Goal: Task Accomplishment & Management: Use online tool/utility

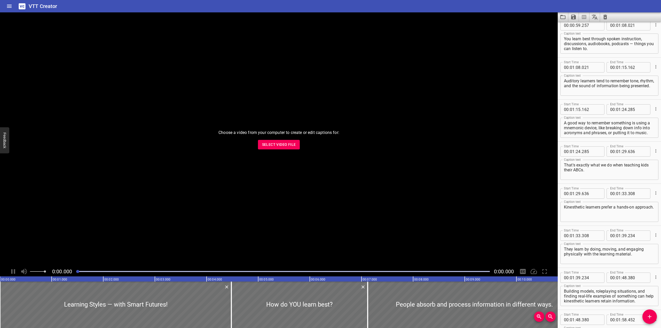
scroll to position [454, 0]
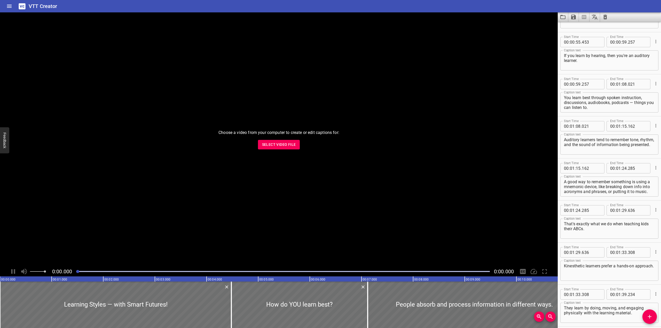
click at [226, 14] on icon "Save captions to file" at bounding box center [574, 17] width 6 height 6
click at [226, 27] on li "Save to VTT file" at bounding box center [587, 28] width 38 height 9
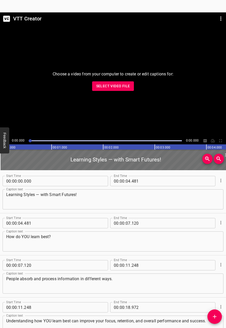
click at [208, 6] on div "VTT Creator Choose a video from your computer to create or edit captions for: S…" at bounding box center [113, 164] width 226 height 328
click at [222, 19] on icon "Menu" at bounding box center [221, 18] width 6 height 6
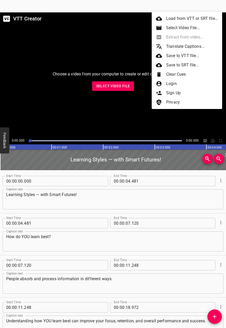
click at [129, 86] on div at bounding box center [113, 164] width 226 height 328
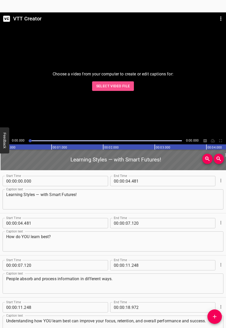
click at [129, 86] on span "Select Video File" at bounding box center [113, 86] width 34 height 6
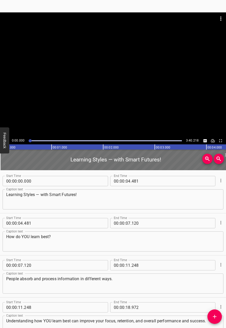
click at [86, 112] on div at bounding box center [113, 74] width 226 height 125
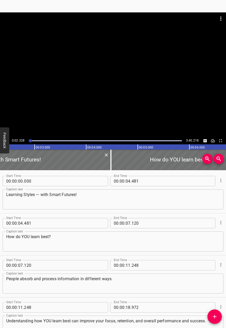
click at [129, 74] on div at bounding box center [113, 74] width 226 height 125
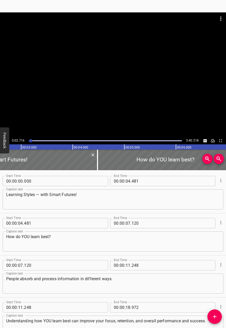
scroll to position [0, 140]
click at [220, 19] on icon "Menu" at bounding box center [221, 18] width 6 height 6
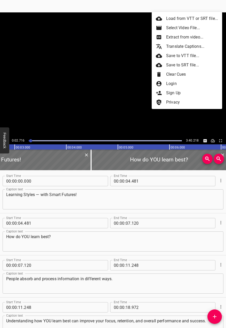
click at [182, 76] on li "Clear Cues" at bounding box center [187, 74] width 71 height 9
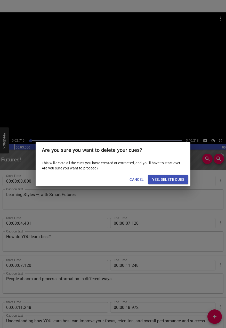
click at [171, 180] on span "Yes, Delete Cues" at bounding box center [168, 179] width 32 height 6
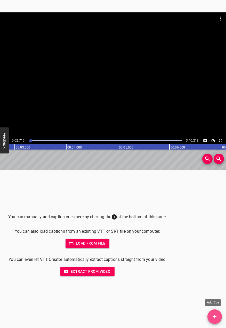
click at [212, 319] on span "Add Cue" at bounding box center [215, 317] width 14 height 6
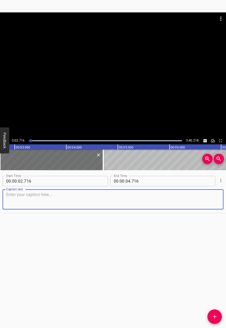
click at [56, 93] on div at bounding box center [113, 74] width 226 height 125
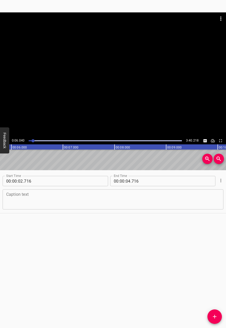
click at [78, 83] on div at bounding box center [113, 74] width 226 height 125
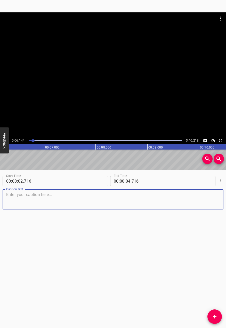
click at [116, 195] on textarea at bounding box center [113, 199] width 214 height 15
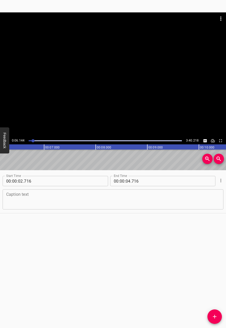
click at [96, 79] on div at bounding box center [113, 74] width 226 height 125
click at [119, 77] on div at bounding box center [113, 74] width 226 height 125
click at [115, 220] on div "Start Time 00 : 00 : 02 . 716 Start Time End Time 00 : 00 : 04 . 716 End Time C…" at bounding box center [113, 249] width 226 height 158
click at [115, 206] on textarea at bounding box center [113, 199] width 214 height 15
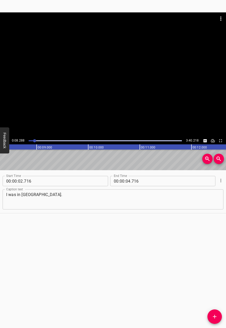
click at [33, 142] on div at bounding box center [106, 140] width 160 height 7
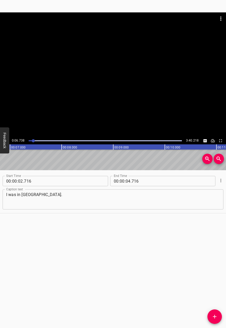
click at [48, 116] on div at bounding box center [113, 74] width 226 height 125
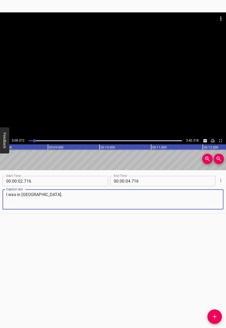
click at [17, 194] on textarea "I was in [GEOGRAPHIC_DATA]." at bounding box center [113, 199] width 214 height 15
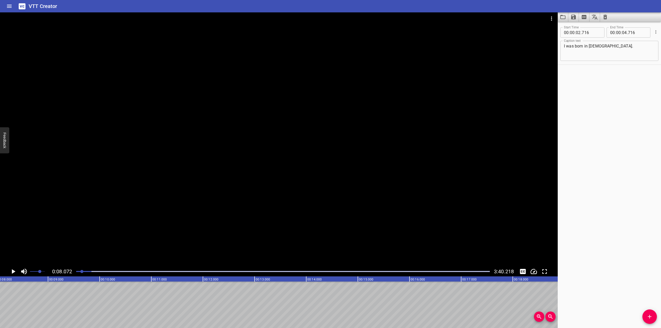
click at [40, 272] on span at bounding box center [37, 271] width 15 height 7
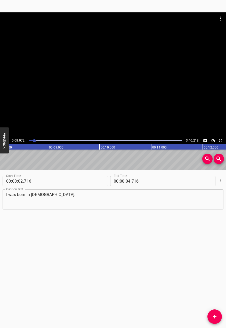
click at [76, 92] on div at bounding box center [113, 74] width 226 height 125
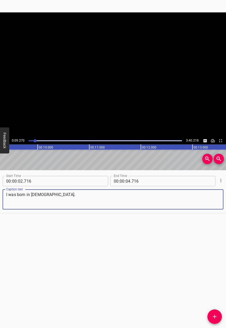
click at [56, 195] on textarea "I was born in [DEMOGRAPHIC_DATA]." at bounding box center [113, 199] width 214 height 15
click at [98, 93] on div at bounding box center [113, 74] width 226 height 125
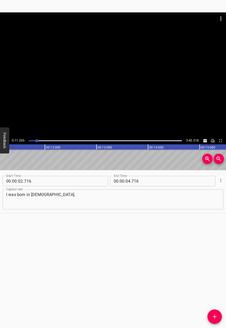
scroll to position [0, 582]
click at [72, 201] on textarea "I was born in [DEMOGRAPHIC_DATA]." at bounding box center [113, 199] width 214 height 15
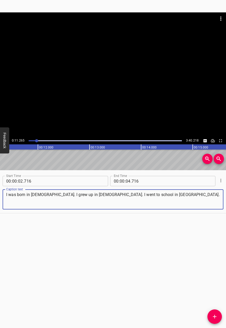
type textarea "I was born in [DEMOGRAPHIC_DATA]. I grew up in [DEMOGRAPHIC_DATA]. I went to sc…"
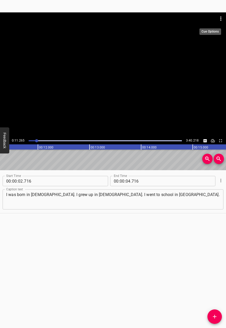
click at [221, 20] on icon "Menu" at bounding box center [221, 18] width 6 height 6
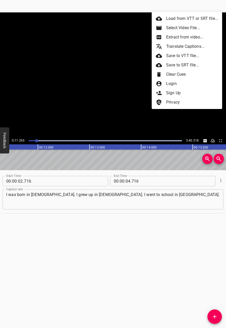
click at [175, 73] on li "Clear Cues" at bounding box center [187, 74] width 71 height 9
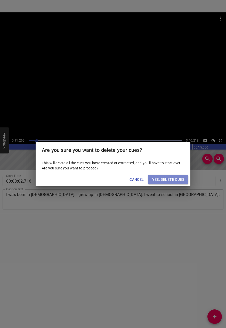
click at [170, 179] on span "Yes, Delete Cues" at bounding box center [168, 179] width 32 height 6
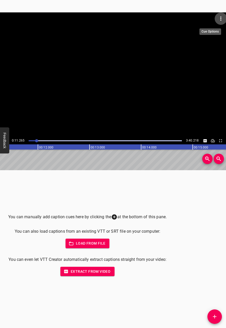
click at [219, 19] on icon "Menu" at bounding box center [221, 18] width 6 height 6
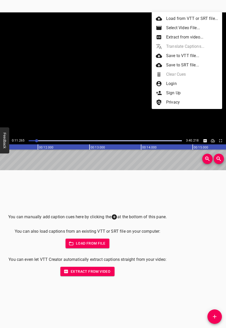
click at [91, 89] on div at bounding box center [113, 164] width 226 height 328
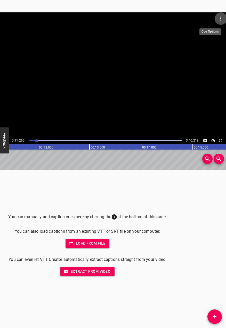
click at [223, 22] on button "Menu" at bounding box center [221, 18] width 12 height 12
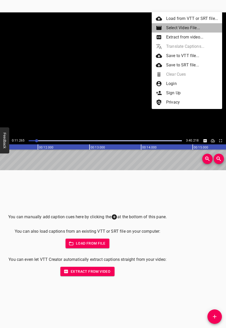
click at [183, 30] on li "Select Video File..." at bounding box center [187, 27] width 71 height 9
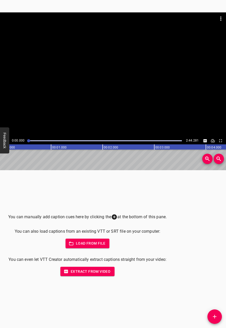
scroll to position [0, 0]
click at [145, 85] on div at bounding box center [113, 74] width 226 height 125
click at [214, 313] on button "Add Cue" at bounding box center [215, 316] width 14 height 14
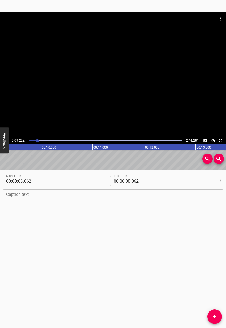
click at [158, 92] on div at bounding box center [113, 74] width 226 height 125
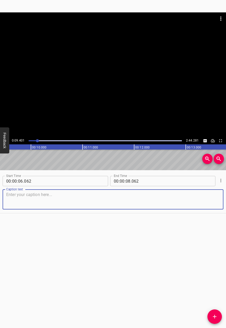
click at [135, 197] on textarea at bounding box center [113, 199] width 214 height 15
type textarea "I'm [PERSON_NAME] and my new company is called Coffee and Power."
click at [122, 90] on div at bounding box center [113, 74] width 226 height 125
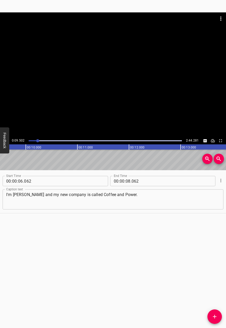
click at [122, 90] on div at bounding box center [113, 74] width 226 height 125
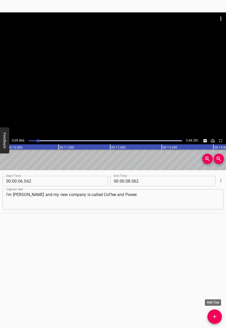
click at [218, 320] on button "Add Cue" at bounding box center [215, 316] width 14 height 14
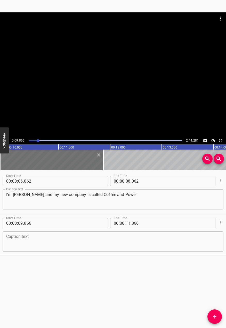
click at [172, 98] on div at bounding box center [113, 74] width 226 height 125
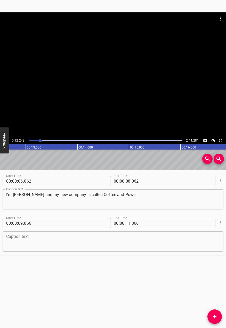
click at [88, 103] on div at bounding box center [113, 74] width 226 height 125
click at [81, 238] on textarea at bounding box center [113, 241] width 214 height 15
drag, startPoint x: 143, startPoint y: 66, endPoint x: 25, endPoint y: 135, distance: 136.4
click at [136, 67] on div at bounding box center [113, 74] width 226 height 125
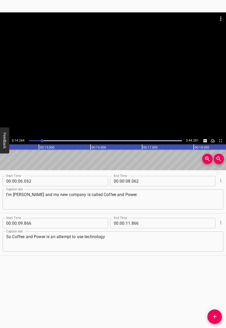
click at [88, 82] on div at bounding box center [113, 74] width 226 height 125
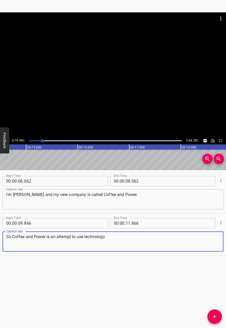
click at [120, 235] on textarea "So Coffee and Power is an attempt to use technology" at bounding box center [113, 241] width 214 height 15
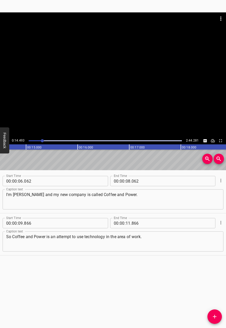
click at [122, 94] on div at bounding box center [113, 74] width 226 height 125
drag, startPoint x: 119, startPoint y: 85, endPoint x: 157, endPoint y: 201, distance: 122.3
click at [121, 93] on div at bounding box center [113, 74] width 226 height 125
drag, startPoint x: 169, startPoint y: 243, endPoint x: 169, endPoint y: 239, distance: 4.4
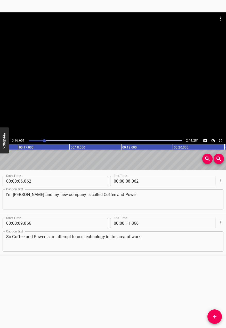
click at [169, 242] on textarea "So Coffee and Power is an attempt to use technology in the area of work." at bounding box center [113, 241] width 214 height 15
click at [142, 73] on div at bounding box center [113, 74] width 226 height 125
click at [139, 78] on video at bounding box center [113, 74] width 226 height 125
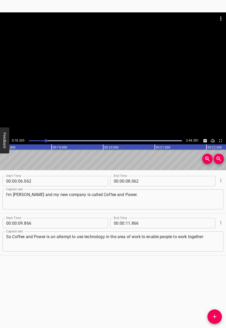
click at [131, 70] on div at bounding box center [113, 74] width 226 height 125
click at [44, 142] on div at bounding box center [45, 140] width 3 height 3
click at [103, 83] on div at bounding box center [113, 74] width 226 height 125
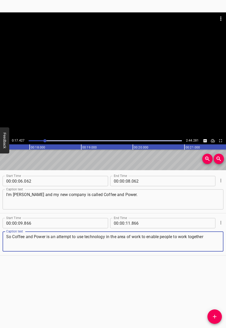
click at [215, 243] on textarea "So Coffee and Power is an attempt to use technology in the area of work to enab…" at bounding box center [113, 241] width 214 height 15
type textarea "So Coffee and Power is an attempt to use technology in the area of work to enab…"
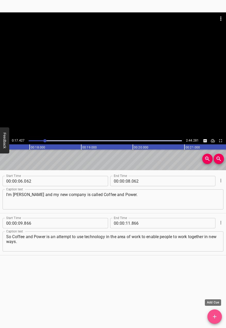
click at [219, 317] on span "Add Cue" at bounding box center [215, 317] width 14 height 6
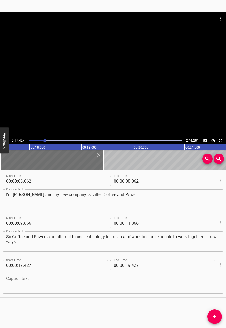
click at [134, 79] on div at bounding box center [113, 74] width 226 height 125
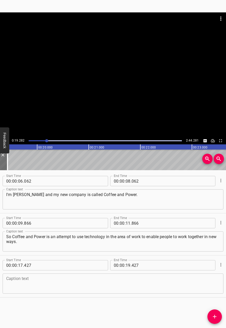
click at [100, 97] on div at bounding box center [113, 74] width 226 height 125
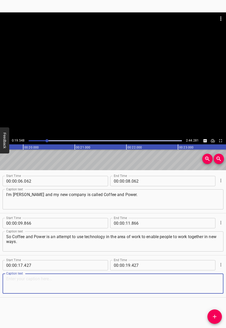
click at [68, 283] on textarea at bounding box center [113, 283] width 214 height 15
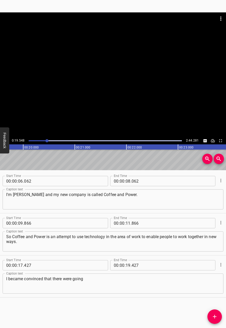
click at [186, 41] on div at bounding box center [113, 74] width 226 height 125
click at [103, 75] on div at bounding box center [113, 74] width 226 height 125
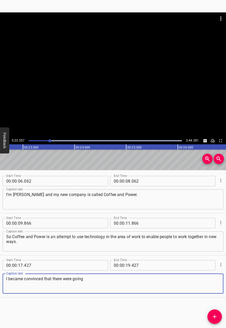
click at [115, 284] on textarea "I became convinced that there were going" at bounding box center [113, 283] width 214 height 15
click at [217, 318] on icon "Add Cue" at bounding box center [215, 317] width 6 height 6
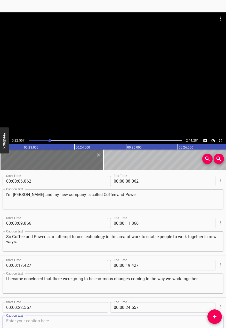
click at [168, 86] on div at bounding box center [113, 74] width 226 height 125
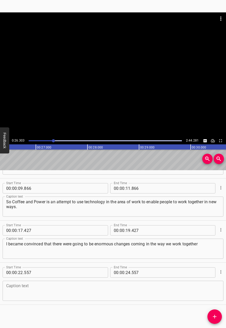
click at [81, 100] on div at bounding box center [113, 74] width 226 height 125
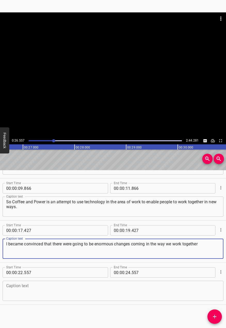
click at [212, 249] on textarea "I became convinced that there were going to be enormous changes coming in the w…" at bounding box center [113, 248] width 214 height 15
type textarea "I became convinced that there were going to be enormous changes coming in the w…"
click at [196, 291] on textarea at bounding box center [113, 291] width 214 height 15
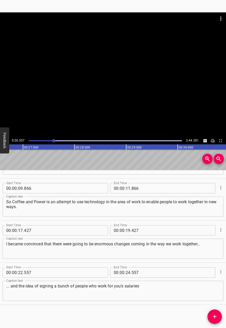
click at [113, 99] on div at bounding box center [113, 74] width 226 height 125
click at [95, 87] on div at bounding box center [113, 74] width 226 height 125
click at [163, 295] on textarea "... and the idea of signing a bunch of people who work for you's salaries" at bounding box center [113, 291] width 214 height 15
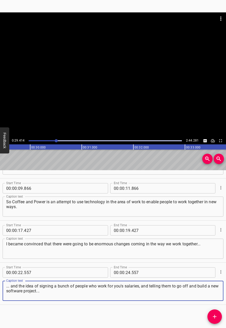
type textarea "... and the idea of signing a bunch of people who work for you's salaries, and …"
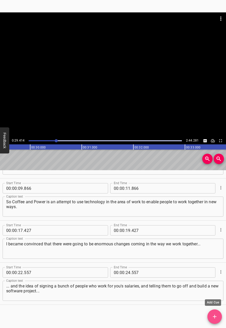
drag, startPoint x: 209, startPoint y: 316, endPoint x: 192, endPoint y: 268, distance: 51.6
click at [210, 316] on span "Add Cue" at bounding box center [215, 317] width 14 height 6
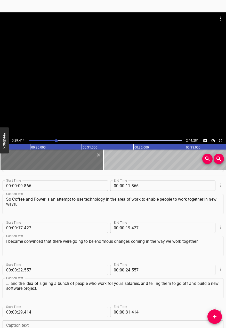
click at [147, 107] on div at bounding box center [113, 74] width 226 height 125
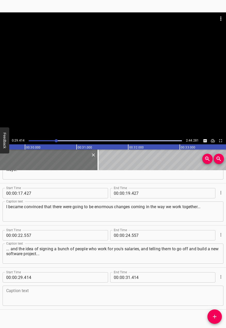
scroll to position [77, 0]
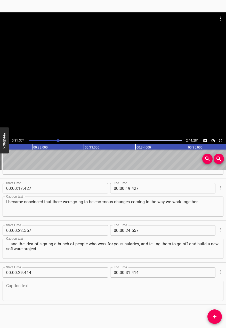
click at [113, 88] on div at bounding box center [113, 74] width 226 height 125
click at [131, 290] on textarea at bounding box center [113, 291] width 214 height 15
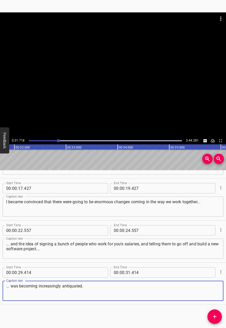
type textarea "... was becoming increasingly antiquated."
click at [218, 318] on span "Add Cue" at bounding box center [215, 317] width 14 height 6
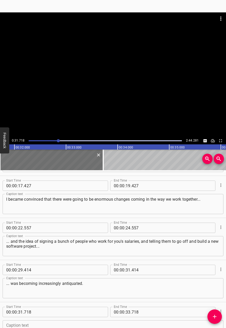
click at [118, 116] on div at bounding box center [113, 74] width 226 height 125
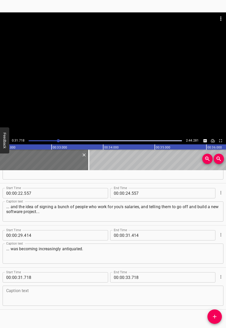
scroll to position [119, 0]
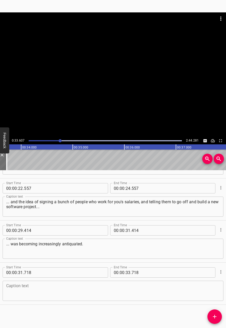
click at [135, 84] on div at bounding box center [113, 74] width 226 height 125
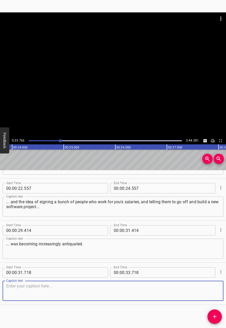
click at [104, 288] on textarea at bounding box center [113, 291] width 214 height 15
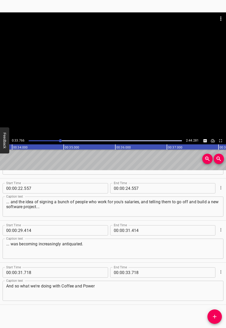
click at [118, 92] on div at bounding box center [113, 74] width 226 height 125
click at [118, 92] on video at bounding box center [113, 74] width 226 height 125
click at [122, 60] on div at bounding box center [113, 74] width 226 height 125
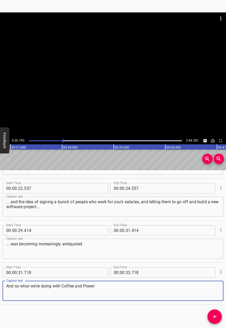
click at [138, 286] on textarea "And so what we're doing with Coffee and Power" at bounding box center [113, 291] width 214 height 15
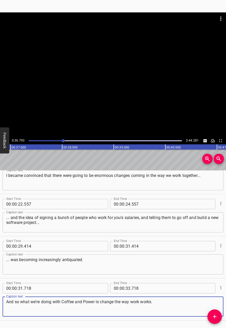
scroll to position [119, 0]
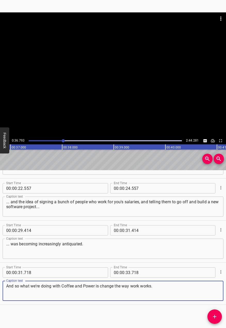
type textarea "And so what we're doing with Coffee and Power is change the way work works."
click at [214, 313] on button "Add Cue" at bounding box center [215, 316] width 14 height 14
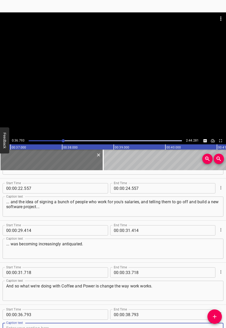
scroll to position [122, 0]
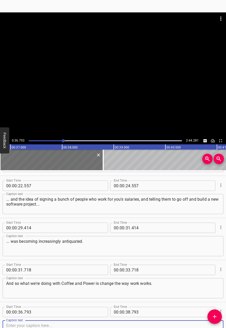
click at [179, 57] on div at bounding box center [113, 74] width 226 height 125
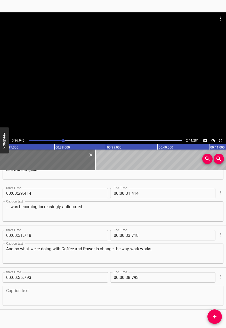
scroll to position [161, 0]
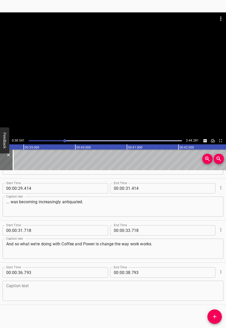
click at [122, 81] on div at bounding box center [113, 74] width 226 height 125
click at [86, 291] on textarea at bounding box center [113, 291] width 214 height 15
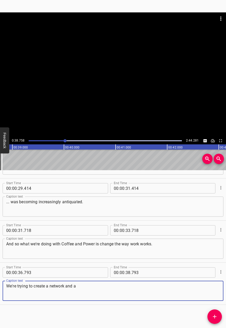
click at [101, 66] on div at bounding box center [113, 74] width 226 height 125
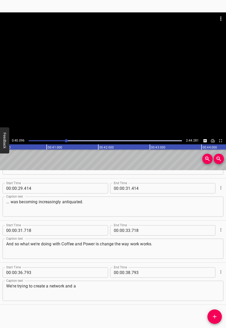
click at [89, 93] on div at bounding box center [113, 74] width 226 height 125
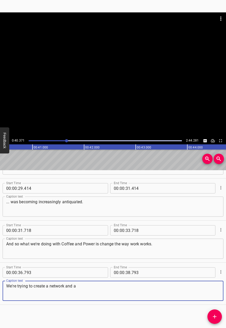
click at [112, 292] on textarea "We're trying to create a network and a" at bounding box center [113, 291] width 214 height 15
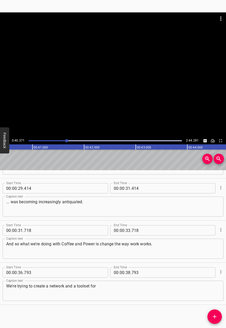
click at [112, 103] on div at bounding box center [113, 74] width 226 height 125
click at [121, 102] on div at bounding box center [113, 74] width 226 height 125
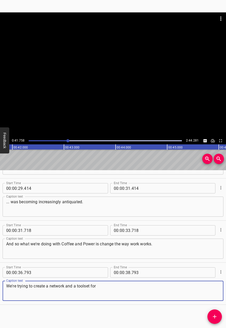
click at [122, 285] on textarea "We're trying to create a network and a toolset for" at bounding box center [113, 291] width 214 height 15
type textarea "We're trying to create a network and a toolset for mobile work."
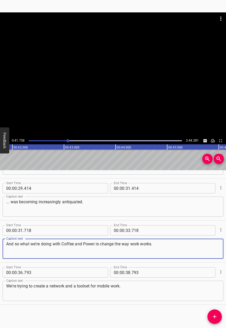
click at [186, 253] on textarea "And so what we're doing with Coffee and Power is change the way work works." at bounding box center [113, 248] width 214 height 15
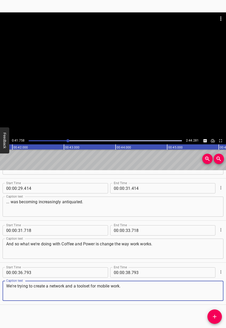
drag, startPoint x: 176, startPoint y: 295, endPoint x: 178, endPoint y: 288, distance: 7.8
click at [177, 293] on textarea "We're trying to create a network and a toolset for mobile work." at bounding box center [113, 291] width 214 height 15
click at [215, 311] on button "Add Cue" at bounding box center [215, 316] width 14 height 14
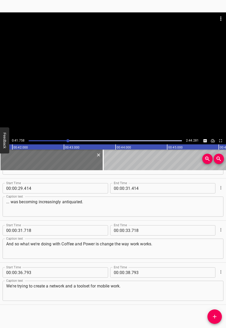
scroll to position [164, 0]
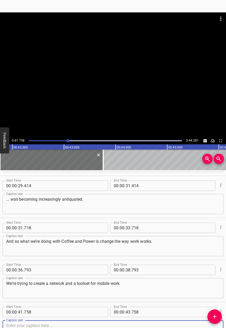
click at [97, 68] on div at bounding box center [113, 74] width 226 height 125
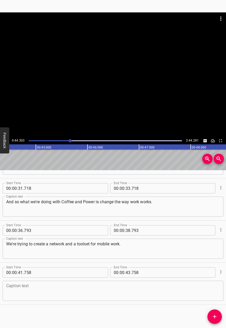
click at [113, 76] on div at bounding box center [113, 74] width 226 height 125
click at [124, 301] on div "Caption text Caption text" at bounding box center [113, 290] width 221 height 23
click at [128, 297] on textarea at bounding box center [113, 291] width 214 height 15
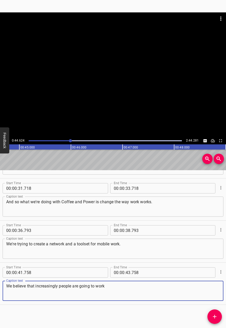
drag, startPoint x: 100, startPoint y: 109, endPoint x: 97, endPoint y: 112, distance: 4.7
click at [97, 112] on div at bounding box center [113, 74] width 226 height 125
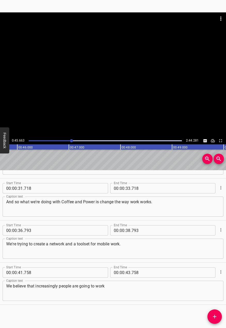
click at [109, 89] on div at bounding box center [113, 74] width 226 height 125
drag, startPoint x: 142, startPoint y: 302, endPoint x: 143, endPoint y: 292, distance: 10.1
click at [142, 295] on div "Start Time 00 : 00 : 41 . 758 Start Time End Time 00 : 00 : 43 . 758 End Time C…" at bounding box center [113, 284] width 226 height 42
click at [143, 291] on textarea "We believe that increasingly people are going to work" at bounding box center [113, 291] width 214 height 15
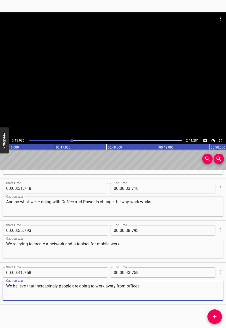
click at [73, 78] on div at bounding box center [113, 74] width 226 height 125
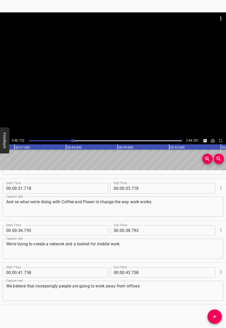
click at [77, 76] on div at bounding box center [113, 74] width 226 height 125
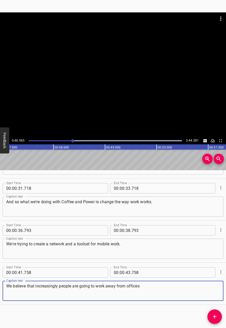
click at [160, 294] on textarea "We believe that increasingly people are going to work away from offices" at bounding box center [113, 291] width 214 height 15
type textarea "We believe that increasingly people are going to work away from offices."
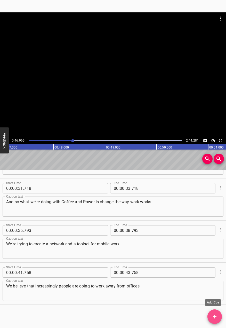
click at [213, 317] on icon "Add Cue" at bounding box center [215, 317] width 6 height 6
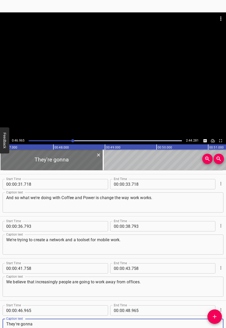
scroll to position [245, 0]
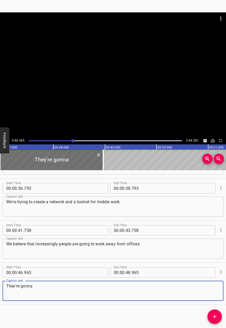
type textarea "They're gonna"
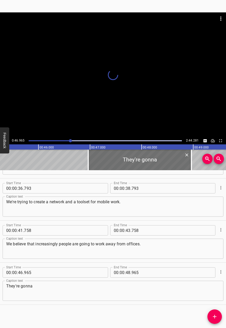
click at [96, 123] on div at bounding box center [113, 74] width 226 height 125
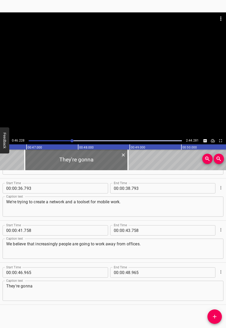
click at [82, 104] on div at bounding box center [113, 74] width 226 height 125
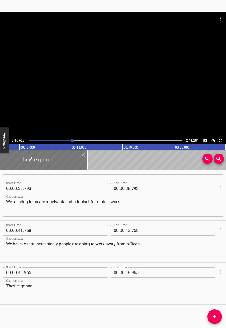
drag, startPoint x: 67, startPoint y: 160, endPoint x: 38, endPoint y: 163, distance: 28.3
click at [38, 163] on div at bounding box center [36, 160] width 103 height 21
type input "280"
click at [71, 142] on div at bounding box center [106, 140] width 160 height 7
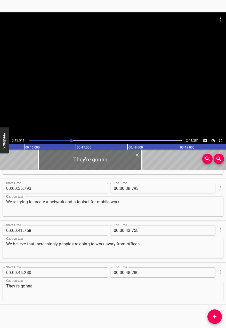
scroll to position [0, 2351]
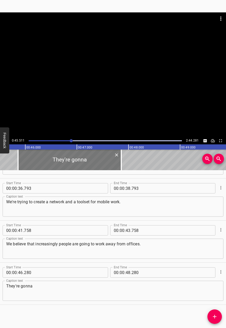
drag, startPoint x: 80, startPoint y: 164, endPoint x: 58, endPoint y: 159, distance: 22.4
click at [58, 159] on div at bounding box center [69, 160] width 103 height 21
type input "45"
type input "860"
type input "47"
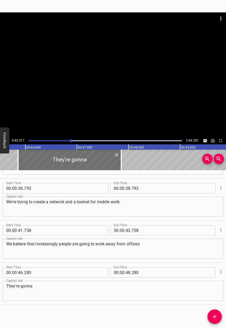
type input "860"
click at [101, 67] on div at bounding box center [113, 74] width 226 height 125
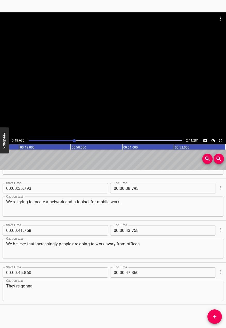
click at [104, 68] on div at bounding box center [113, 74] width 226 height 125
click at [74, 288] on textarea "They're gonna" at bounding box center [113, 291] width 214 height 15
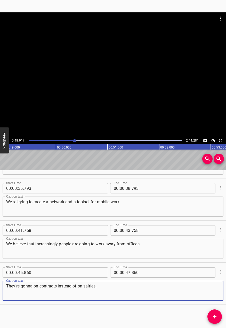
type textarea "They're gonna on contracts instead of on salries."
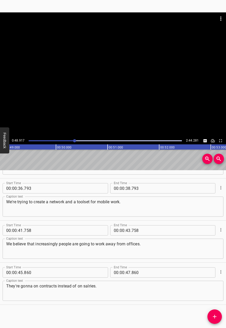
click at [73, 141] on div at bounding box center [74, 140] width 3 height 3
click at [64, 103] on div at bounding box center [113, 74] width 226 height 125
click at [79, 92] on div at bounding box center [113, 74] width 226 height 125
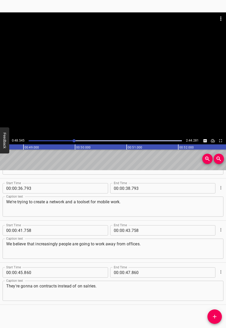
click at [132, 98] on div at bounding box center [113, 74] width 226 height 125
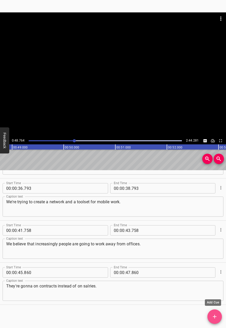
click at [216, 313] on button "Add Cue" at bounding box center [215, 316] width 14 height 14
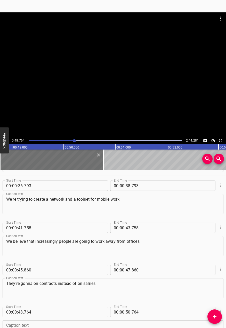
click at [144, 87] on div at bounding box center [113, 74] width 226 height 125
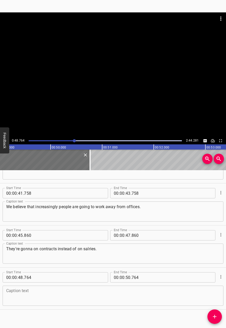
scroll to position [287, 0]
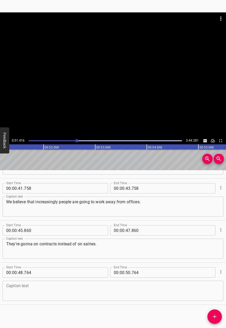
click at [126, 72] on div at bounding box center [113, 74] width 226 height 125
drag, startPoint x: 78, startPoint y: 284, endPoint x: 76, endPoint y: 273, distance: 11.0
click at [78, 282] on div "Caption text" at bounding box center [113, 291] width 221 height 20
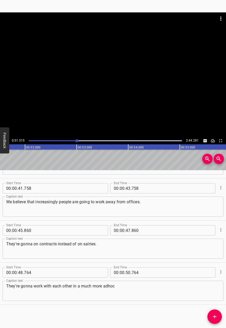
click at [102, 94] on div at bounding box center [113, 74] width 226 height 125
click at [102, 84] on div at bounding box center [113, 74] width 226 height 125
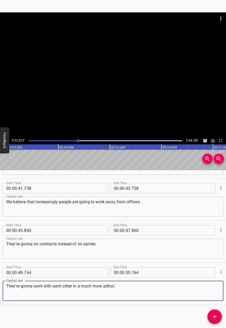
click at [130, 284] on textarea "They're gonna work with each other in a much more adhoc" at bounding box center [113, 291] width 214 height 15
type textarea "They're gonna work with each other in a much more adhoc, digital way than they …"
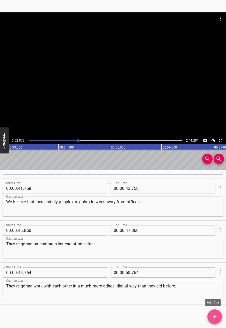
click at [211, 314] on span "Add Cue" at bounding box center [215, 317] width 14 height 6
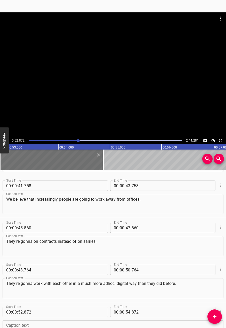
click at [108, 94] on div at bounding box center [113, 74] width 226 height 125
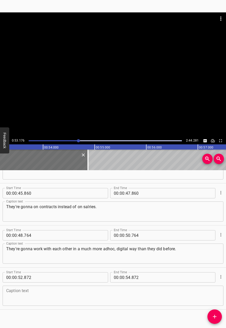
scroll to position [330, 0]
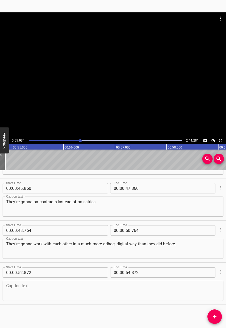
click at [114, 85] on div at bounding box center [113, 74] width 226 height 125
drag, startPoint x: 36, startPoint y: 295, endPoint x: 36, endPoint y: 292, distance: 2.9
click at [36, 292] on textarea at bounding box center [113, 291] width 214 height 15
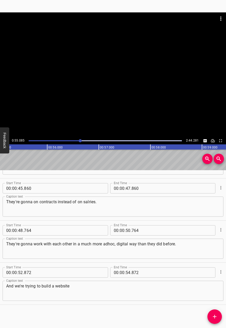
click at [169, 60] on div at bounding box center [113, 74] width 226 height 125
click at [93, 88] on div at bounding box center [113, 74] width 226 height 125
click at [102, 294] on textarea "And we're trying to build a website" at bounding box center [113, 291] width 214 height 15
click at [96, 98] on div at bounding box center [113, 74] width 226 height 125
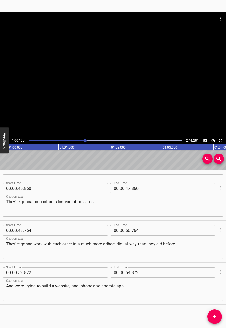
click at [100, 85] on div at bounding box center [113, 74] width 226 height 125
click at [157, 293] on textarea "And we're trying to build a website, and iphone and android app," at bounding box center [113, 291] width 214 height 15
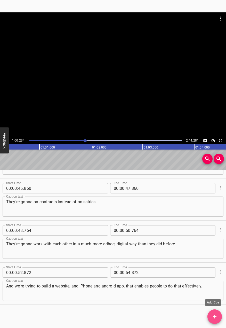
drag, startPoint x: 213, startPoint y: 314, endPoint x: 152, endPoint y: 288, distance: 66.4
click at [211, 312] on button "Add Cue" at bounding box center [215, 316] width 14 height 14
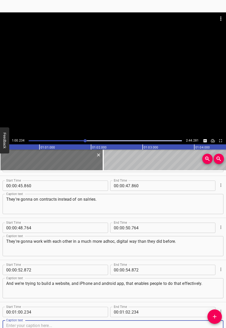
click at [104, 284] on textarea "And we're trying to build a website, and iPhone and android app, that enables p…" at bounding box center [113, 288] width 214 height 15
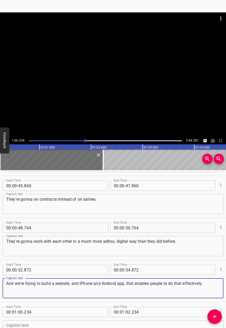
type textarea "And we're trying to build a website, and iPhone and Android app, that enables p…"
click at [120, 85] on div at bounding box center [113, 74] width 226 height 125
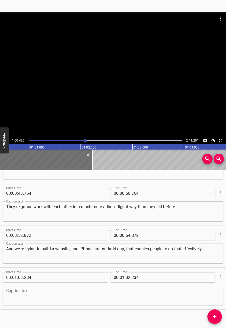
scroll to position [372, 0]
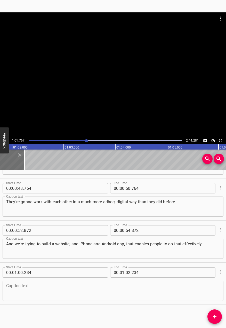
click at [125, 77] on div at bounding box center [113, 74] width 226 height 125
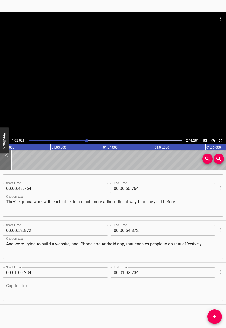
click at [100, 304] on div "Start Time 00 : 01 : 00 . 234 Start Time End Time 00 : 01 : 02 . 234 End Time C…" at bounding box center [113, 284] width 226 height 42
click at [105, 292] on textarea at bounding box center [113, 291] width 214 height 15
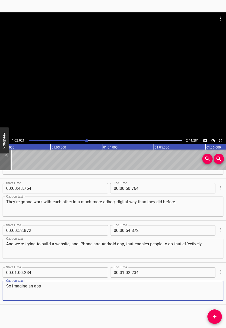
click at [124, 77] on div at bounding box center [113, 74] width 226 height 125
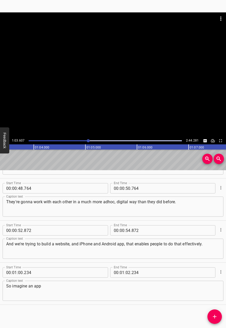
click at [144, 74] on div at bounding box center [113, 74] width 226 height 125
click at [65, 291] on textarea "So imagine an app" at bounding box center [113, 291] width 214 height 15
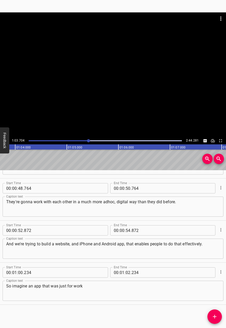
click at [56, 74] on div at bounding box center [113, 74] width 226 height 125
click at [93, 68] on div at bounding box center [113, 74] width 226 height 125
click at [108, 289] on textarea "So imagine an app that was just for work" at bounding box center [113, 291] width 214 height 15
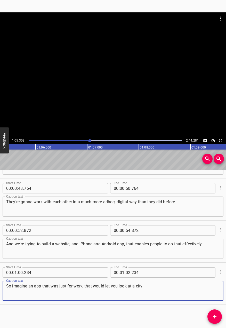
click at [145, 53] on div at bounding box center [113, 74] width 226 height 125
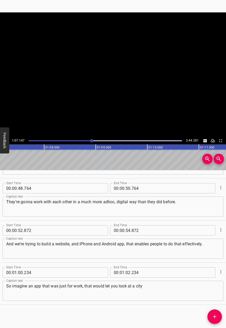
click at [142, 56] on video at bounding box center [113, 74] width 226 height 125
click at [118, 110] on div at bounding box center [113, 74] width 226 height 125
click at [176, 299] on div "So imagine an app that was just for work, that would let you look at a city Cap…" at bounding box center [113, 291] width 221 height 20
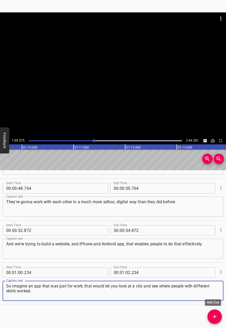
type textarea "So imagine an app that was just for work, that would let you look at a city and…"
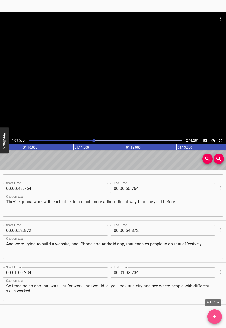
click at [221, 321] on button "Add Cue" at bounding box center [215, 316] width 14 height 14
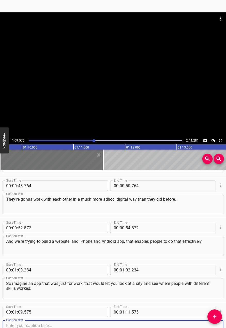
click at [109, 199] on textarea "They're gonna work with each other in a much more adhoc, digital way than they …" at bounding box center [113, 204] width 214 height 15
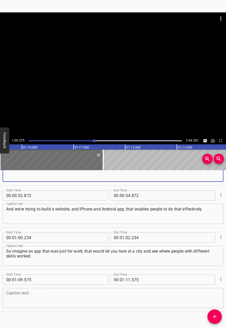
scroll to position [414, 0]
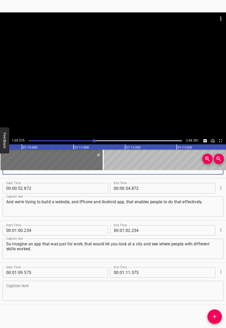
type textarea "They're gonna work with each other in a much more ad hoc, digital way than they…"
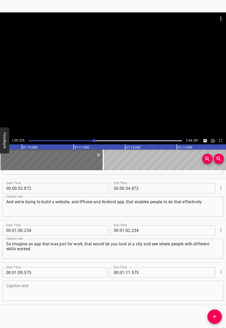
click at [154, 260] on div "Start Time 00 : 01 : 00 . 234 Start Time End Time 00 : 01 : 02 . 234 End Time C…" at bounding box center [113, 242] width 226 height 42
click at [145, 101] on div at bounding box center [113, 74] width 226 height 125
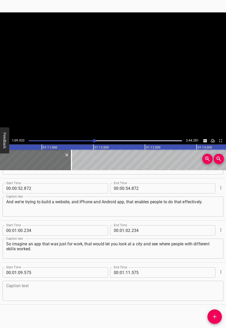
click at [145, 101] on video at bounding box center [113, 74] width 226 height 125
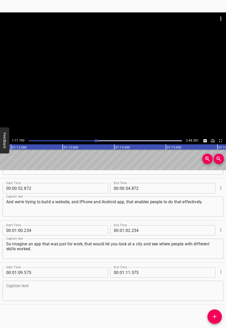
click at [146, 85] on div at bounding box center [113, 74] width 226 height 125
click at [111, 280] on div "Caption text Caption text" at bounding box center [113, 290] width 221 height 23
click at [146, 295] on textarea at bounding box center [113, 291] width 214 height 15
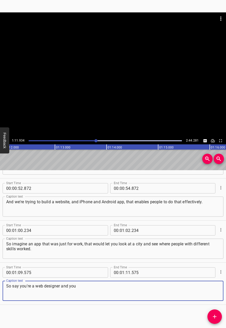
click at [110, 77] on div at bounding box center [113, 74] width 226 height 125
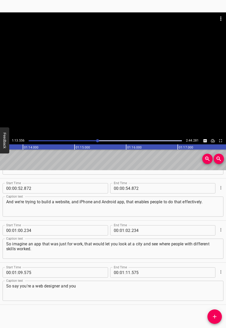
click at [131, 62] on div at bounding box center [113, 74] width 226 height 125
click at [103, 287] on textarea "So say you're a web designer and you" at bounding box center [113, 291] width 214 height 15
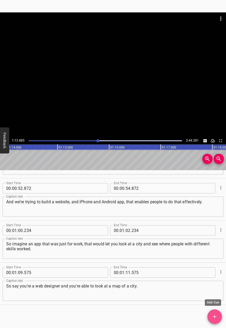
click at [211, 319] on span "Add Cue" at bounding box center [215, 317] width 14 height 6
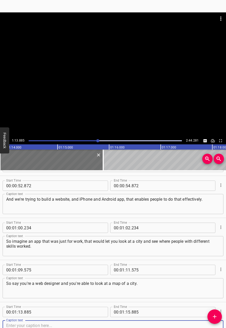
click at [65, 113] on div at bounding box center [113, 74] width 226 height 125
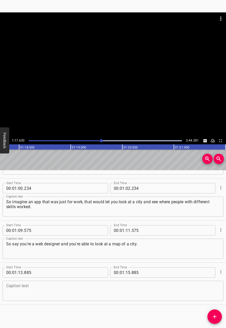
click at [91, 71] on div at bounding box center [113, 74] width 226 height 125
click at [160, 239] on div "So say you're a web designer and you're able to look at a map of a city. Captio…" at bounding box center [113, 249] width 221 height 20
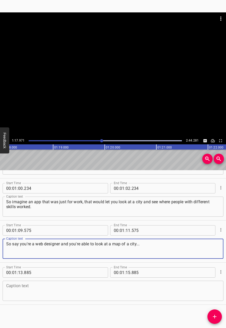
type textarea "So say you're a web designer and you're able to look at a map of a city..."
click at [130, 301] on div "Caption text Caption text" at bounding box center [113, 290] width 221 height 23
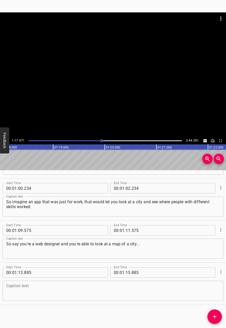
click at [131, 292] on textarea at bounding box center [113, 291] width 214 height 15
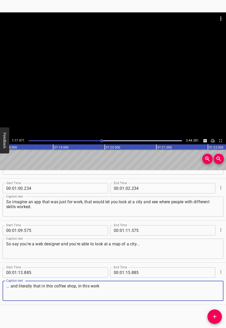
click at [100, 140] on div at bounding box center [101, 140] width 3 height 3
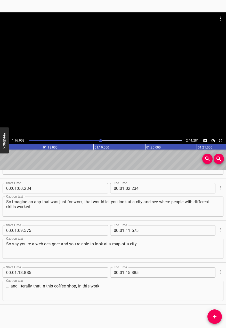
click at [123, 115] on div at bounding box center [113, 74] width 226 height 125
click at [128, 108] on div at bounding box center [113, 74] width 226 height 125
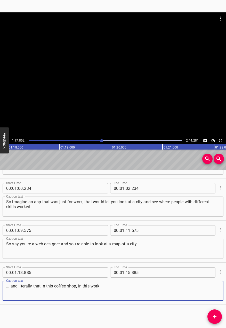
drag, startPoint x: 108, startPoint y: 287, endPoint x: 196, endPoint y: 280, distance: 88.4
click at [203, 289] on textarea "... and literally that in this coffee shop, in this work" at bounding box center [113, 291] width 214 height 15
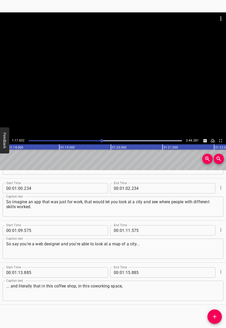
click at [186, 58] on div at bounding box center [113, 74] width 226 height 125
click at [129, 82] on div at bounding box center [113, 74] width 226 height 125
click at [169, 298] on div "... and literally that in this coffee shop, in this coworking space, Caption te…" at bounding box center [113, 291] width 221 height 20
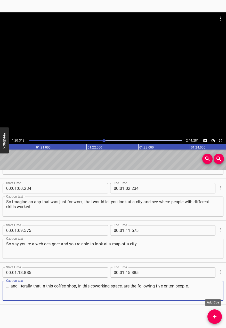
type textarea "... and literally that in this coffee shop, in this coworking space, are the fo…"
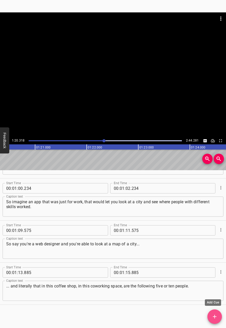
click at [215, 311] on button "Add Cue" at bounding box center [215, 316] width 14 height 14
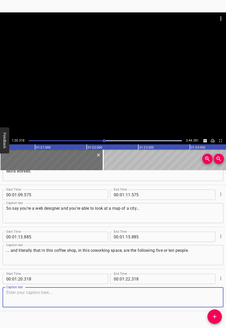
scroll to position [498, 0]
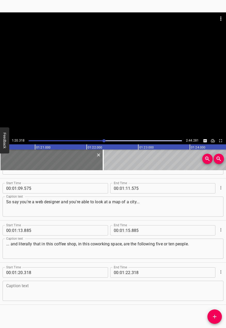
drag, startPoint x: 108, startPoint y: 84, endPoint x: 51, endPoint y: 180, distance: 112.0
click at [108, 84] on div at bounding box center [113, 74] width 226 height 125
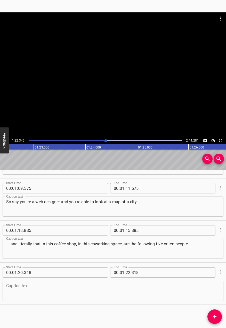
click at [92, 91] on div at bounding box center [113, 74] width 226 height 125
click at [53, 291] on textarea at bounding box center [113, 291] width 214 height 15
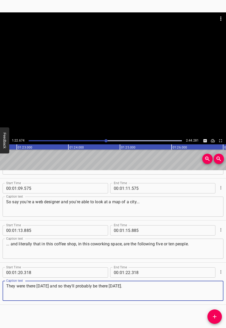
type textarea "They were there [DATE] and so they'll probably be there [DATE]."
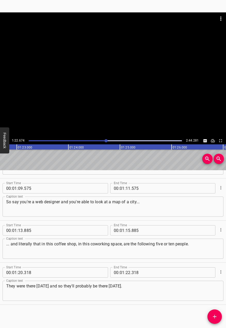
click at [125, 98] on div at bounding box center [113, 74] width 226 height 125
click at [213, 319] on icon "Add Cue" at bounding box center [215, 317] width 6 height 6
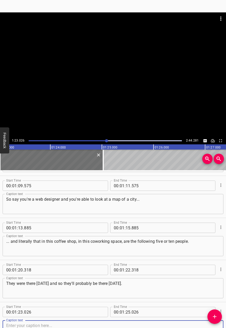
click at [165, 104] on div at bounding box center [113, 74] width 226 height 125
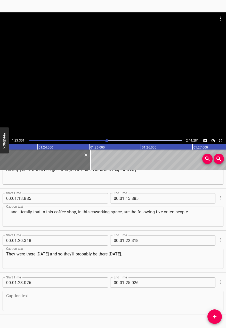
scroll to position [540, 0]
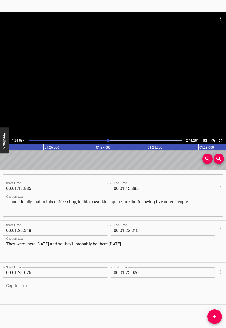
click at [108, 87] on div at bounding box center [113, 74] width 226 height 125
click at [90, 285] on textarea at bounding box center [113, 291] width 214 height 15
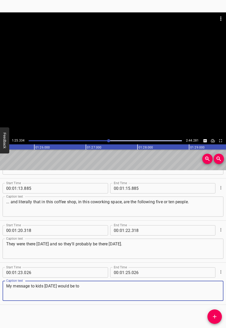
click at [118, 60] on div at bounding box center [113, 74] width 226 height 125
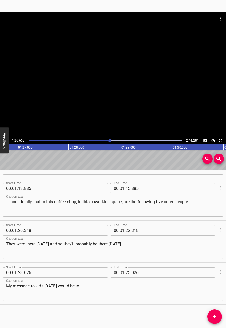
click at [70, 96] on div at bounding box center [113, 74] width 226 height 125
click at [123, 296] on textarea "My message to kids [DATE] would be to" at bounding box center [113, 291] width 214 height 15
click at [157, 114] on div at bounding box center [113, 74] width 226 height 125
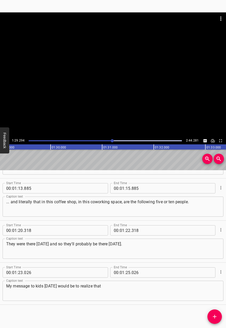
scroll to position [0, 4617]
click at [108, 87] on div at bounding box center [113, 74] width 226 height 125
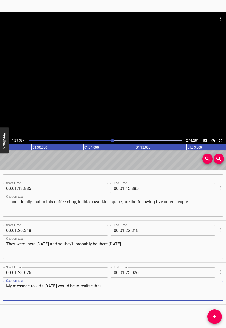
click at [115, 289] on textarea "My message to kids [DATE] would be to realize that" at bounding box center [113, 291] width 214 height 15
click at [99, 111] on div at bounding box center [113, 74] width 226 height 125
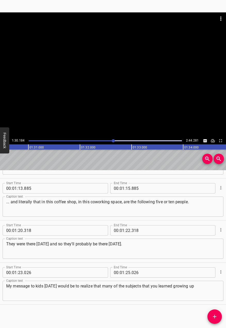
click at [88, 78] on div at bounding box center [113, 74] width 226 height 125
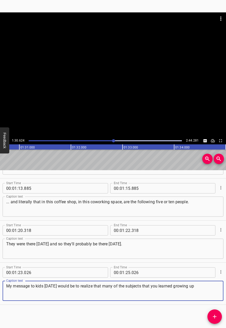
drag, startPoint x: 208, startPoint y: 292, endPoint x: 208, endPoint y: 288, distance: 3.1
click at [208, 288] on textarea "My message to kids [DATE] would be to realize that many of the subjects that yo…" at bounding box center [113, 291] width 214 height 15
click at [158, 87] on div at bounding box center [113, 74] width 226 height 125
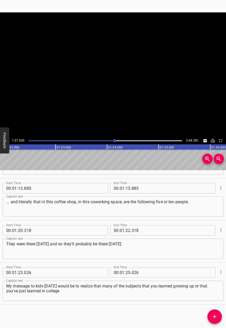
click at [158, 87] on video at bounding box center [113, 74] width 226 height 125
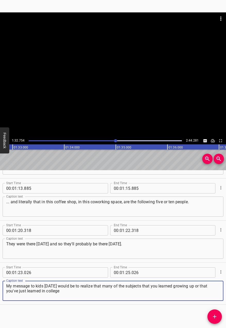
click at [108, 295] on textarea "My message to kids [DATE] would be to realize that many of the subjects that yo…" at bounding box center [113, 291] width 214 height 15
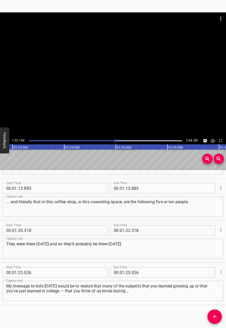
click at [221, 311] on div "Start Time 00 : 00 : 06 . 062 Start Time End Time 00 : 00 : 08 . 062 End Time C…" at bounding box center [113, 249] width 226 height 158
click at [217, 315] on icon "Add Cue" at bounding box center [215, 317] width 6 height 6
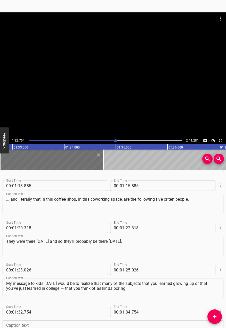
click at [182, 89] on div at bounding box center [113, 74] width 226 height 125
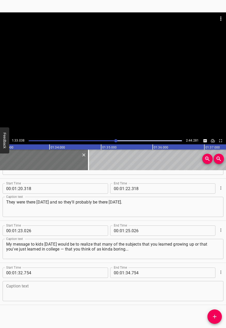
scroll to position [582, 0]
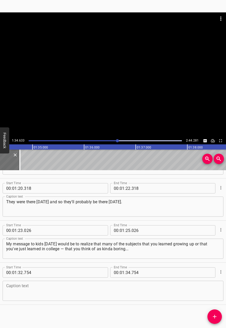
click at [180, 82] on div at bounding box center [113, 74] width 226 height 125
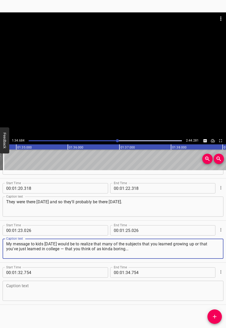
click at [159, 255] on textarea "My message to kids [DATE] would be to realize that many of the subjects that yo…" at bounding box center [113, 248] width 214 height 15
click at [66, 247] on textarea "My message to kids [DATE] would be to realize that many of the subjects that yo…" at bounding box center [113, 248] width 214 height 15
type textarea "My message to kids [DATE] would be to realize that many of the subjects that yo…"
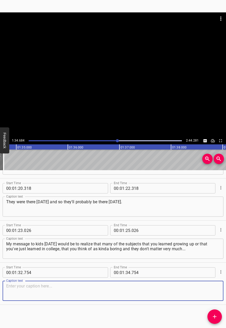
click at [136, 297] on textarea at bounding box center [113, 291] width 214 height 15
click at [218, 275] on button "Cue Options" at bounding box center [221, 272] width 7 height 7
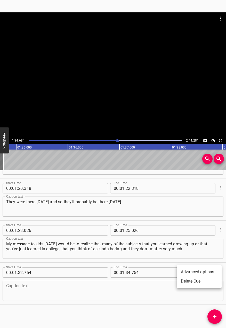
click at [204, 282] on li "Delete Cue" at bounding box center [199, 281] width 45 height 9
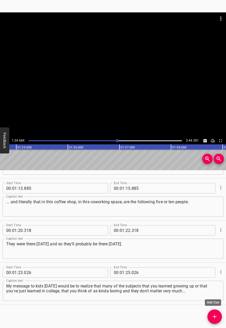
click at [216, 314] on icon "Add Cue" at bounding box center [215, 317] width 6 height 6
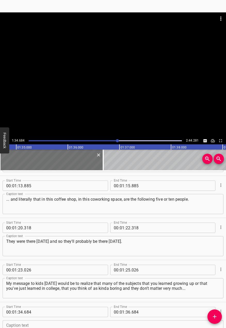
click at [148, 77] on div at bounding box center [113, 74] width 226 height 125
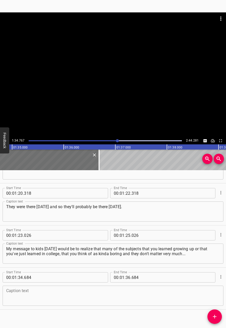
scroll to position [582, 0]
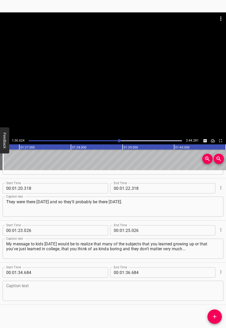
click at [121, 89] on div at bounding box center [113, 74] width 226 height 125
click at [80, 284] on textarea at bounding box center [113, 291] width 214 height 15
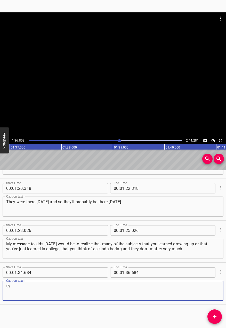
type textarea "t"
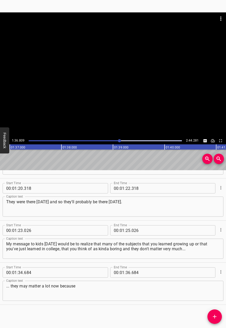
click at [89, 58] on div at bounding box center [113, 74] width 226 height 125
click at [89, 58] on video at bounding box center [113, 74] width 226 height 125
click at [169, 87] on div at bounding box center [113, 74] width 226 height 125
click at [109, 284] on textarea "... they may matter a lot now because" at bounding box center [113, 291] width 214 height 15
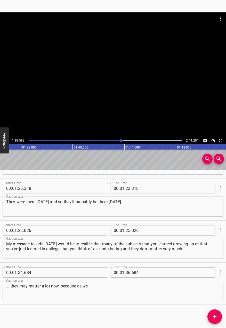
click at [121, 140] on div at bounding box center [121, 140] width 3 height 3
click at [118, 140] on div "Play progress" at bounding box center [43, 140] width 153 height 1
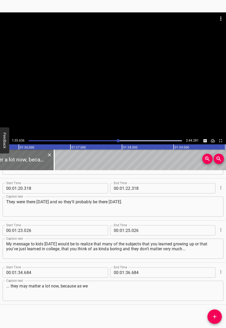
click at [144, 85] on div at bounding box center [113, 74] width 226 height 125
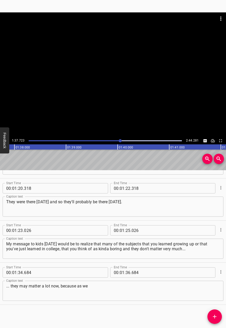
click at [119, 92] on div at bounding box center [113, 74] width 226 height 125
click at [184, 73] on div at bounding box center [113, 74] width 226 height 125
click at [185, 67] on div at bounding box center [113, 74] width 226 height 125
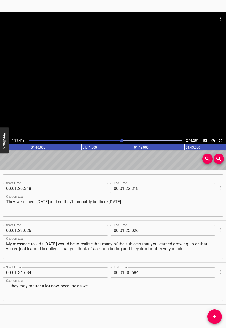
click at [180, 268] on div "00 : 01 : 36 . 684 End Time" at bounding box center [163, 272] width 106 height 10
click at [170, 294] on textarea "... they may matter a lot now, because as we" at bounding box center [113, 291] width 214 height 15
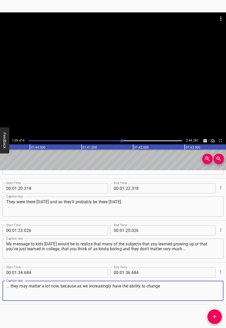
click at [53, 48] on div at bounding box center [113, 74] width 226 height 125
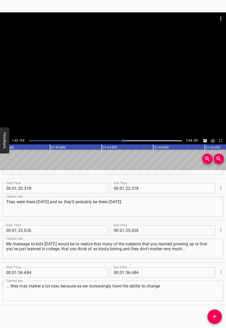
click at [72, 76] on div at bounding box center [113, 74] width 226 height 125
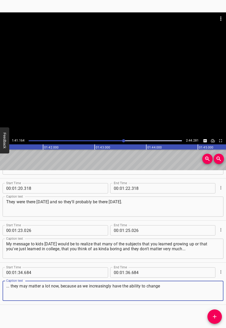
drag, startPoint x: 198, startPoint y: 286, endPoint x: 189, endPoint y: 285, distance: 8.9
click at [189, 285] on textarea "... they may matter a lot now, because as we increasingly have the ability to c…" at bounding box center [113, 291] width 214 height 15
click at [127, 98] on div at bounding box center [113, 74] width 226 height 125
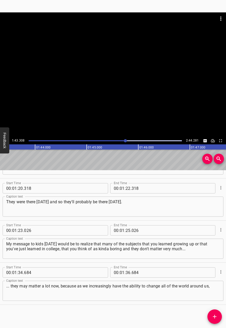
drag, startPoint x: 95, startPoint y: 99, endPoint x: 205, endPoint y: 253, distance: 189.6
click at [105, 107] on div at bounding box center [113, 74] width 226 height 125
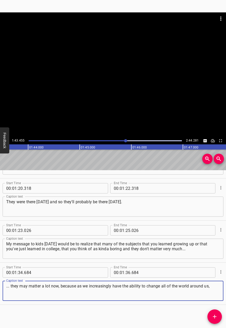
click at [215, 287] on textarea "... they may matter a lot now, because as we increasingly have the ability to c…" at bounding box center [113, 291] width 214 height 15
click at [170, 105] on div at bounding box center [113, 74] width 226 height 125
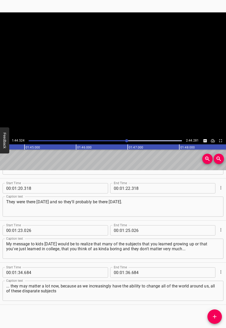
click at [153, 85] on video at bounding box center [113, 74] width 226 height 125
click at [153, 85] on div at bounding box center [113, 74] width 226 height 125
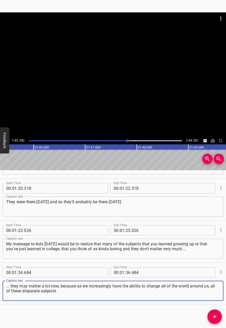
click at [140, 292] on textarea "... they may matter a lot now, because as we increasingly have the ability to c…" at bounding box center [113, 291] width 214 height 15
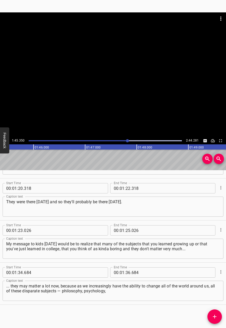
click at [133, 107] on div at bounding box center [113, 74] width 226 height 125
click at [140, 99] on div at bounding box center [113, 74] width 226 height 125
click at [146, 288] on textarea "... they may matter a lot now, because as we increasingly have the ability to c…" at bounding box center [113, 291] width 214 height 15
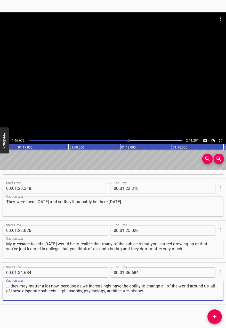
click at [205, 68] on div at bounding box center [113, 74] width 226 height 125
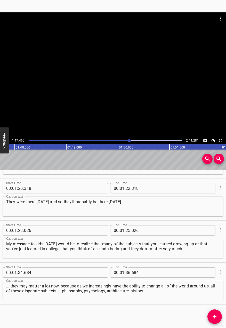
click at [176, 75] on div at bounding box center [113, 74] width 226 height 125
click at [128, 140] on div "Play progress" at bounding box center [52, 140] width 153 height 1
click at [113, 74] on div at bounding box center [113, 74] width 226 height 125
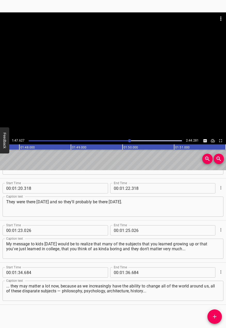
click at [119, 64] on div at bounding box center [113, 74] width 226 height 125
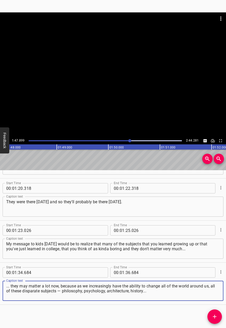
drag, startPoint x: 129, startPoint y: 293, endPoint x: 185, endPoint y: 297, distance: 56.5
click at [197, 305] on div "Start Time 00 : 00 : 06 . 062 Start Time End Time 00 : 00 : 08 . 062 End Time C…" at bounding box center [113, 249] width 226 height 158
click at [128, 143] on div at bounding box center [106, 140] width 160 height 7
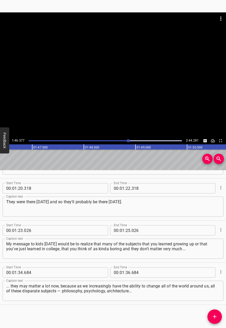
click at [146, 106] on div at bounding box center [113, 74] width 226 height 125
click at [141, 90] on div at bounding box center [113, 74] width 226 height 125
click at [155, 297] on textarea "... they may matter a lot now, because as we increasingly have the ability to c…" at bounding box center [113, 291] width 214 height 15
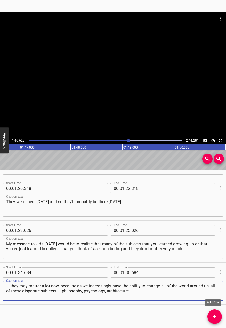
type textarea "... they may matter a lot now, because as we increasingly have the ability to c…"
click at [211, 314] on span "Add Cue" at bounding box center [215, 317] width 14 height 6
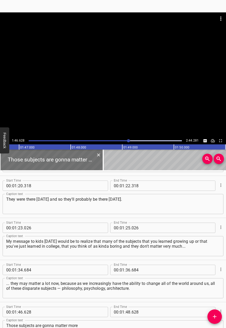
click at [65, 66] on div at bounding box center [113, 74] width 226 height 125
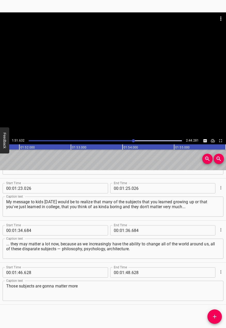
click at [125, 73] on div at bounding box center [113, 74] width 226 height 125
click at [133, 301] on div "Caption text Those subjects are gonna matter more Caption text" at bounding box center [113, 290] width 221 height 23
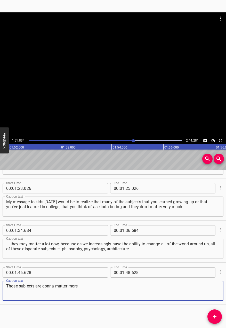
click at [133, 287] on textarea "Those subjects are gonna matter more" at bounding box center [113, 291] width 214 height 15
type textarea "Those subjects are gonna matter more and more in a world that we have the power…"
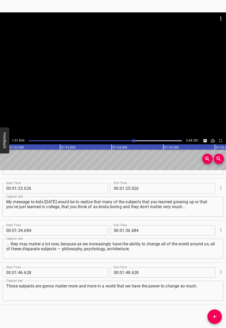
click at [137, 92] on div at bounding box center [113, 74] width 226 height 125
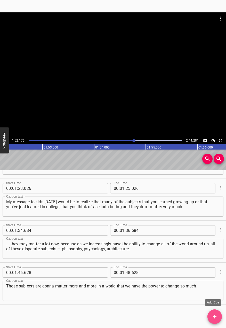
drag, startPoint x: 219, startPoint y: 317, endPoint x: 177, endPoint y: 193, distance: 131.2
click at [218, 316] on span "Add Cue" at bounding box center [215, 317] width 14 height 6
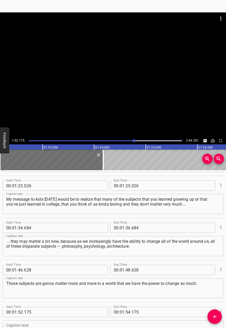
click at [142, 97] on div at bounding box center [113, 74] width 226 height 125
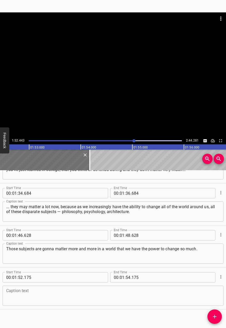
scroll to position [666, 0]
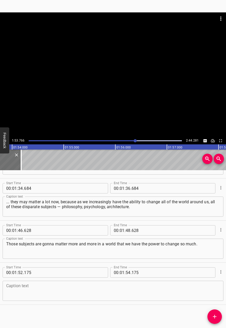
click at [131, 80] on div at bounding box center [113, 74] width 226 height 125
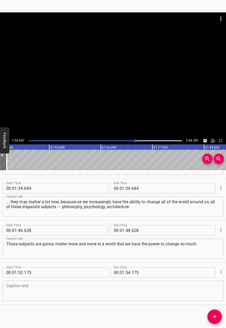
click at [141, 95] on div at bounding box center [113, 74] width 226 height 125
drag, startPoint x: 109, startPoint y: 101, endPoint x: 84, endPoint y: 192, distance: 94.2
click at [109, 102] on div at bounding box center [113, 74] width 226 height 125
click at [95, 279] on div "Caption text Caption text" at bounding box center [113, 290] width 221 height 23
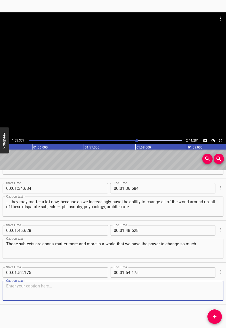
click at [107, 290] on textarea at bounding box center [113, 291] width 214 height 15
click at [90, 83] on div at bounding box center [113, 74] width 226 height 125
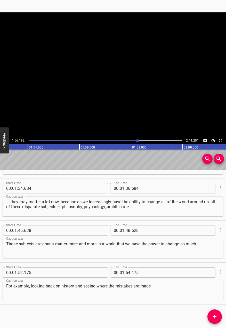
click at [90, 83] on video at bounding box center [113, 74] width 226 height 125
click at [130, 102] on div at bounding box center [113, 74] width 226 height 125
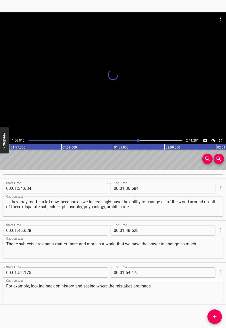
scroll to position [0, 6031]
drag, startPoint x: 215, startPoint y: 315, endPoint x: 203, endPoint y: 300, distance: 19.1
click at [212, 312] on button "Add Cue" at bounding box center [215, 316] width 14 height 14
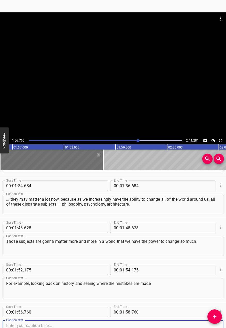
click at [196, 291] on textarea "For example, looking back on history and seeing where the mistakes are made" at bounding box center [113, 288] width 214 height 15
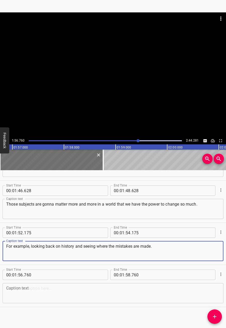
scroll to position [708, 0]
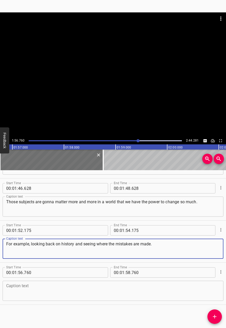
type textarea "For example, looking back on history and seeing where the mistakes are made."
click at [182, 283] on div "Caption text" at bounding box center [113, 291] width 221 height 20
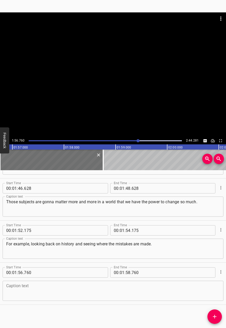
click at [160, 311] on div "Start Time 00 : 00 : 06 . 062 Start Time End Time 00 : 00 : 08 . 062 End Time C…" at bounding box center [113, 249] width 226 height 158
click at [142, 73] on div at bounding box center [113, 74] width 226 height 125
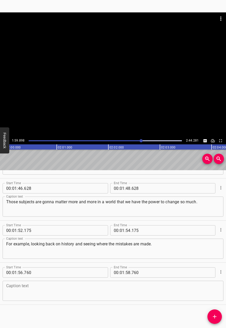
click at [109, 61] on div at bounding box center [113, 74] width 226 height 125
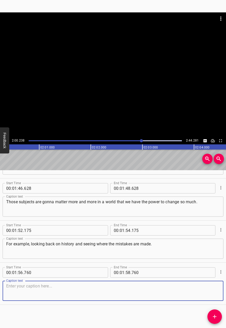
click at [90, 288] on textarea at bounding box center [113, 291] width 214 height 15
type textarea "i"
click at [205, 315] on div "Start Time 00 : 00 : 06 . 062 Start Time End Time 00 : 00 : 08 . 062 End Time C…" at bounding box center [113, 249] width 226 height 158
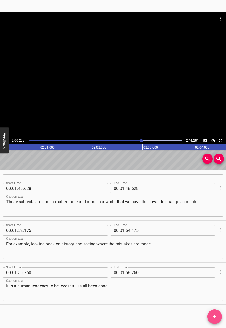
drag, startPoint x: 220, startPoint y: 321, endPoint x: 200, endPoint y: 297, distance: 31.0
click at [219, 320] on button "Add Cue" at bounding box center [215, 316] width 14 height 14
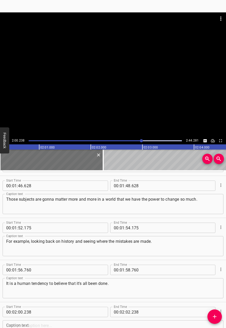
drag, startPoint x: 161, startPoint y: 102, endPoint x: 116, endPoint y: 109, distance: 44.9
click at [160, 102] on div at bounding box center [113, 74] width 226 height 125
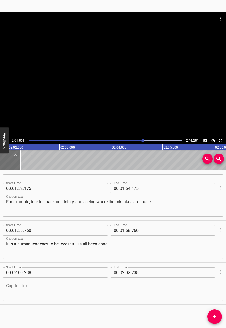
click at [124, 87] on div at bounding box center [113, 74] width 226 height 125
click at [80, 295] on textarea at bounding box center [113, 291] width 214 height 15
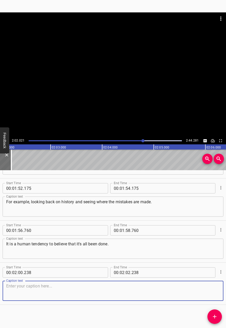
click at [132, 253] on textarea "It is a human tendency to believe that it's all been done." at bounding box center [113, 248] width 214 height 15
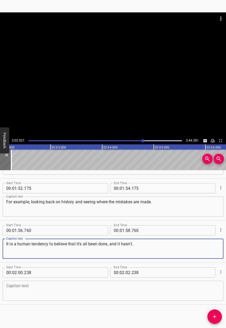
type textarea "It is a human tendency to believe that it's all been done, and it hasn't."
click at [116, 75] on div at bounding box center [113, 74] width 226 height 125
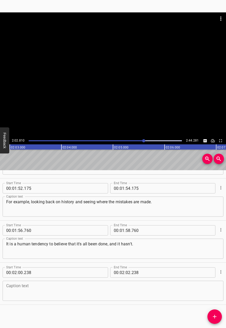
drag, startPoint x: 94, startPoint y: 79, endPoint x: 104, endPoint y: 79, distance: 9.6
click at [101, 79] on div at bounding box center [113, 74] width 226 height 125
click at [218, 272] on icon "Cue Options" at bounding box center [220, 271] width 5 height 5
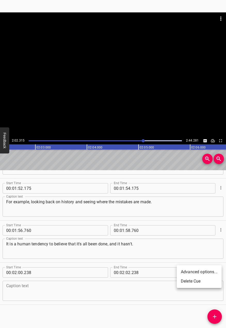
click at [197, 284] on li "Delete Cue" at bounding box center [199, 281] width 45 height 9
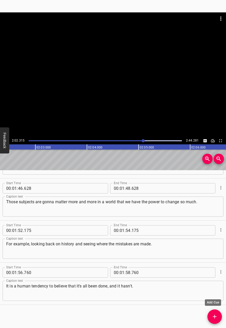
click at [216, 319] on icon "Add Cue" at bounding box center [215, 317] width 6 height 6
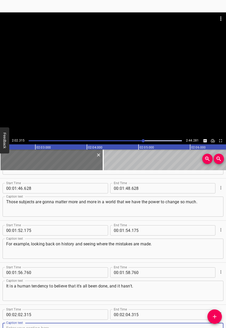
scroll to position [711, 0]
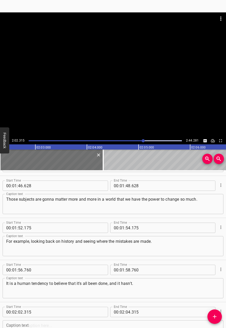
click at [132, 82] on div at bounding box center [113, 74] width 226 height 125
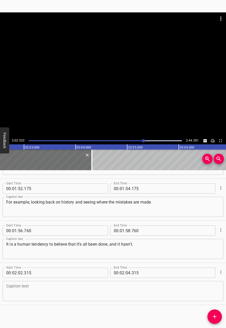
scroll to position [751, 0]
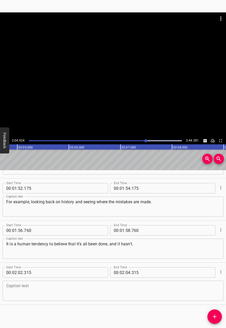
click at [120, 92] on div at bounding box center [113, 74] width 226 height 125
click at [116, 286] on textarea at bounding box center [113, 291] width 214 height 15
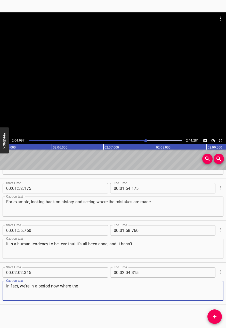
click at [165, 37] on div at bounding box center [113, 25] width 226 height 26
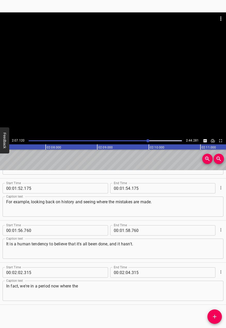
click at [110, 83] on div at bounding box center [113, 74] width 226 height 125
click at [137, 280] on div "Caption text In fact, we're in a period now where the Caption text" at bounding box center [113, 290] width 221 height 23
click at [128, 290] on textarea "In fact, we're in a period now where the" at bounding box center [113, 291] width 214 height 15
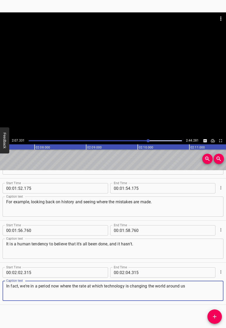
click at [126, 81] on div at bounding box center [113, 74] width 226 height 125
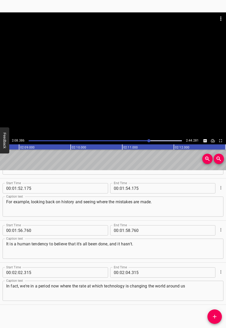
click at [102, 97] on div at bounding box center [113, 74] width 226 height 125
click at [191, 279] on div "Caption text In fact, we're in a period now where the rate at which technology …" at bounding box center [113, 290] width 221 height 23
click at [198, 285] on textarea "In fact, we're in a period now where the rate at which technology is changing t…" at bounding box center [113, 291] width 214 height 15
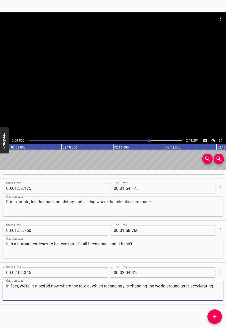
type textarea "In fact, we're in a period now where the rate at which technology is changing t…"
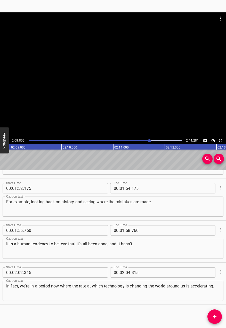
click at [208, 321] on div "Start Time 00 : 00 : 06 . 062 Start Time End Time 00 : 00 : 08 . 062 End Time C…" at bounding box center [113, 249] width 226 height 158
click at [217, 312] on button "Add Cue" at bounding box center [215, 316] width 14 height 14
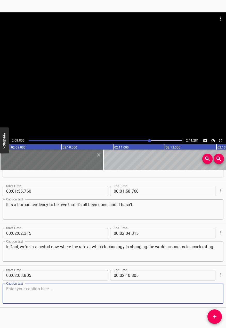
scroll to position [793, 0]
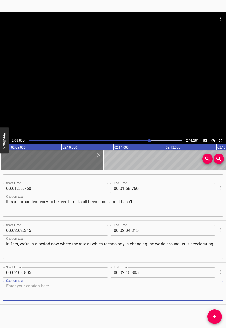
click at [171, 43] on div at bounding box center [113, 74] width 226 height 125
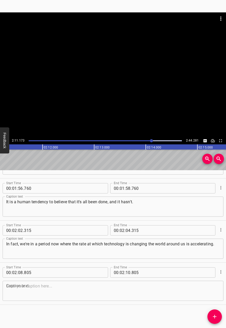
click at [125, 49] on div at bounding box center [113, 74] width 226 height 125
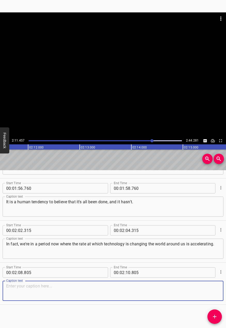
click at [131, 295] on textarea at bounding box center [113, 291] width 214 height 15
click at [142, 78] on div at bounding box center [113, 74] width 226 height 125
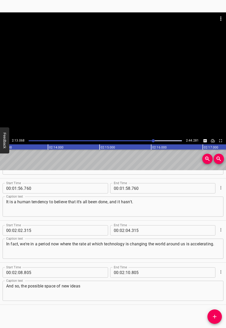
click at [108, 73] on div at bounding box center [113, 74] width 226 height 125
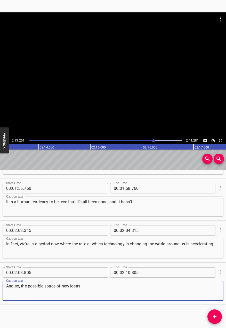
click at [119, 289] on textarea "And so, the possible space of new ideas" at bounding box center [113, 291] width 214 height 15
type textarea "And so, the possible space of new ideas is growing, not shrinking."
click at [210, 317] on span "Add Cue" at bounding box center [215, 317] width 14 height 6
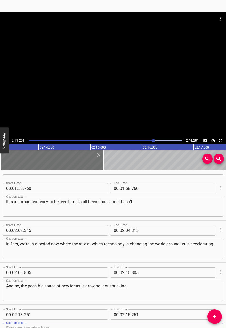
scroll to position [795, 0]
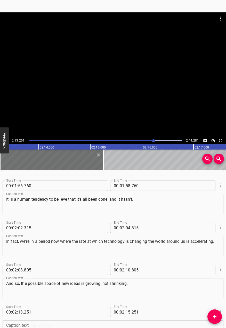
click at [107, 75] on div at bounding box center [113, 74] width 226 height 125
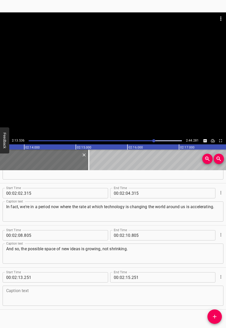
scroll to position [835, 0]
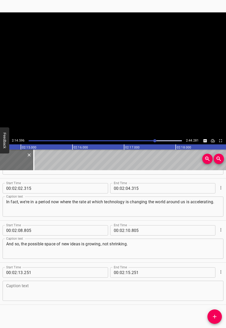
click at [107, 75] on video at bounding box center [113, 74] width 226 height 125
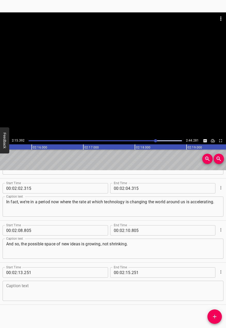
drag, startPoint x: 139, startPoint y: 146, endPoint x: 138, endPoint y: 149, distance: 3.6
click at [138, 149] on icon "02:05.000 02:06.000 02:07.000 02:08.000 02:09.000 02:10.000 02:11.000 02:12.000…" at bounding box center [109, 146] width 1291 height 5
click at [128, 81] on div at bounding box center [113, 74] width 226 height 125
click at [122, 292] on textarea at bounding box center [113, 291] width 214 height 15
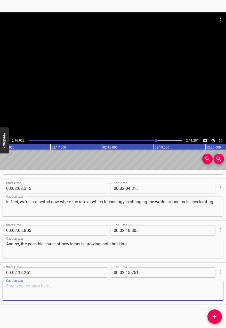
type textarea "Q"
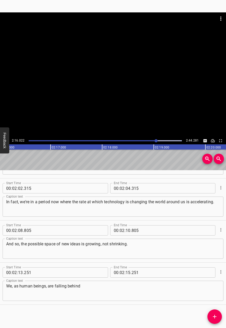
click at [137, 78] on div at bounding box center [113, 74] width 226 height 125
click at [119, 63] on div at bounding box center [113, 74] width 226 height 125
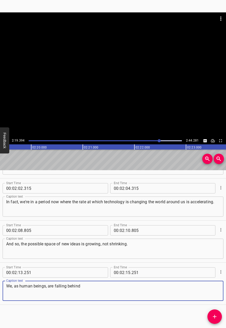
click at [124, 284] on textarea "We, as human beings, are falling behind" at bounding box center [113, 291] width 214 height 15
click at [155, 141] on div "Play progress" at bounding box center [81, 140] width 153 height 1
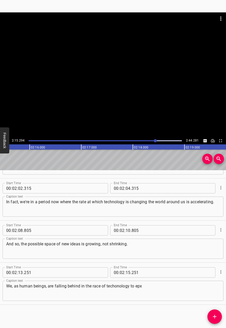
click at [136, 91] on div at bounding box center [113, 74] width 226 height 125
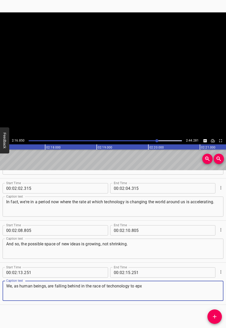
drag, startPoint x: 163, startPoint y: 295, endPoint x: 106, endPoint y: 287, distance: 56.9
click at [106, 287] on textarea "We, as human beings, are falling behind in the race of techonology to epx" at bounding box center [113, 291] width 214 height 15
click at [151, 69] on div at bounding box center [113, 74] width 226 height 125
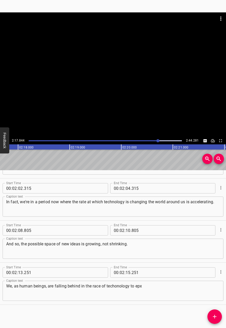
scroll to position [0, 7120]
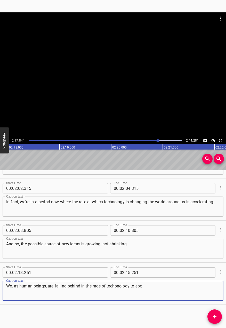
drag, startPoint x: 146, startPoint y: 283, endPoint x: 102, endPoint y: 280, distance: 44.2
click at [102, 280] on div "Caption text We, as human beings, are falling behind in the race of techonology…" at bounding box center [113, 290] width 221 height 23
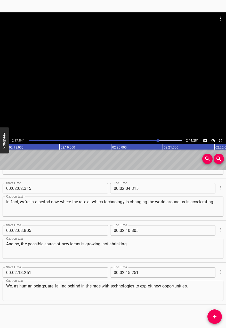
click at [56, 92] on div at bounding box center [113, 74] width 226 height 125
click at [88, 63] on div at bounding box center [113, 74] width 226 height 125
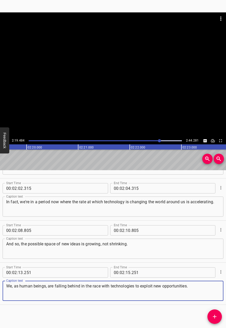
drag, startPoint x: 165, startPoint y: 286, endPoint x: 357, endPoint y: 279, distance: 193.1
click at [226, 279] on html "Caption Editor Batch Transcribe Login Sign Up Privacy Contact 2:19.484 2:44.281…" at bounding box center [113, 164] width 226 height 328
type textarea "We, as human beings, are falling behind in the race with technologies to exploi…"
click at [218, 314] on span "Add Cue" at bounding box center [215, 317] width 14 height 6
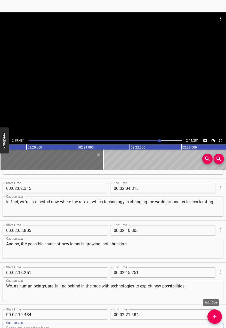
scroll to position [837, 0]
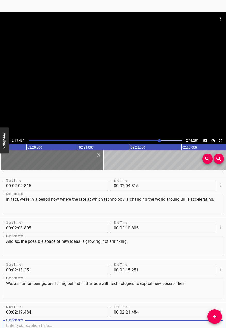
click at [70, 107] on div at bounding box center [113, 74] width 226 height 125
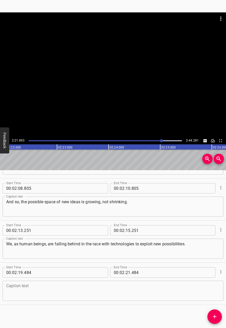
click at [89, 84] on div at bounding box center [113, 74] width 226 height 125
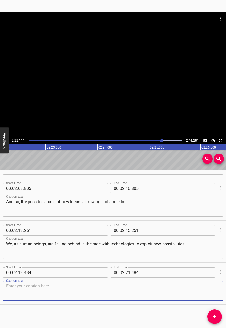
click at [72, 288] on textarea at bounding box center [113, 291] width 214 height 15
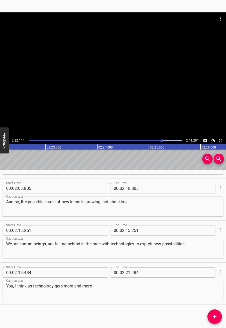
click at [86, 48] on div at bounding box center [113, 74] width 226 height 125
click at [120, 293] on textarea "You, I think as technology gets more and more" at bounding box center [113, 291] width 214 height 15
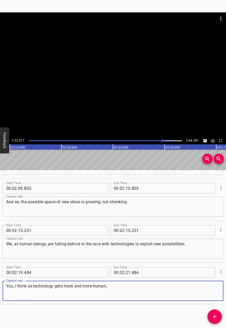
click at [149, 69] on div at bounding box center [113, 74] width 226 height 125
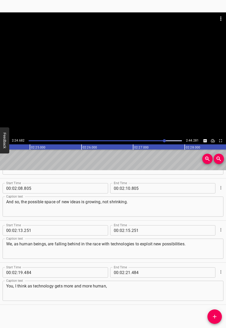
click at [120, 74] on div at bounding box center [113, 74] width 226 height 125
click at [127, 293] on textarea "You, I think as technology gets more and more human," at bounding box center [113, 291] width 214 height 15
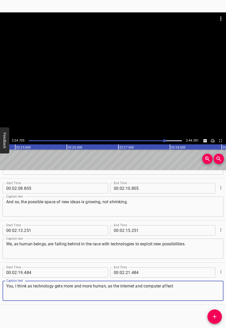
drag, startPoint x: 128, startPoint y: 83, endPoint x: 121, endPoint y: 77, distance: 9.0
click at [122, 79] on div at bounding box center [113, 74] width 226 height 125
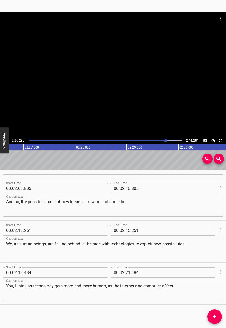
click at [118, 68] on div at bounding box center [113, 74] width 226 height 125
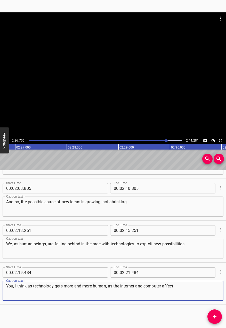
click at [200, 284] on textarea "You, I think as technology gets more and more human, as the internet and comput…" at bounding box center [113, 291] width 214 height 15
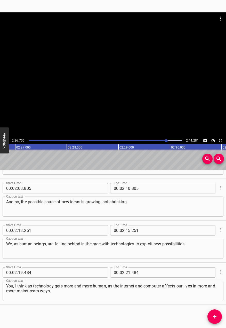
click at [148, 67] on div at bounding box center [113, 74] width 226 height 125
click at [117, 73] on div at bounding box center [113, 74] width 226 height 125
click at [101, 85] on div at bounding box center [113, 74] width 226 height 125
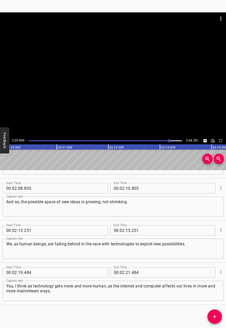
click at [165, 140] on div at bounding box center [106, 140] width 160 height 7
click at [157, 102] on div at bounding box center [113, 74] width 226 height 125
click at [130, 81] on div at bounding box center [113, 74] width 226 height 125
click at [131, 296] on textarea "You, I think as technology gets more and more human, as the internet and comput…" at bounding box center [113, 291] width 214 height 15
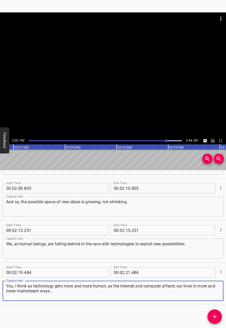
type textarea "You, I think as technology gets more and more human, as the internet and comput…"
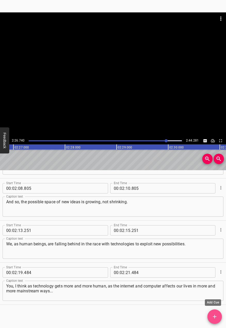
click at [213, 312] on button "Add Cue" at bounding box center [215, 316] width 14 height 14
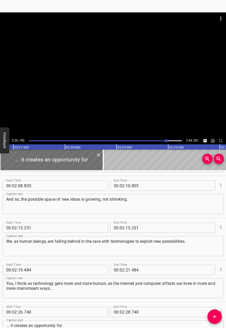
click at [139, 83] on div at bounding box center [113, 74] width 226 height 125
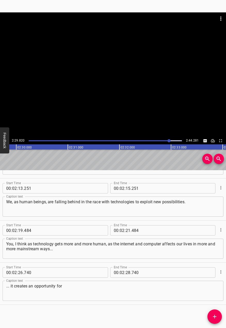
scroll to position [0, 7739]
click at [95, 286] on textarea "... it creates an opportunity for" at bounding box center [113, 291] width 214 height 15
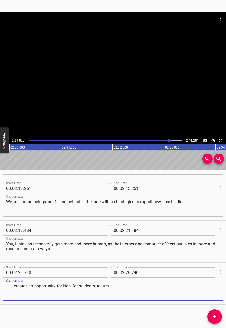
click at [103, 71] on div at bounding box center [113, 74] width 226 height 125
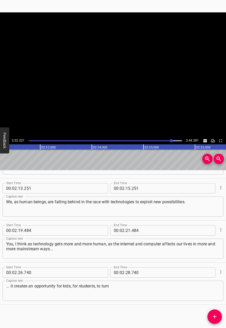
click at [103, 71] on video at bounding box center [113, 74] width 226 height 125
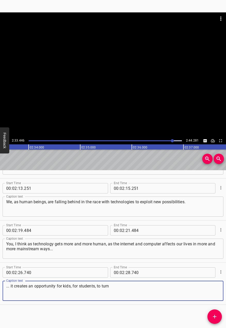
click at [167, 291] on textarea "... it creates an opportunity for kids, for students, to turn" at bounding box center [113, 291] width 214 height 15
click at [135, 71] on div at bounding box center [113, 74] width 226 height 125
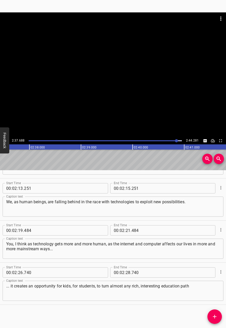
scroll to position [0, 8145]
click at [207, 286] on textarea "... it creates an opportunity for kids, for students, to turn almost any rich, …" at bounding box center [113, 291] width 214 height 15
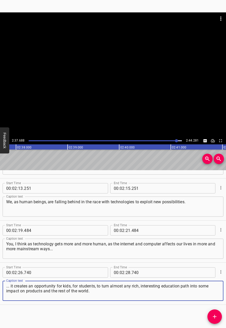
click at [123, 93] on div at bounding box center [113, 74] width 226 height 125
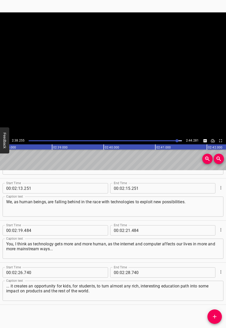
scroll to position [0, 8175]
click at [188, 291] on textarea "... it creates an opportunity for kids, for students, to turn almost any rich, …" at bounding box center [113, 291] width 214 height 15
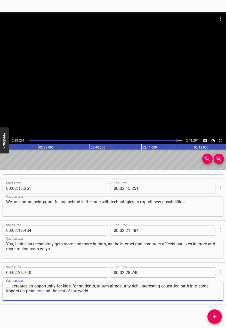
type textarea "... it creates an opportunity for kids, for students, to turn almost any rich, …"
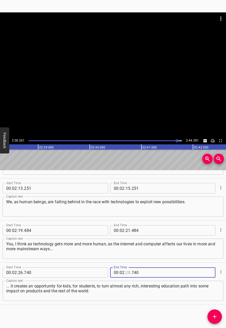
click at [127, 271] on input "number" at bounding box center [128, 272] width 5 height 10
type input "38"
type input "3"
type input "740"
type input "38"
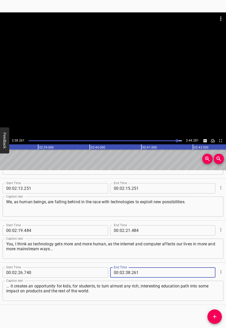
type input "261"
click at [161, 321] on div "Start Time 00 : 00 : 06 . 062 Start Time End Time 00 : 00 : 08 . 062 End Time C…" at bounding box center [113, 249] width 226 height 158
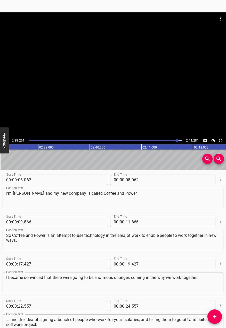
scroll to position [0, 0]
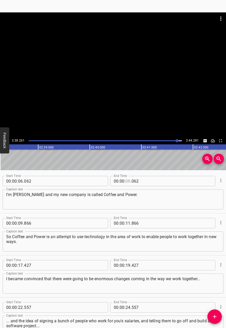
click at [126, 181] on input "number" at bounding box center [128, 181] width 5 height 10
type input "09"
type input "866"
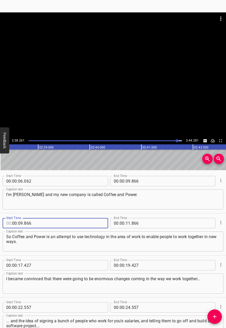
type input "00"
type input "09"
type input "866"
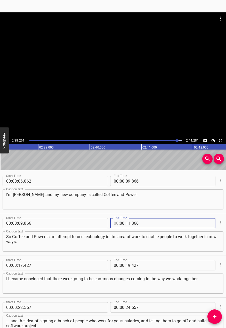
type input "00"
type input "17"
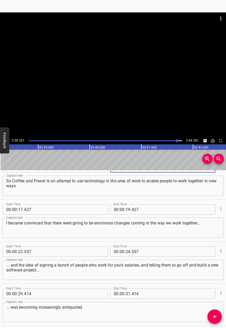
scroll to position [52, 0]
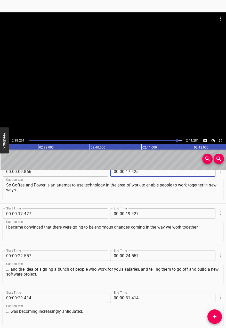
type input "425"
click at [126, 214] on input "number" at bounding box center [128, 213] width 5 height 10
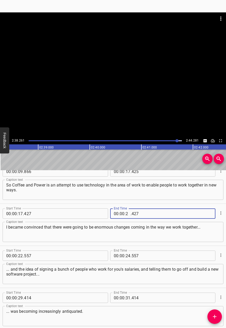
type input "22"
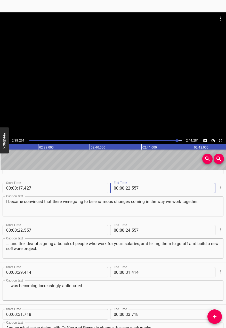
scroll to position [77, 0]
type input "557"
click at [129, 231] on input "number" at bounding box center [128, 230] width 5 height 10
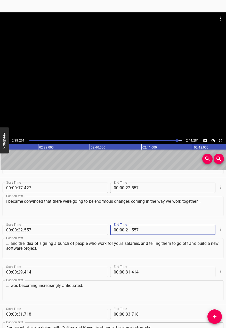
type input "29"
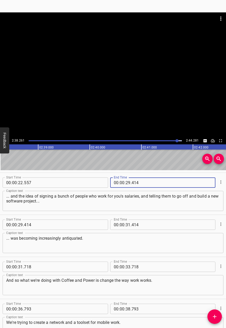
scroll to position [129, 0]
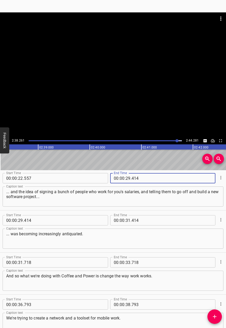
type input "414"
click at [126, 221] on input "number" at bounding box center [128, 220] width 5 height 10
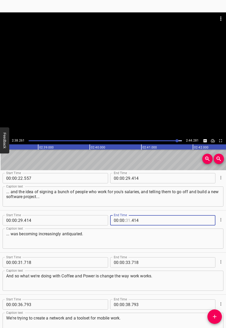
type input "31"
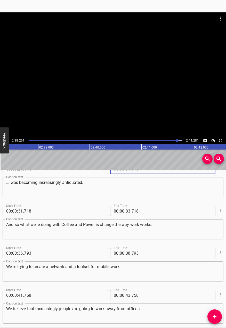
scroll to position [181, 0]
type input "718"
click at [127, 211] on input "number" at bounding box center [128, 211] width 5 height 10
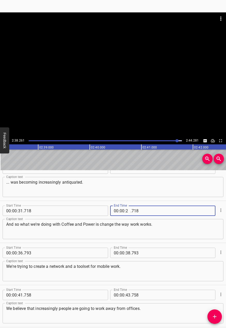
type input "2"
type input "02"
click at [116, 212] on input "number" at bounding box center [116, 211] width 5 height 10
type input "00"
click at [127, 212] on input "number" at bounding box center [128, 211] width 5 height 10
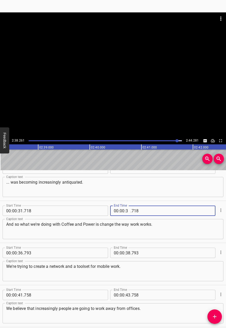
type input "36"
click at [133, 210] on input "73" at bounding box center [155, 211] width 47 height 10
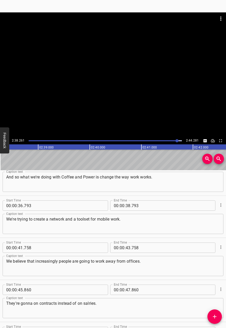
scroll to position [232, 0]
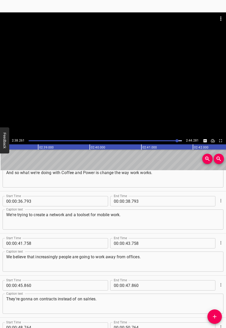
type input "791"
click at [127, 199] on input "number" at bounding box center [128, 201] width 5 height 10
type input "41"
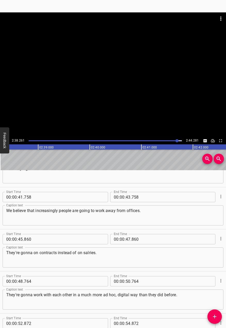
scroll to position [284, 0]
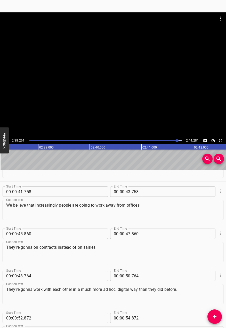
type input "758"
click at [128, 191] on input "number" at bounding box center [128, 191] width 5 height 10
type input "45"
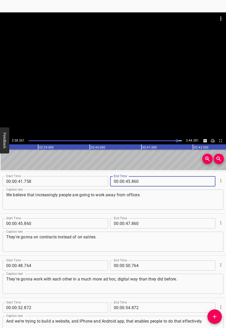
scroll to position [336, 0]
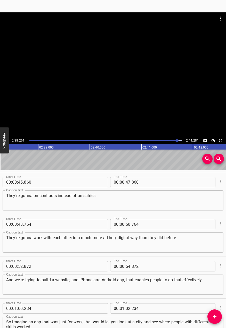
type input "860"
click at [89, 194] on textarea "They're gonna on contracts instead of on salries." at bounding box center [113, 200] width 214 height 15
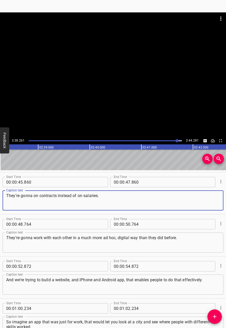
type textarea "They're gonna on contracts instead of on salaries."
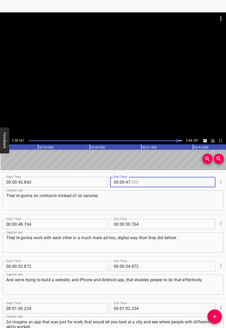
drag, startPoint x: 131, startPoint y: 181, endPoint x: 127, endPoint y: 176, distance: 6.6
click at [127, 176] on div "Start Time 00 : 00 : 45 . 860 Start Time End Time 00 : 00 : 47 . End Time" at bounding box center [113, 181] width 221 height 13
type input "860"
click at [126, 182] on input "number" at bounding box center [128, 182] width 5 height 10
type input "48"
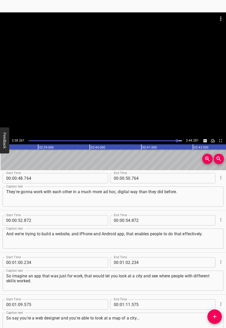
scroll to position [387, 0]
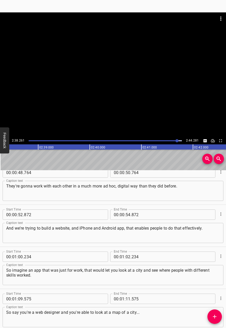
type input "764"
click at [127, 175] on input "number" at bounding box center [128, 172] width 5 height 10
type input "52"
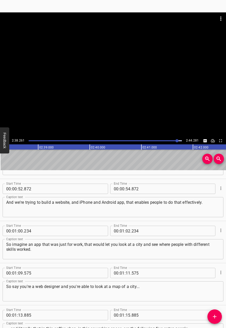
type input "872"
click at [128, 190] on input "number" at bounding box center [128, 189] width 5 height 10
type input "54"
click at [120, 188] on input "number" at bounding box center [122, 189] width 5 height 10
type input "01"
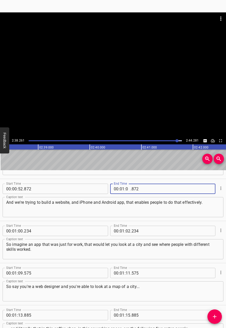
type input "00"
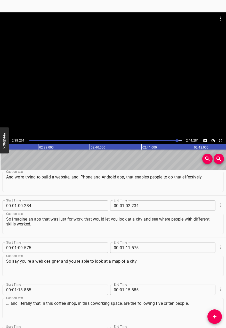
scroll to position [439, 0]
type input "234"
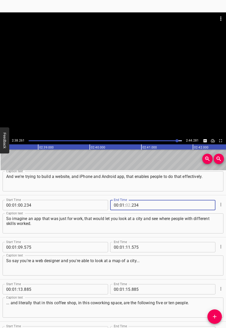
click at [126, 207] on input "number" at bounding box center [128, 205] width 5 height 10
type input "09"
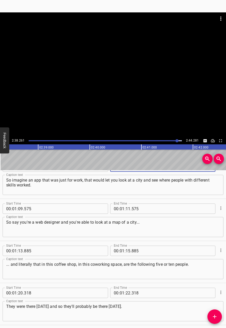
scroll to position [491, 0]
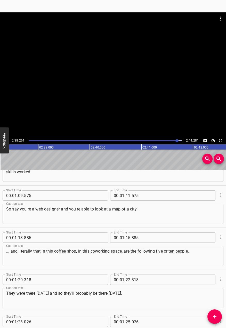
type input "575"
click at [126, 196] on input "number" at bounding box center [128, 195] width 5 height 10
type input "13"
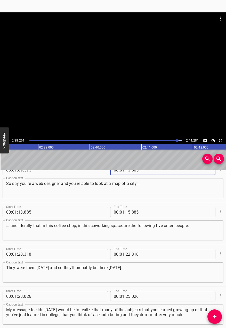
scroll to position [517, 0]
type input "885"
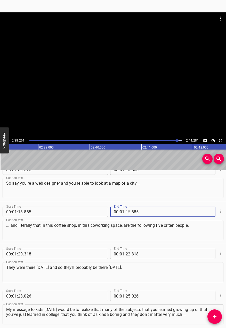
click at [128, 210] on input "number" at bounding box center [128, 212] width 5 height 10
type input "20"
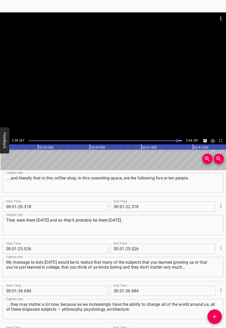
scroll to position [568, 0]
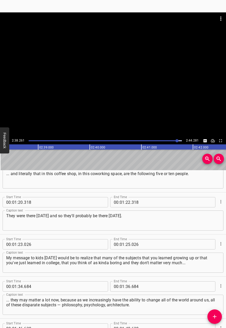
type input "318"
click at [128, 203] on input "number" at bounding box center [128, 202] width 5 height 10
type input "23"
type input "026"
click at [127, 204] on input "number" at bounding box center [128, 202] width 5 height 10
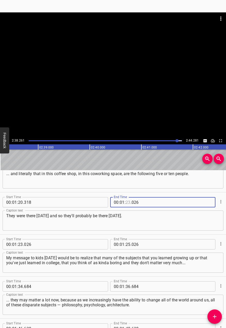
type input "23"
click at [136, 200] on input "number" at bounding box center [155, 202] width 47 height 10
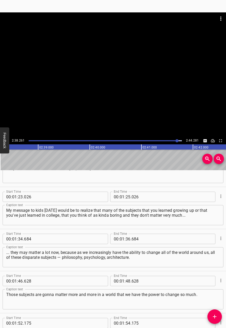
scroll to position [620, 0]
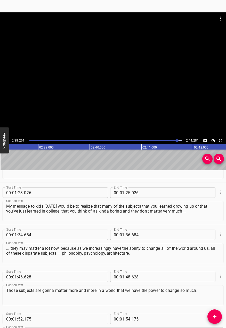
type input "026"
click at [127, 194] on input "number" at bounding box center [128, 193] width 5 height 10
type input "34"
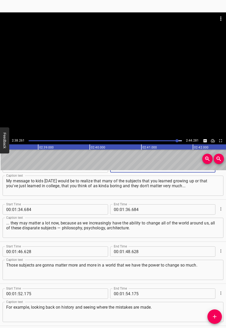
scroll to position [646, 0]
type input "684"
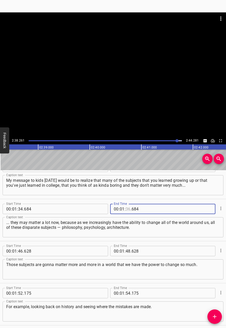
click at [126, 208] on input "number" at bounding box center [128, 209] width 5 height 10
type input "46"
type input "628"
click at [128, 249] on input "number" at bounding box center [128, 251] width 5 height 10
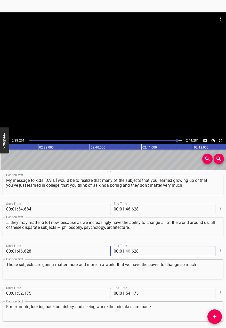
scroll to position [671, 0]
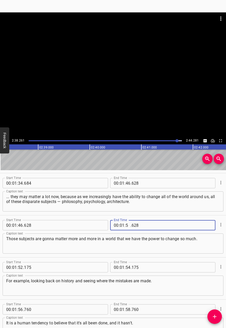
type input "52"
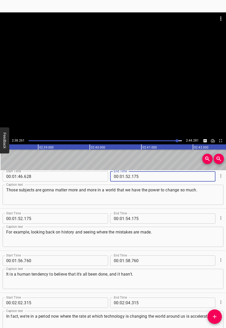
scroll to position [723, 0]
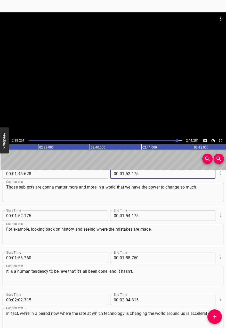
type input "175"
click at [126, 214] on input "number" at bounding box center [128, 215] width 5 height 10
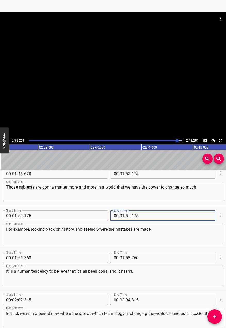
type input "56"
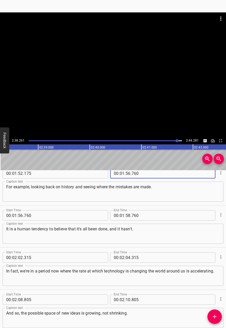
scroll to position [775, 0]
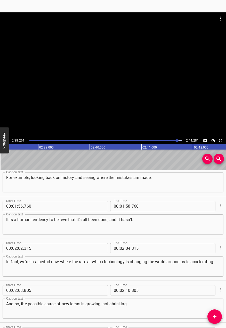
type input "760"
click at [121, 204] on input "number" at bounding box center [122, 206] width 5 height 10
type input "02"
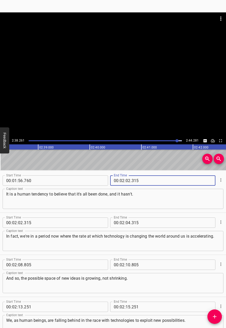
scroll to position [801, 0]
type input "315"
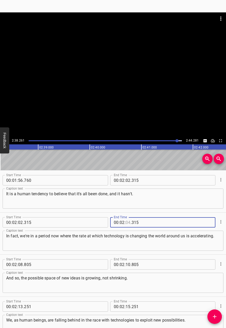
click at [127, 220] on input "number" at bounding box center [128, 222] width 5 height 10
type input "08"
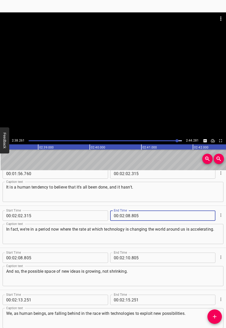
scroll to position [852, 0]
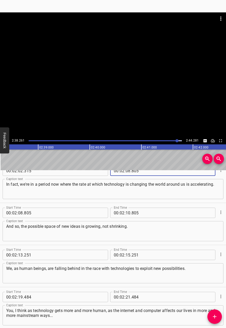
type input "805"
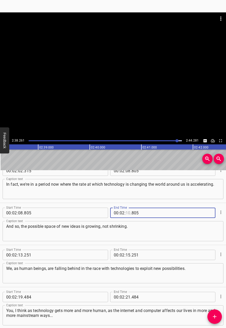
click at [129, 215] on input "number" at bounding box center [128, 213] width 5 height 10
type input "13"
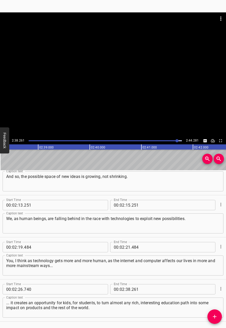
scroll to position [904, 0]
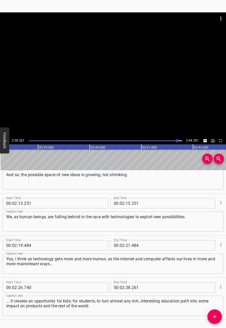
type input "251"
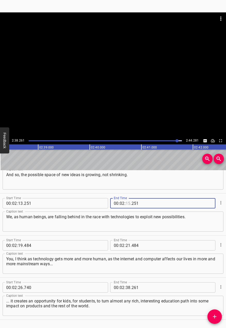
click at [127, 206] on input "number" at bounding box center [128, 203] width 5 height 10
type input "19"
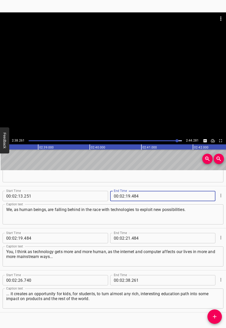
scroll to position [919, 0]
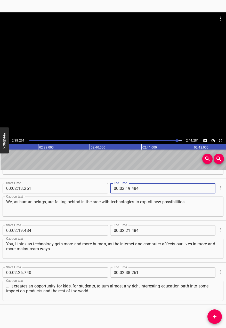
type input "484"
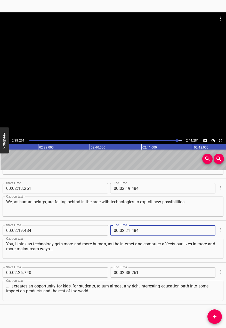
click at [126, 233] on input "number" at bounding box center [128, 230] width 5 height 10
type input "26"
type input "740"
click at [163, 313] on div "Start Time 00 : 00 : 06 . 062 Start Time End Time 00 : 00 : 09 . 866 End Time C…" at bounding box center [113, 249] width 226 height 158
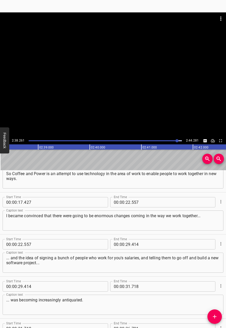
scroll to position [0, 0]
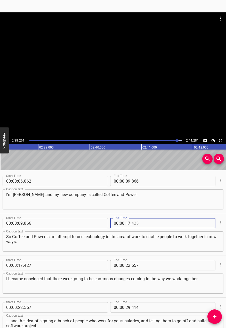
click at [145, 221] on input "number" at bounding box center [155, 223] width 47 height 10
type input "427"
drag, startPoint x: 98, startPoint y: 237, endPoint x: 111, endPoint y: 232, distance: 13.2
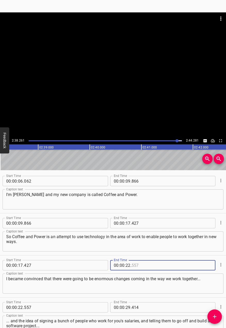
drag, startPoint x: 111, startPoint y: 232, endPoint x: 140, endPoint y: 265, distance: 44.3
click at [140, 265] on input "number" at bounding box center [155, 265] width 47 height 10
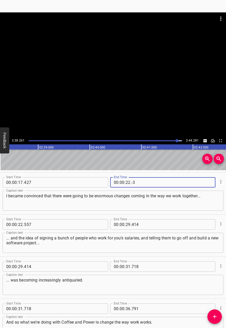
scroll to position [77, 0]
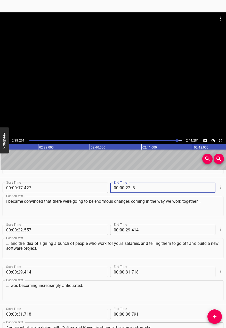
type input "-3"
click at [152, 254] on textarea "... and the idea of signing a bunch of people who work for you's salaries, and …" at bounding box center [113, 248] width 214 height 15
click at [115, 191] on input "number" at bounding box center [116, 188] width 5 height 10
type input "00"
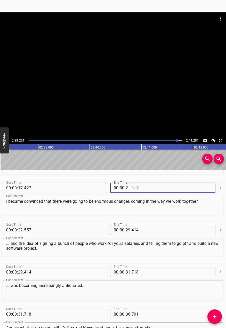
type input "22"
type input "557"
click at [158, 221] on div "Start Time 00 : 00 : 22 . 557 Start Time End Time 00 : 00 : 29 . 414 End Time C…" at bounding box center [113, 241] width 226 height 42
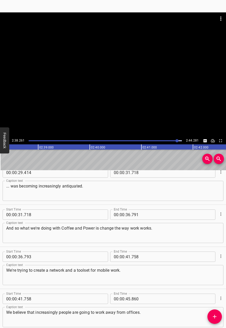
scroll to position [181, 0]
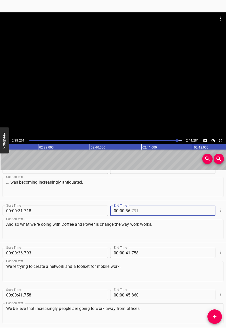
click at [151, 214] on input "number" at bounding box center [155, 211] width 47 height 10
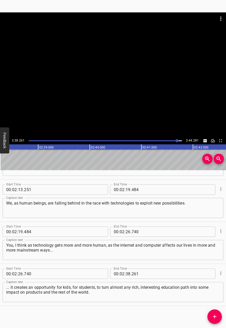
scroll to position [919, 0]
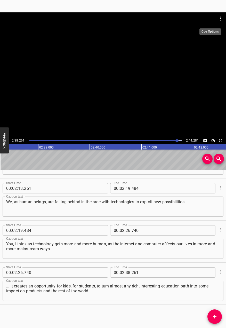
type input "793"
click at [220, 20] on icon "Menu" at bounding box center [221, 18] width 6 height 6
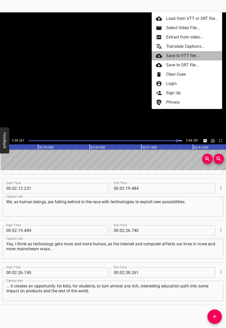
click at [181, 55] on li "Save to VTT file..." at bounding box center [187, 55] width 71 height 9
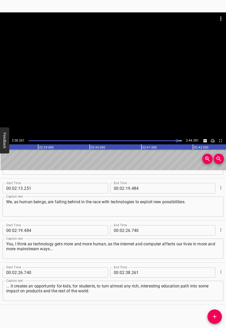
click at [223, 15] on button "Menu" at bounding box center [221, 18] width 12 height 12
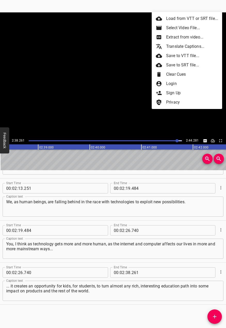
click at [181, 74] on li "Clear Cues" at bounding box center [187, 74] width 71 height 9
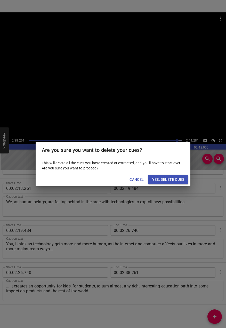
click at [158, 181] on span "Yes, Delete Cues" at bounding box center [168, 179] width 32 height 6
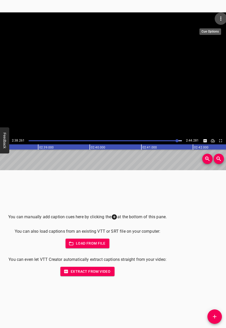
click at [222, 18] on icon "Menu" at bounding box center [221, 18] width 6 height 6
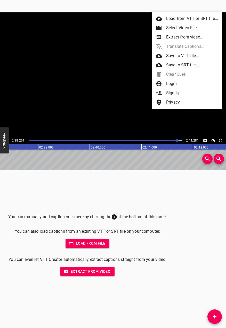
click at [199, 28] on li "Select Video File..." at bounding box center [187, 27] width 71 height 9
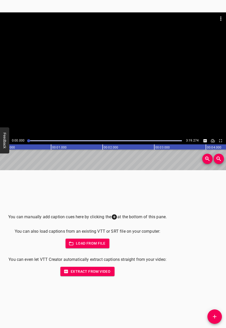
scroll to position [0, 0]
click at [170, 92] on div at bounding box center [113, 74] width 226 height 125
click at [191, 297] on div "You can manually add caption cues here by clicking the at the bottom of this pa…" at bounding box center [113, 249] width 226 height 158
click at [145, 193] on div "You can manually add caption cues here by clicking the at the bottom of this pa…" at bounding box center [113, 249] width 226 height 158
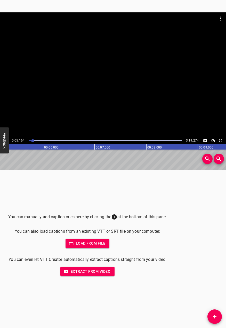
drag, startPoint x: 217, startPoint y: 313, endPoint x: 70, endPoint y: 162, distance: 211.1
click at [87, 183] on div "You can manually add caption cues here by clicking the at the bottom of this pa…" at bounding box center [113, 249] width 226 height 158
click at [31, 140] on div at bounding box center [32, 140] width 3 height 3
click at [84, 99] on div at bounding box center [113, 74] width 226 height 125
click at [88, 82] on div at bounding box center [113, 74] width 226 height 125
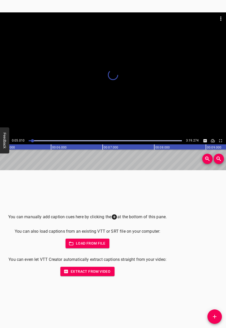
scroll to position [0, 256]
click at [214, 320] on button "Add Cue" at bounding box center [215, 316] width 14 height 14
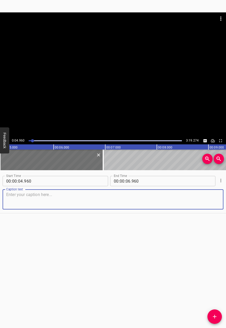
click at [115, 80] on div at bounding box center [113, 74] width 226 height 125
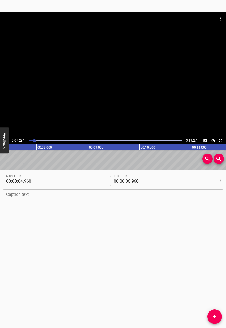
click at [106, 84] on div at bounding box center [113, 74] width 226 height 125
click at [112, 197] on textarea at bounding box center [113, 199] width 214 height 15
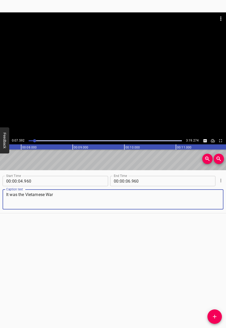
drag, startPoint x: 42, startPoint y: 202, endPoint x: 41, endPoint y: 199, distance: 4.0
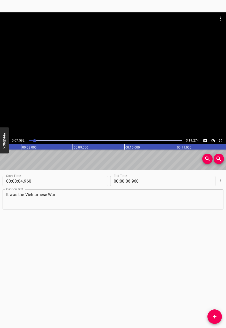
click at [33, 140] on div at bounding box center [34, 140] width 3 height 3
click at [118, 122] on div at bounding box center [113, 74] width 226 height 125
click at [127, 114] on div at bounding box center [113, 74] width 226 height 125
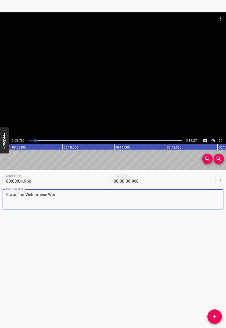
click at [109, 195] on textarea "It was the Vietnamese War" at bounding box center [113, 199] width 214 height 15
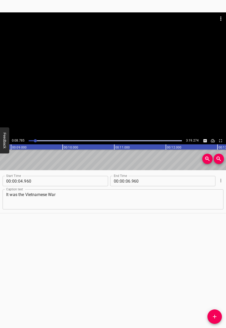
click at [29, 141] on div at bounding box center [106, 140] width 160 height 7
click at [28, 141] on div at bounding box center [29, 140] width 3 height 3
click at [138, 104] on div at bounding box center [113, 74] width 226 height 125
click at [111, 87] on video at bounding box center [113, 74] width 226 height 125
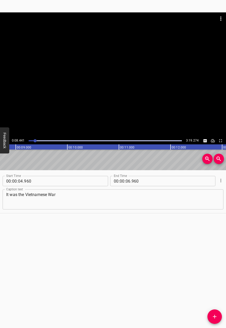
click at [101, 196] on textarea "It was the Vietnamese War" at bounding box center [113, 199] width 214 height 15
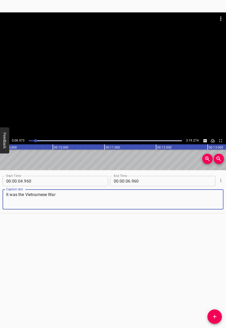
click at [131, 73] on div at bounding box center [113, 74] width 226 height 125
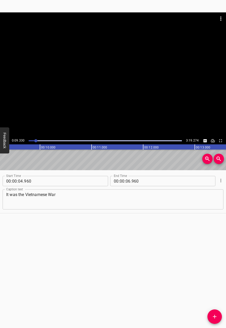
scroll to position [0, 482]
click at [77, 203] on textarea "It was the Vietnamese War" at bounding box center [113, 199] width 214 height 15
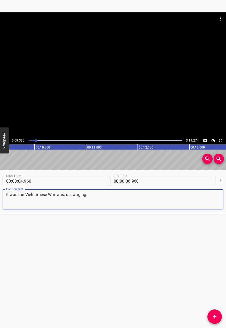
type textarea "It was the Vietnamese War was, uh, waging."
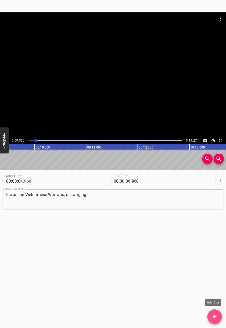
click at [220, 316] on span "Add Cue" at bounding box center [215, 317] width 14 height 6
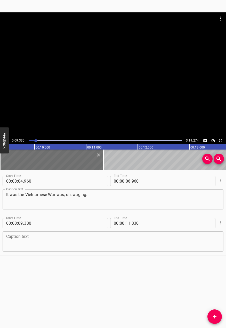
click at [33, 139] on div at bounding box center [106, 140] width 160 height 7
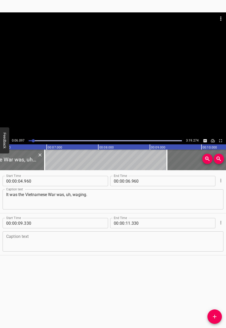
click at [64, 98] on div at bounding box center [113, 74] width 226 height 125
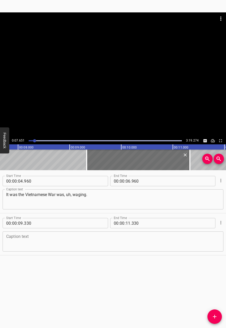
click at [58, 101] on div at bounding box center [113, 74] width 226 height 125
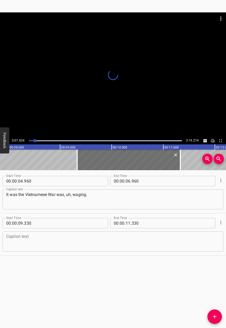
scroll to position [0, 402]
drag, startPoint x: 85, startPoint y: 229, endPoint x: 93, endPoint y: 236, distance: 11.2
click at [86, 229] on div "Start Time 00 : 00 : 09 . Start Time End Time 00 : 00 : 11 . 330 End Time" at bounding box center [113, 222] width 221 height 13
type input "330"
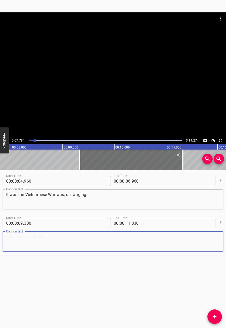
click at [93, 236] on textarea at bounding box center [113, 241] width 214 height 15
click at [106, 106] on div at bounding box center [113, 74] width 226 height 125
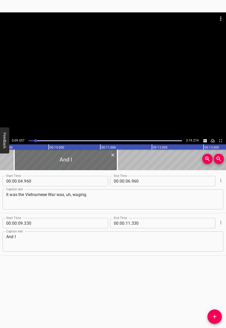
click at [101, 100] on div at bounding box center [113, 74] width 226 height 125
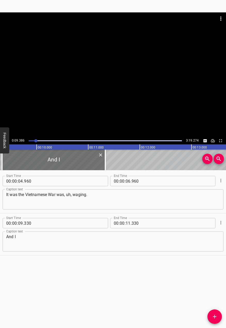
scroll to position [0, 485]
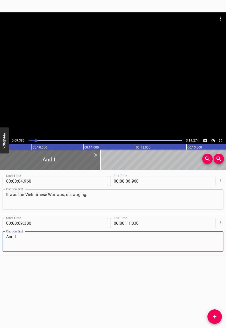
click at [43, 243] on textarea "And I" at bounding box center [113, 241] width 214 height 15
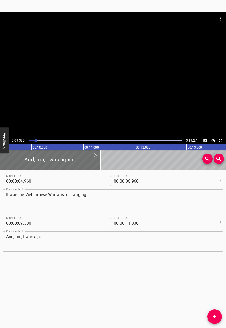
click at [100, 109] on div at bounding box center [113, 74] width 226 height 125
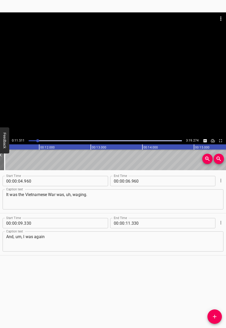
click at [92, 92] on div at bounding box center [113, 74] width 226 height 125
click at [32, 141] on div at bounding box center [106, 140] width 160 height 7
click at [56, 108] on div at bounding box center [113, 74] width 226 height 125
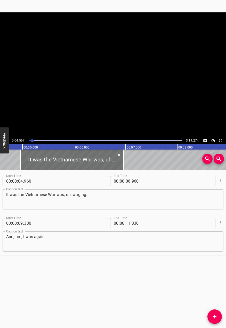
click at [56, 108] on video at bounding box center [113, 74] width 226 height 125
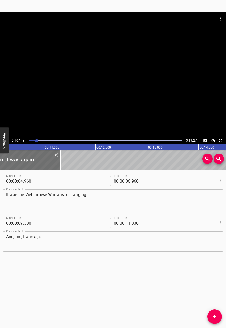
click at [129, 106] on div at bounding box center [113, 74] width 226 height 125
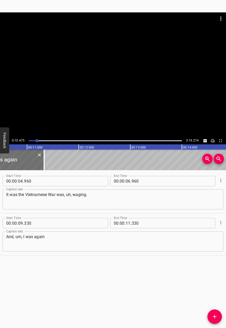
click at [50, 245] on textarea "And, um, I was again" at bounding box center [113, 241] width 214 height 15
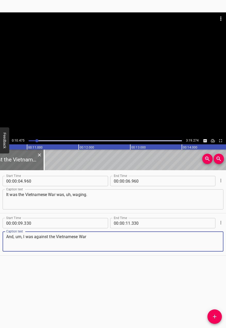
click at [23, 235] on textarea "And, um, I was against the Vietnamese War" at bounding box center [113, 241] width 214 height 15
click at [104, 231] on div "And, uh, I was against the Vietnamese War Caption text" at bounding box center [113, 241] width 221 height 20
click at [101, 236] on textarea "And, uh, I was against the Vietnamese War" at bounding box center [113, 241] width 214 height 15
click at [96, 98] on div at bounding box center [113, 74] width 226 height 125
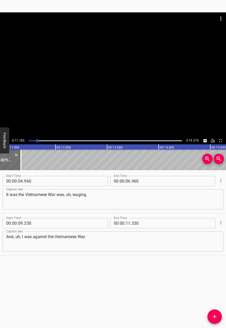
click at [97, 91] on div at bounding box center [113, 74] width 226 height 125
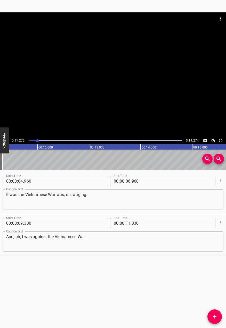
click at [97, 91] on div at bounding box center [113, 74] width 226 height 125
click at [99, 94] on div at bounding box center [113, 74] width 226 height 125
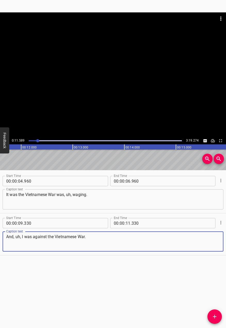
click at [114, 239] on textarea "And, uh, I was against the Vietnamese War." at bounding box center [113, 241] width 214 height 15
type textarea "And, uh, I was against the Vietnamese War. I was fifteen years old."
click at [215, 316] on icon "Add Cue" at bounding box center [215, 317] width 6 height 6
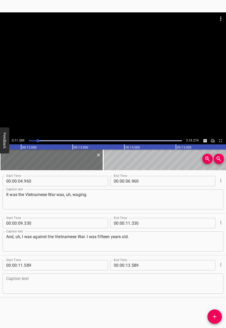
click at [163, 312] on div "Start Time 00 : 00 : 04 . 960 Start Time End Time 00 : 00 : 06 . 960 End Time C…" at bounding box center [113, 249] width 226 height 158
click at [143, 319] on div "Start Time 00 : 00 : 04 . 960 Start Time End Time 00 : 00 : 06 . 960 End Time C…" at bounding box center [113, 249] width 226 height 158
click at [121, 270] on input "number" at bounding box center [122, 265] width 5 height 10
type input "00"
click at [116, 287] on textarea at bounding box center [113, 283] width 214 height 15
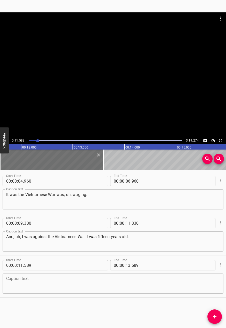
click at [129, 87] on div at bounding box center [113, 74] width 226 height 125
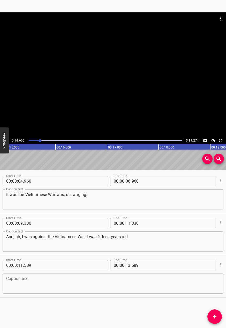
click at [129, 83] on div at bounding box center [113, 74] width 226 height 125
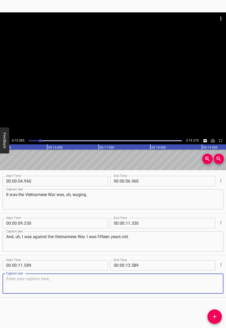
click at [60, 291] on textarea at bounding box center [113, 283] width 214 height 15
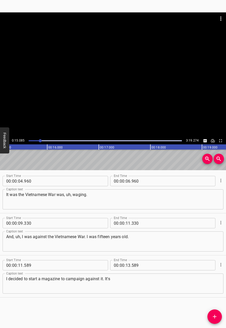
click at [101, 91] on div at bounding box center [113, 74] width 226 height 125
click at [137, 287] on textarea "I decided to start a magazine to campaign against it. It's" at bounding box center [113, 283] width 214 height 15
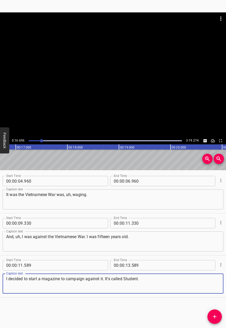
type textarea "I decided to start a magazine to campaign against it. It's called Student."
click at [40, 141] on div at bounding box center [41, 140] width 3 height 3
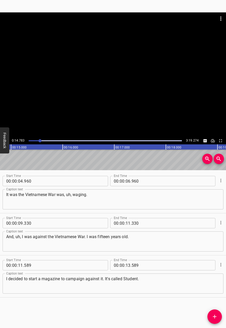
click at [38, 141] on div at bounding box center [39, 140] width 3 height 3
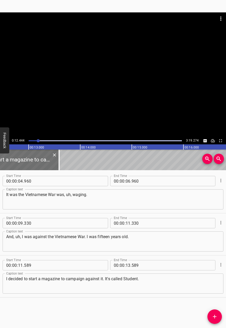
click at [92, 130] on div at bounding box center [113, 74] width 226 height 125
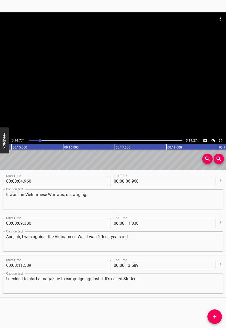
click at [89, 88] on div at bounding box center [113, 74] width 226 height 125
click at [213, 315] on icon "Add Cue" at bounding box center [215, 317] width 6 height 6
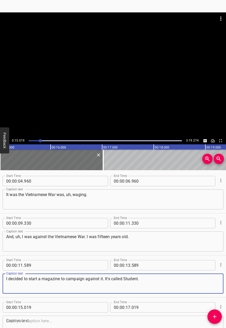
drag, startPoint x: 146, startPoint y: 283, endPoint x: 105, endPoint y: 288, distance: 40.8
click at [105, 288] on textarea "I decided to start a magazine to campaign against it. It's called Student." at bounding box center [113, 283] width 214 height 15
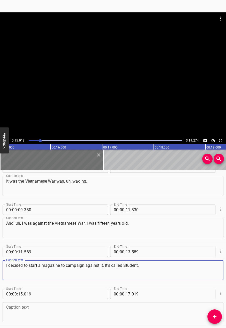
scroll to position [35, 0]
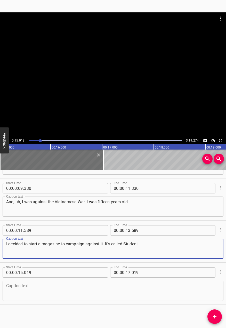
click at [104, 290] on textarea at bounding box center [113, 291] width 214 height 15
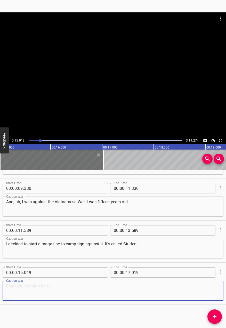
paste textarea "It's called Student."
type textarea "It's called Student."
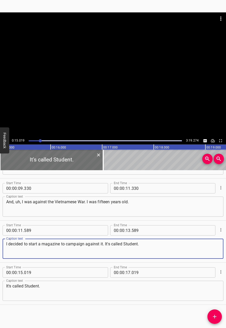
drag, startPoint x: 158, startPoint y: 247, endPoint x: 105, endPoint y: 245, distance: 53.3
click at [105, 245] on textarea "I decided to start a magazine to campaign against it. It's called Student." at bounding box center [113, 248] width 214 height 15
type textarea "I decided to start a magazine to campaign against it."
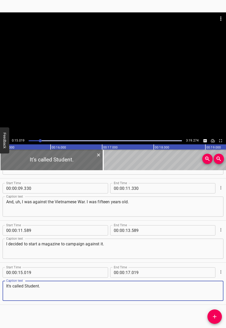
click at [126, 292] on textarea "It's called Student." at bounding box center [113, 291] width 214 height 15
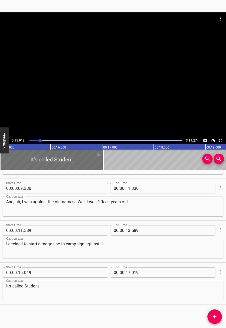
click at [113, 82] on div at bounding box center [113, 74] width 226 height 125
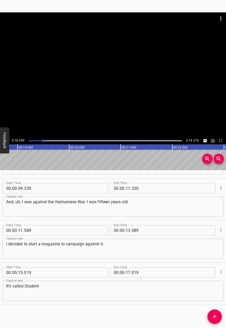
click at [5, 141] on button "Feedback" at bounding box center [4, 140] width 9 height 26
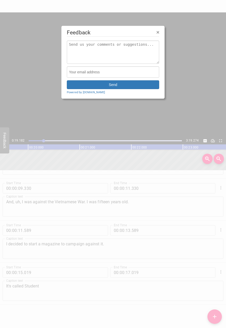
click at [77, 288] on div at bounding box center [113, 164] width 226 height 328
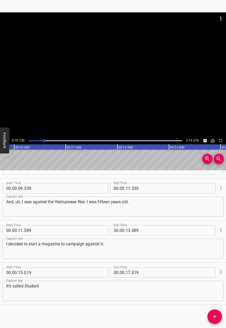
scroll to position [0, 1019]
click at [84, 285] on div "It's called Student Caption text" at bounding box center [113, 291] width 221 height 20
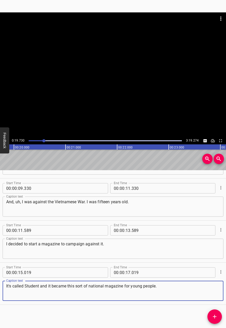
type textarea "It's called Student and it became this sort of national magazine for young peop…"
click at [43, 140] on div at bounding box center [43, 140] width 3 height 3
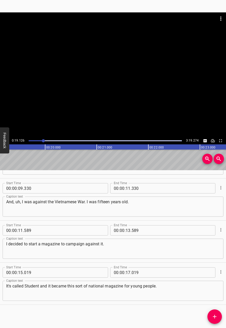
click at [83, 108] on div at bounding box center [113, 74] width 226 height 125
click at [213, 320] on button "Add Cue" at bounding box center [215, 316] width 14 height 14
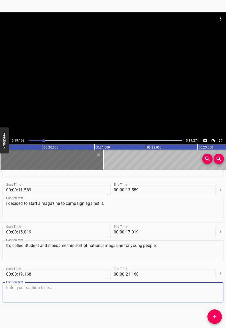
scroll to position [77, 0]
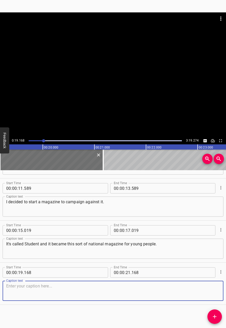
drag, startPoint x: 133, startPoint y: 81, endPoint x: 135, endPoint y: 88, distance: 7.3
click at [135, 88] on div at bounding box center [113, 74] width 226 height 125
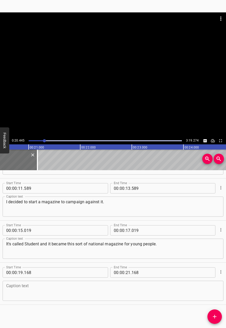
click at [127, 66] on div at bounding box center [113, 74] width 226 height 125
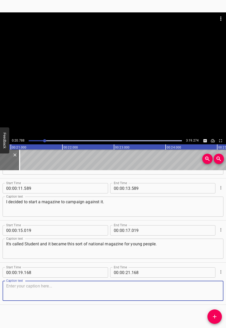
click at [76, 287] on textarea at bounding box center [113, 291] width 214 height 15
click at [114, 111] on div at bounding box center [113, 74] width 226 height 125
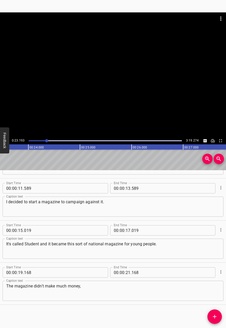
click at [94, 84] on div at bounding box center [113, 74] width 226 height 125
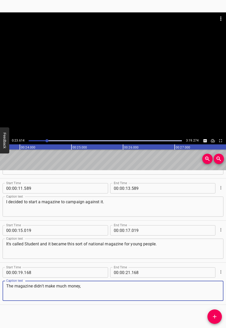
click at [158, 290] on textarea "The magazine didn't make much money," at bounding box center [113, 291] width 214 height 15
type textarea "The magazine didn't make much money, but it got a big circulation."
click at [84, 104] on div at bounding box center [113, 74] width 226 height 125
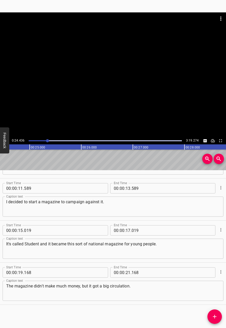
click at [84, 101] on div at bounding box center [113, 74] width 226 height 125
click at [112, 111] on div at bounding box center [113, 74] width 226 height 125
click at [107, 103] on div at bounding box center [113, 74] width 226 height 125
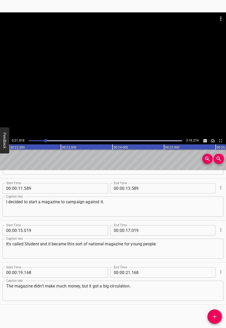
scroll to position [0, 1124]
click at [211, 314] on span "Add Cue" at bounding box center [215, 317] width 14 height 6
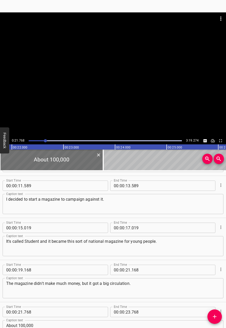
drag, startPoint x: 172, startPoint y: 106, endPoint x: 156, endPoint y: 95, distance: 19.3
click at [159, 96] on div at bounding box center [113, 74] width 226 height 125
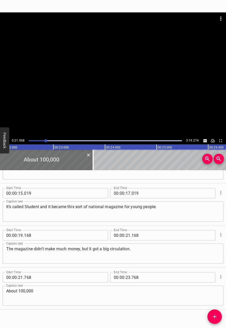
scroll to position [119, 0]
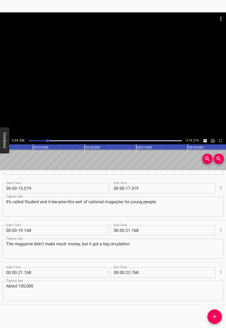
click at [112, 74] on div at bounding box center [113, 74] width 226 height 125
click at [86, 286] on textarea "About 100,000" at bounding box center [113, 291] width 214 height 15
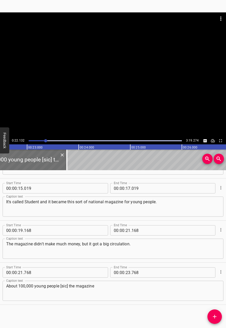
click at [88, 109] on div at bounding box center [113, 74] width 226 height 125
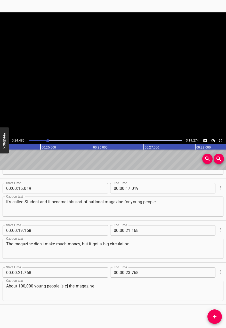
click at [88, 109] on video at bounding box center [113, 74] width 226 height 125
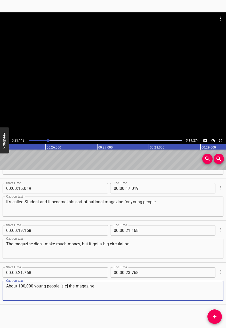
click at [116, 293] on textarea "About 100,000 young people [sic] the magazine" at bounding box center [113, 291] width 214 height 15
click at [68, 285] on textarea "About 100,000 young people [sic] the magazine" at bounding box center [113, 291] width 214 height 15
type textarea "About 100,000 young people read the magazine."
click at [48, 141] on div at bounding box center [47, 140] width 3 height 3
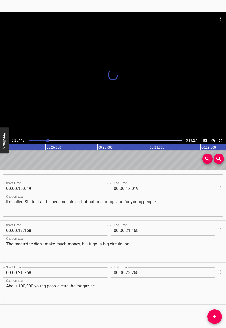
scroll to position [0, 1281]
click at [89, 102] on div at bounding box center [113, 74] width 226 height 125
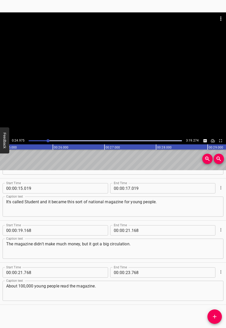
click at [89, 102] on div at bounding box center [113, 74] width 226 height 125
click at [216, 316] on icon "Add Cue" at bounding box center [215, 317] width 4 height 4
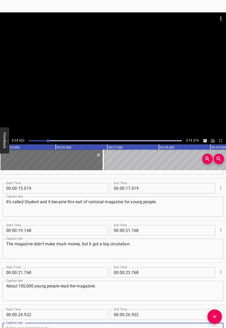
scroll to position [122, 0]
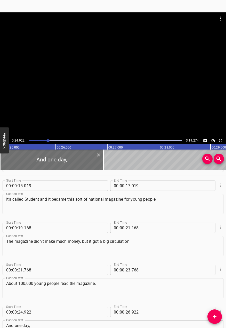
click at [211, 258] on div "Start Time 00 : 00 : 19 . 168 Start Time End Time 00 : 00 : 21 . 168 End Time C…" at bounding box center [113, 239] width 226 height 42
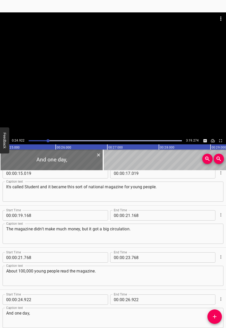
scroll to position [161, 0]
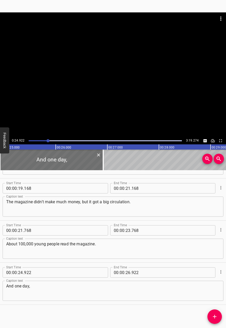
click at [76, 64] on div at bounding box center [113, 74] width 226 height 125
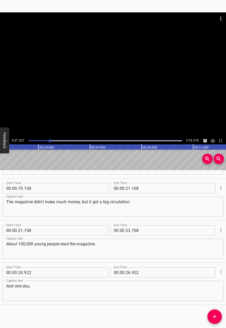
click at [88, 90] on div at bounding box center [113, 74] width 226 height 125
click at [48, 288] on textarea "And one day," at bounding box center [113, 291] width 214 height 15
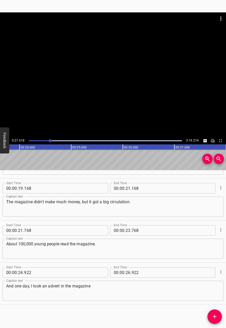
click at [119, 292] on textarea "And one day, I took an advert in the magazine" at bounding box center [113, 291] width 214 height 15
click at [108, 105] on div at bounding box center [113, 74] width 226 height 125
click at [110, 93] on div at bounding box center [113, 74] width 226 height 125
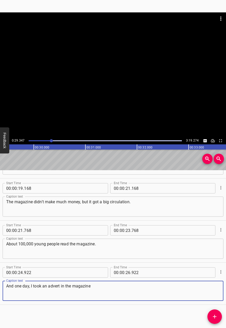
click at [111, 291] on textarea "And one day, I took an advert in the magazine" at bounding box center [113, 291] width 214 height 15
click at [133, 64] on div at bounding box center [113, 74] width 226 height 125
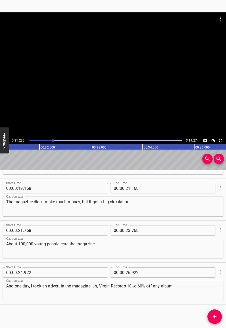
click at [117, 101] on div at bounding box center [113, 74] width 226 height 125
click at [194, 289] on textarea "And one day, I took an advert in the magazine, uh, Virgin Records 10-to-60% off…" at bounding box center [113, 291] width 214 height 15
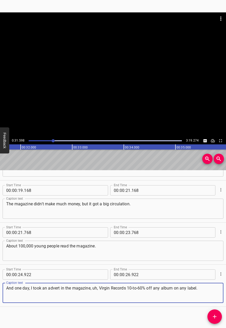
scroll to position [161, 0]
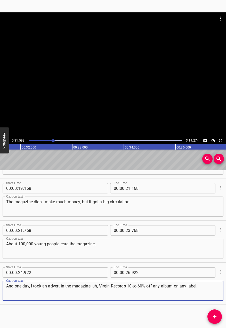
type textarea "And one day, I took an advert in the magazine, uh, Virgin Records 10-to-60% off…"
click at [210, 313] on button "Add Cue" at bounding box center [215, 316] width 14 height 14
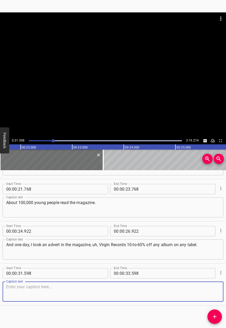
scroll to position [203, 0]
click at [155, 288] on textarea at bounding box center [113, 291] width 214 height 15
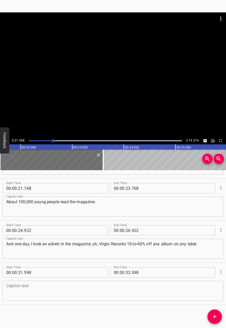
click at [120, 98] on div at bounding box center [113, 74] width 226 height 125
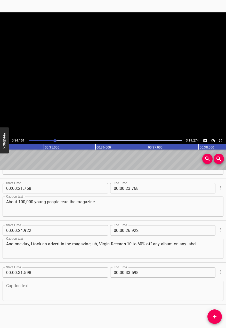
click at [120, 98] on video at bounding box center [113, 74] width 226 height 125
click at [125, 290] on textarea at bounding box center [113, 291] width 214 height 15
click at [52, 141] on div at bounding box center [106, 140] width 160 height 7
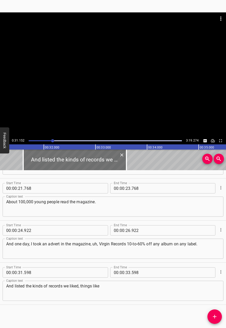
click at [97, 86] on div at bounding box center [113, 74] width 226 height 125
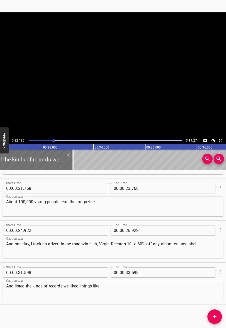
click at [96, 92] on div at bounding box center [113, 74] width 226 height 125
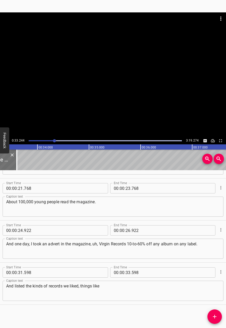
click at [91, 88] on div at bounding box center [113, 74] width 226 height 125
click at [99, 90] on div at bounding box center [113, 74] width 226 height 125
click at [106, 78] on div at bounding box center [113, 74] width 226 height 125
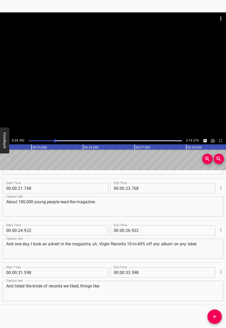
click at [122, 84] on div at bounding box center [113, 74] width 226 height 125
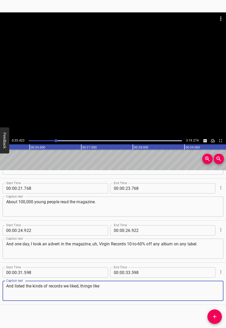
click at [124, 293] on textarea "And listed the kinds of records we liked, things like" at bounding box center [113, 291] width 214 height 15
click at [114, 72] on div at bounding box center [113, 74] width 226 height 125
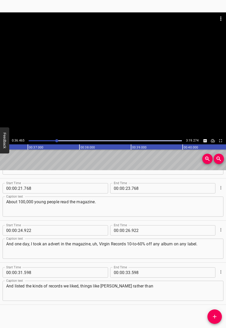
click at [90, 91] on div at bounding box center [113, 74] width 226 height 125
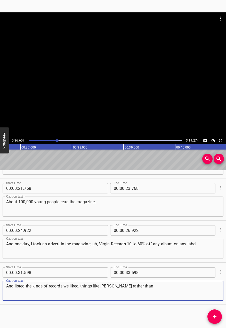
click at [174, 290] on textarea "And listed the kinds of records we liked, things like [PERSON_NAME] rather than" at bounding box center [113, 291] width 214 height 15
click at [54, 140] on div at bounding box center [106, 140] width 160 height 7
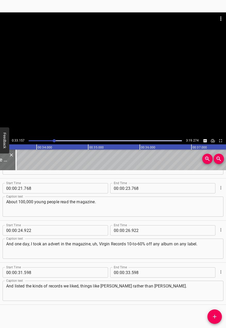
click at [104, 120] on div at bounding box center [113, 74] width 226 height 125
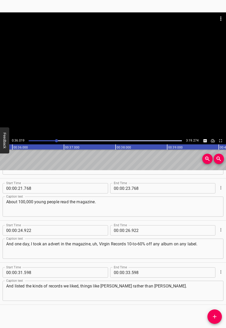
scroll to position [0, 1867]
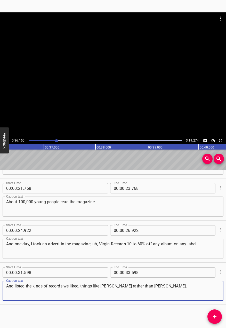
click at [147, 287] on textarea "And listed the kinds of records we liked, things like [PERSON_NAME] rather than…" at bounding box center [113, 291] width 214 height 15
type textarea "And listed the kinds of records we liked, things like [PERSON_NAME] rather than…"
click at [220, 322] on button "Add Cue" at bounding box center [215, 316] width 14 height 14
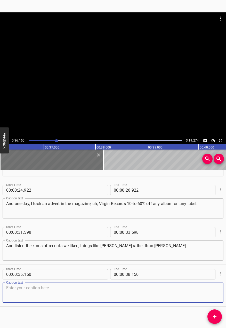
scroll to position [245, 0]
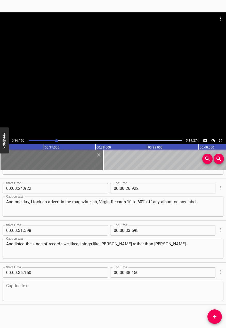
click at [87, 71] on div at bounding box center [113, 74] width 226 height 125
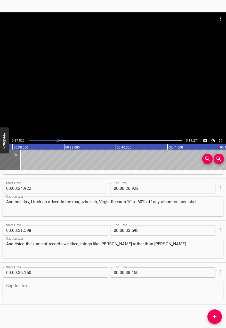
scroll to position [0, 1954]
click at [54, 142] on div at bounding box center [106, 140] width 160 height 7
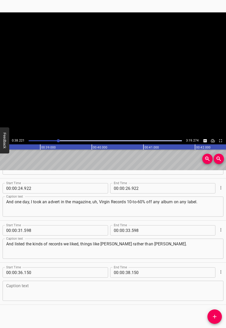
scroll to position [0, 1982]
click at [113, 281] on div "Caption text" at bounding box center [113, 291] width 221 height 20
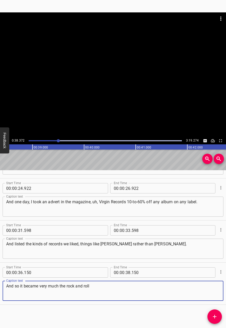
click at [84, 109] on div at bounding box center [113, 74] width 226 height 125
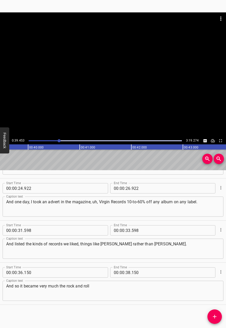
scroll to position [0, 2047]
click at [121, 292] on textarea "And so it became very much the rock and roll" at bounding box center [113, 291] width 214 height 15
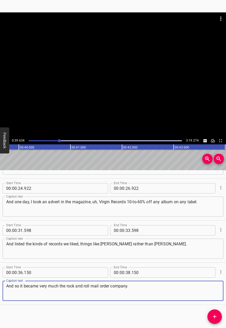
type textarea "And so it became very much the rock and roll mail order company."
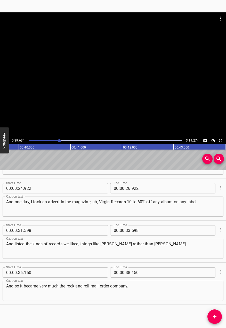
click at [122, 67] on div at bounding box center [113, 74] width 226 height 125
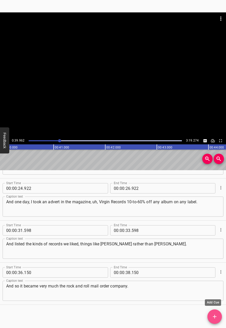
click at [213, 316] on icon "Add Cue" at bounding box center [215, 317] width 6 height 6
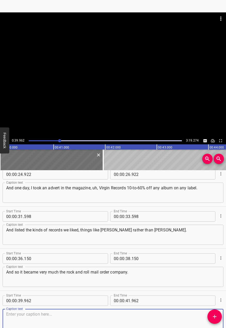
scroll to position [287, 0]
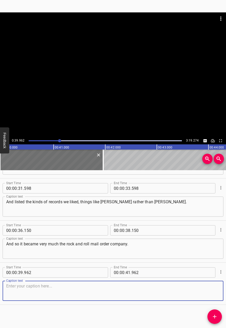
click at [170, 295] on textarea at bounding box center [113, 291] width 214 height 15
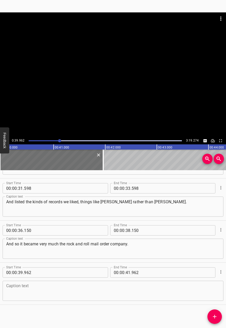
click at [79, 292] on textarea at bounding box center [113, 291] width 214 height 15
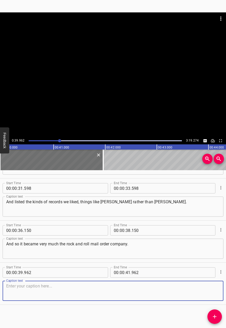
click at [71, 82] on div at bounding box center [113, 74] width 226 height 125
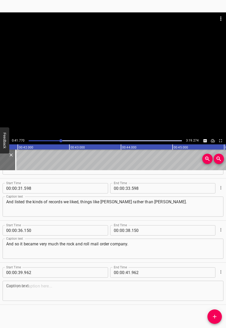
scroll to position [0, 2158]
click at [92, 283] on div "Caption text" at bounding box center [113, 291] width 221 height 20
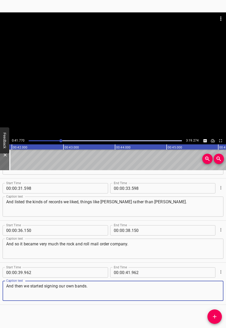
type textarea "And then we started signing our own bands."
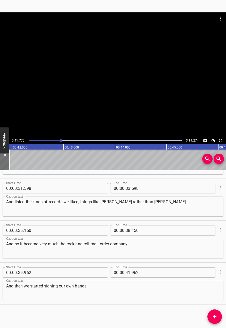
click at [181, 314] on div "Start Time 00 : 00 : 04 . 960 Start Time End Time 00 : 00 : 06 . 960 End Time C…" at bounding box center [113, 249] width 226 height 158
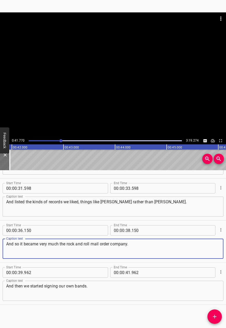
click at [167, 250] on textarea "And so it became very much the rock and roll mail order company." at bounding box center [113, 248] width 214 height 15
click at [138, 286] on textarea "And then we started signing our own bands." at bounding box center [113, 291] width 214 height 15
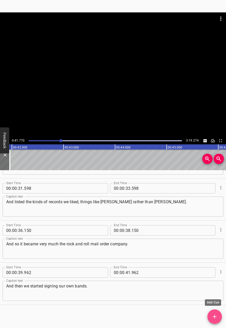
click at [212, 311] on button "Add Cue" at bounding box center [215, 316] width 14 height 14
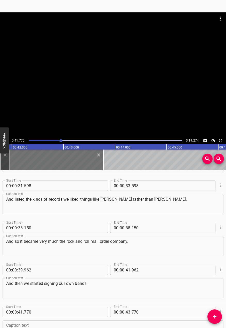
click at [108, 79] on div at bounding box center [113, 74] width 226 height 125
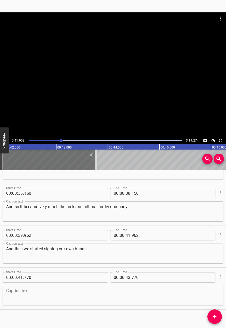
scroll to position [330, 0]
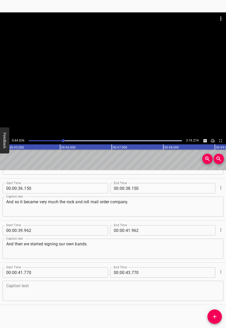
click at [101, 74] on div at bounding box center [113, 74] width 226 height 125
click at [79, 279] on div "Caption text Caption text" at bounding box center [113, 290] width 221 height 23
click at [94, 292] on textarea at bounding box center [113, 291] width 214 height 15
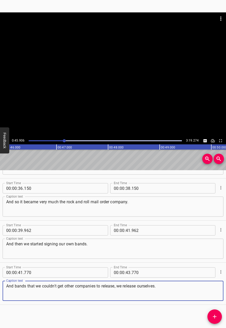
type textarea "And bands that we couldn't get other companies to release, we release ourselves."
click at [132, 88] on div at bounding box center [113, 74] width 226 height 125
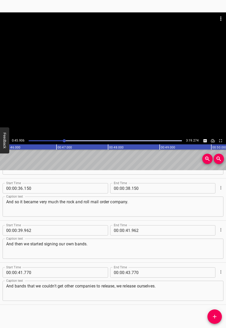
click at [132, 88] on div at bounding box center [113, 74] width 226 height 125
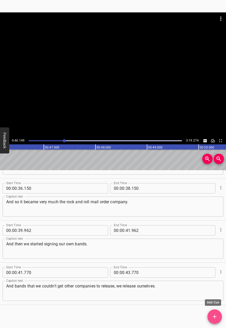
click at [219, 316] on span "Add Cue" at bounding box center [215, 317] width 14 height 6
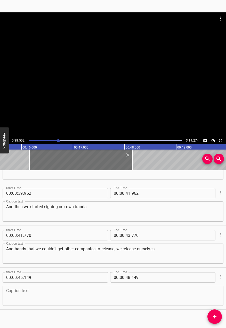
scroll to position [372, 0]
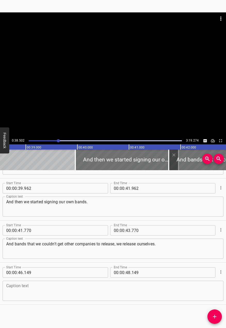
click at [105, 118] on div at bounding box center [113, 74] width 226 height 125
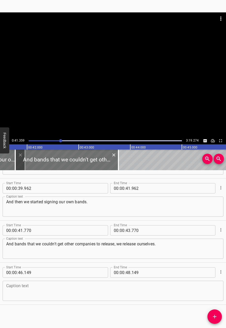
click at [133, 74] on div at bounding box center [113, 74] width 226 height 125
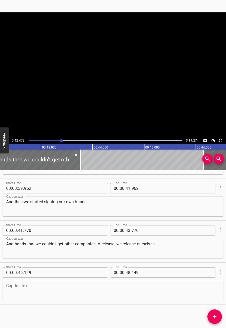
click at [133, 74] on video at bounding box center [113, 74] width 226 height 125
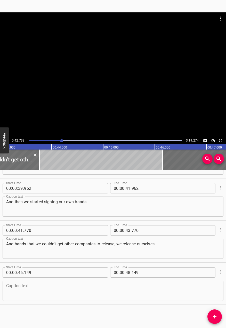
click at [144, 106] on div at bounding box center [113, 74] width 226 height 125
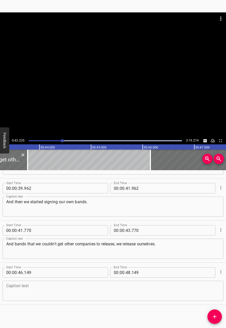
click at [61, 140] on div at bounding box center [62, 140] width 3 height 3
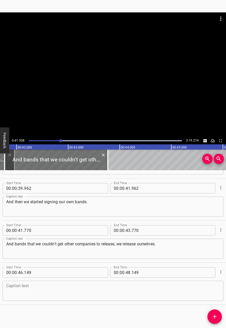
scroll to position [0, 2144]
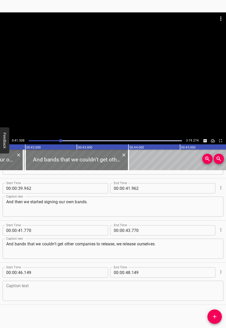
drag, startPoint x: 71, startPoint y: 157, endPoint x: 83, endPoint y: 157, distance: 11.9
click at [83, 157] on div at bounding box center [76, 160] width 103 height 21
type input "42"
type input "000"
type input "44"
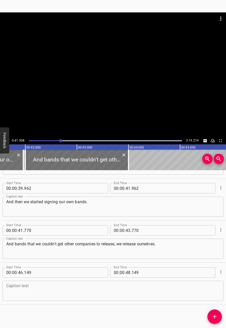
type input "000"
click at [101, 87] on div at bounding box center [113, 74] width 226 height 125
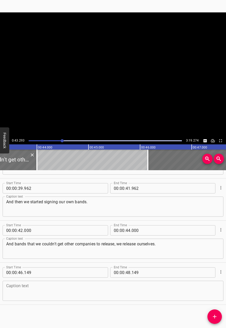
click at [101, 87] on video at bounding box center [113, 74] width 226 height 125
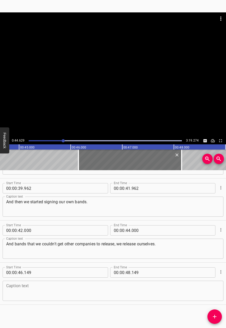
scroll to position [0, 2321]
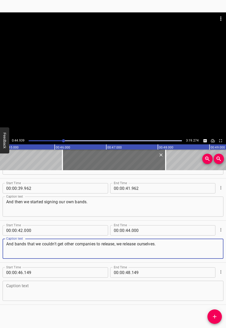
drag, startPoint x: 167, startPoint y: 246, endPoint x: 4, endPoint y: 246, distance: 163.0
click at [0, 248] on html "Caption Editor Batch Transcribe Login Sign Up Privacy Contact 0:44.939 3:19.274…" at bounding box center [113, 164] width 226 height 328
click at [118, 203] on textarea "And then we started signing our own bands." at bounding box center [113, 206] width 214 height 15
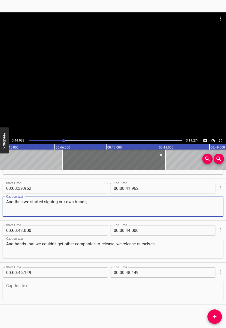
paste textarea "And bands that we couldn't get other companies to release, we release ourselves."
click at [91, 199] on textarea "And then we started signing our own bands, And bands that we couldn't get other…" at bounding box center [113, 206] width 214 height 15
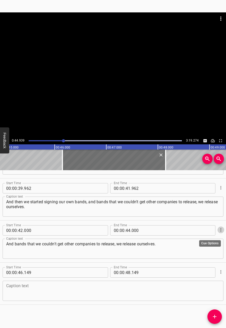
click at [218, 229] on icon "Cue Options" at bounding box center [220, 229] width 5 height 5
click at [210, 237] on li "Delete Cue" at bounding box center [199, 239] width 45 height 9
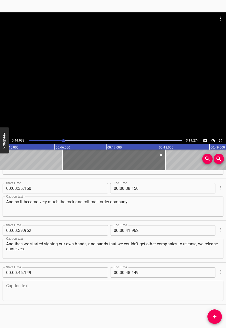
click at [132, 86] on div at bounding box center [113, 74] width 226 height 125
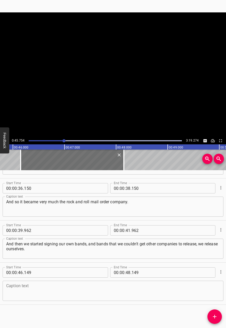
click at [132, 86] on video at bounding box center [113, 74] width 226 height 125
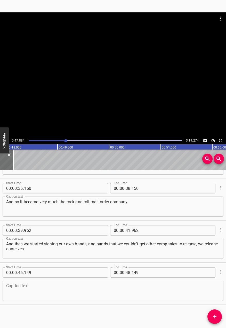
drag, startPoint x: 132, startPoint y: 86, endPoint x: 70, endPoint y: 101, distance: 63.8
click at [70, 101] on div at bounding box center [113, 74] width 226 height 125
click at [214, 320] on button "Add Cue" at bounding box center [215, 316] width 14 height 14
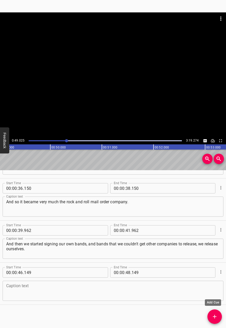
scroll to position [332, 0]
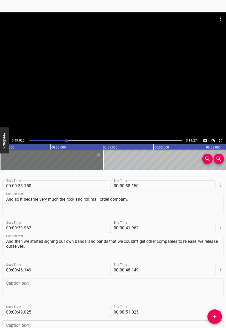
click at [63, 139] on div at bounding box center [106, 140] width 160 height 7
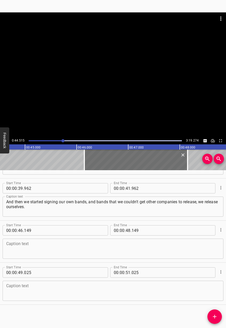
click at [110, 82] on div at bounding box center [113, 74] width 226 height 125
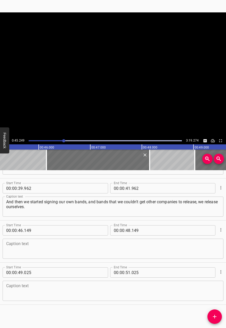
click at [110, 82] on video at bounding box center [113, 74] width 226 height 125
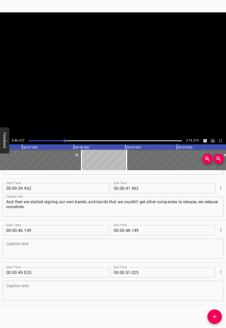
scroll to position [0, 2417]
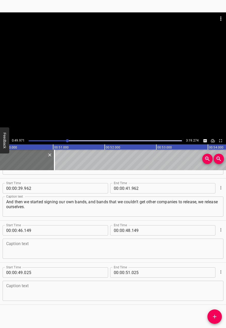
click at [62, 141] on div at bounding box center [106, 140] width 160 height 7
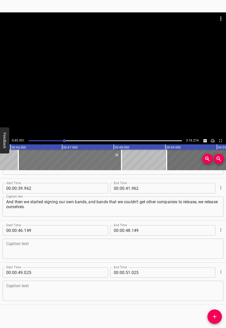
scroll to position [0, 2373]
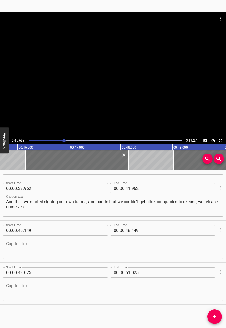
scroll to position [0, 2360]
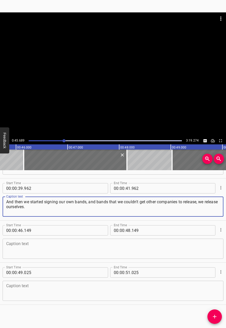
click at [19, 208] on textarea "And then we started signing our own bands, and bands that we couldn't get other…" at bounding box center [113, 206] width 214 height 15
type textarea "And then we started signing our own bands, and bands that we couldn't get other…"
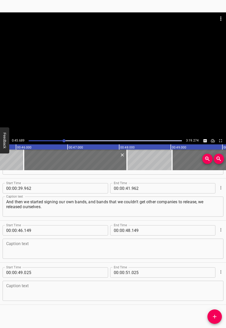
click at [118, 89] on div at bounding box center [113, 74] width 226 height 125
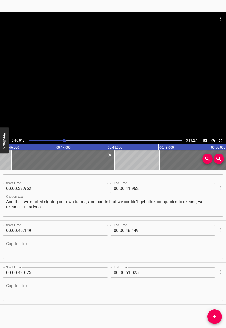
scroll to position [0, 2377]
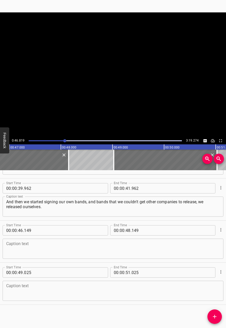
click at [40, 248] on textarea at bounding box center [113, 248] width 214 height 15
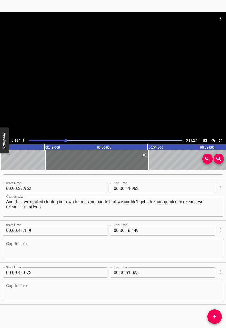
click at [114, 89] on div at bounding box center [113, 74] width 226 height 125
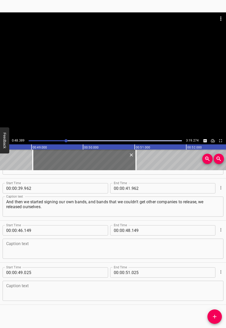
click at [76, 251] on textarea at bounding box center [113, 248] width 214 height 15
click at [218, 271] on icon "Cue Options" at bounding box center [220, 271] width 5 height 5
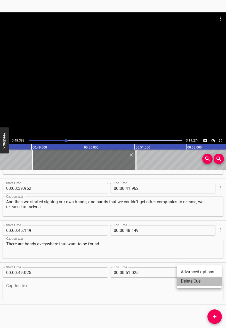
click at [197, 280] on li "Delete Cue" at bounding box center [199, 281] width 45 height 9
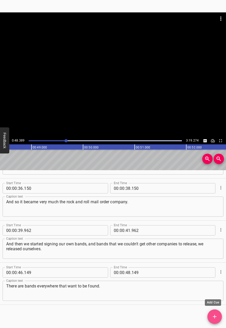
click at [213, 316] on icon "Add Cue" at bounding box center [215, 317] width 6 height 6
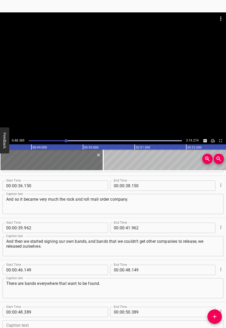
click at [147, 72] on div at bounding box center [113, 74] width 226 height 125
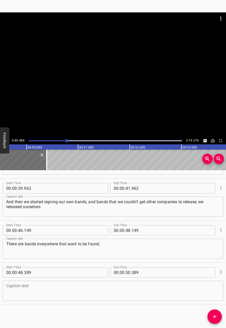
click at [135, 83] on div at bounding box center [113, 74] width 226 height 125
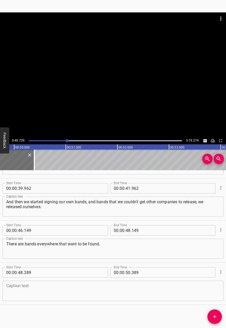
scroll to position [0, 2569]
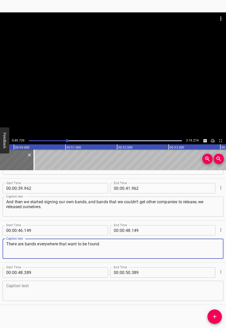
click at [130, 246] on textarea "There are bands everywhere that want to be found." at bounding box center [113, 248] width 214 height 15
type textarea "There are bands everywhere that want to be found; it's finding the right ones."
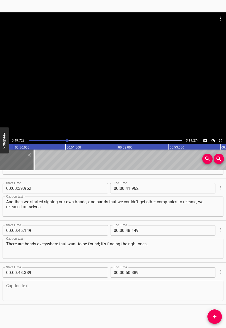
click at [218, 265] on div "Start Time 00 : 00 : 48 . 389 Start Time End Time 00 : 00 : 50 . 389 End Time C…" at bounding box center [113, 284] width 226 height 42
click at [218, 272] on icon "Cue Options" at bounding box center [220, 271] width 5 height 5
click at [203, 285] on li "Delete Cue" at bounding box center [199, 281] width 45 height 9
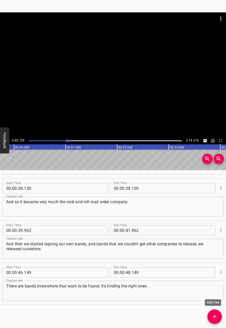
click at [217, 318] on icon "Add Cue" at bounding box center [215, 317] width 6 height 6
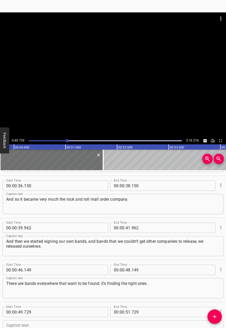
click at [194, 99] on div at bounding box center [113, 74] width 226 height 125
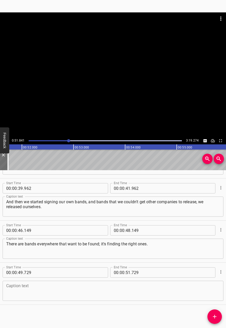
scroll to position [0, 2678]
drag, startPoint x: 103, startPoint y: 311, endPoint x: 106, endPoint y: 306, distance: 5.8
click at [103, 311] on div "Start Time 00 : 00 : 04 . 960 Start Time End Time 00 : 00 : 06 . 960 End Time C…" at bounding box center [113, 249] width 226 height 158
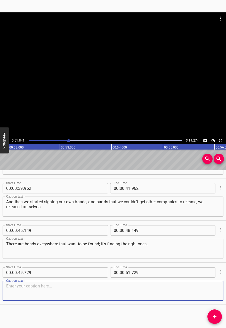
drag, startPoint x: 108, startPoint y: 292, endPoint x: 111, endPoint y: 279, distance: 13.4
click at [110, 280] on div "Caption text Caption text" at bounding box center [113, 290] width 221 height 23
click at [102, 71] on div at bounding box center [113, 74] width 226 height 125
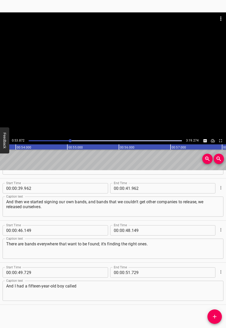
scroll to position [0, 2783]
drag, startPoint x: 117, startPoint y: 300, endPoint x: 105, endPoint y: 300, distance: 11.4
click at [105, 300] on div "And I had a fifteen-year-old boy called Caption text" at bounding box center [113, 291] width 221 height 20
click at [104, 79] on div at bounding box center [113, 74] width 226 height 125
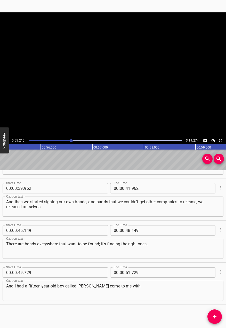
scroll to position [0, 2862]
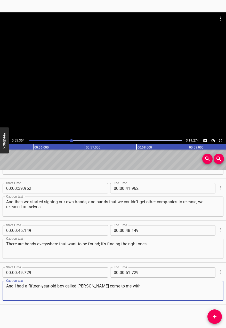
drag, startPoint x: 153, startPoint y: 285, endPoint x: 150, endPoint y: 278, distance: 7.9
click at [151, 281] on div "And I had a fifteen-year-old boy called [PERSON_NAME] come to me with Caption t…" at bounding box center [113, 291] width 221 height 20
click at [157, 51] on div at bounding box center [113, 74] width 226 height 125
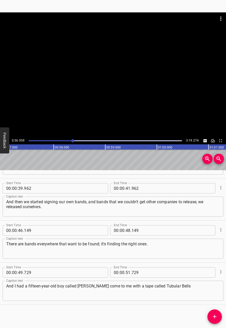
scroll to position [0, 2956]
click at [186, 289] on textarea "And I had a fifteen-year-old boy called [PERSON_NAME] come to me with a tape ca…" at bounding box center [113, 291] width 214 height 15
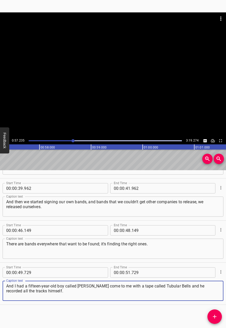
drag, startPoint x: 87, startPoint y: 286, endPoint x: 103, endPoint y: 286, distance: 15.8
click at [103, 286] on textarea "And I had a fifteen-year-old boy called [PERSON_NAME] come to me with a tape ca…" at bounding box center [113, 291] width 214 height 15
type textarea "And I had a fifteen-year-old boy called [PERSON_NAME] come to me with a tape ca…"
click at [218, 321] on button "Add Cue" at bounding box center [215, 316] width 14 height 14
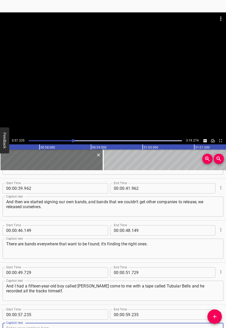
scroll to position [374, 0]
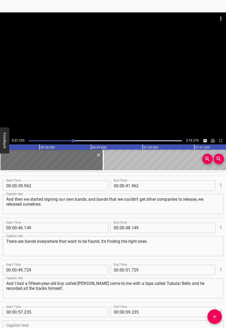
click at [104, 78] on div at bounding box center [113, 74] width 226 height 125
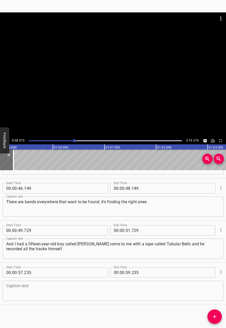
scroll to position [0, 3056]
click at [64, 282] on div "Caption text" at bounding box center [113, 291] width 221 height 20
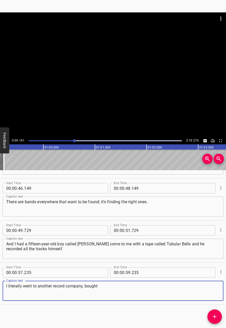
click at [137, 86] on div at bounding box center [113, 74] width 226 height 125
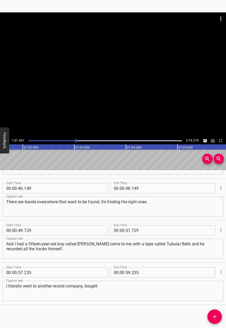
scroll to position [0, 3194]
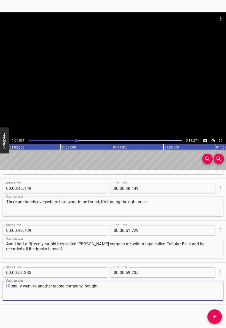
drag, startPoint x: 85, startPoint y: 286, endPoint x: 213, endPoint y: 274, distance: 128.4
click at [223, 280] on div "Start Time 00 : 00 : 04 . 960 Start Time End Time 00 : 00 : 06 . 960 End Time C…" at bounding box center [113, 249] width 226 height 158
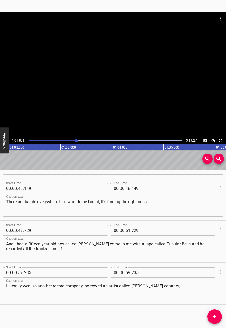
click at [132, 87] on div at bounding box center [113, 74] width 226 height 125
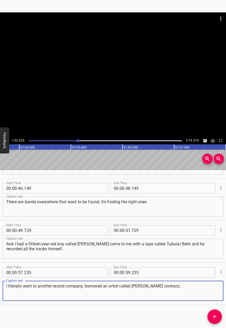
click at [196, 287] on textarea "I literally went to another record company, borrowed an artist called [PERSON_N…" at bounding box center [113, 291] width 214 height 15
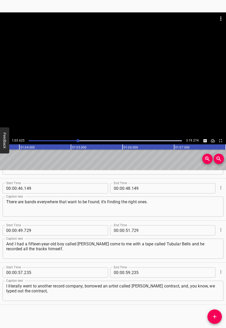
click at [69, 89] on div at bounding box center [113, 74] width 226 height 125
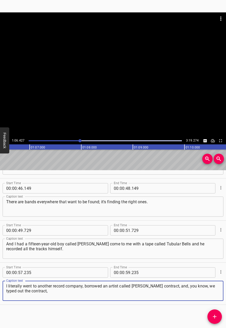
drag, startPoint x: 97, startPoint y: 292, endPoint x: 93, endPoint y: 292, distance: 3.6
click at [95, 292] on textarea "I literally went to another record company, borrowed an artist called [PERSON_N…" at bounding box center [113, 291] width 214 height 15
type textarea "I literally went to another record company, borrowed an artist called [PERSON_N…"
click at [77, 142] on div at bounding box center [106, 140] width 160 height 7
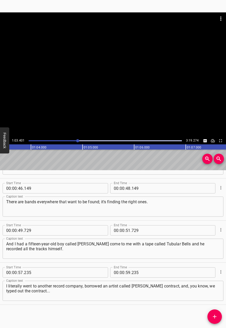
scroll to position [0, 3284]
click at [216, 319] on icon "Add Cue" at bounding box center [215, 317] width 6 height 6
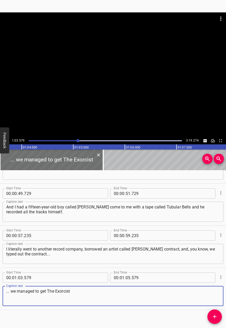
scroll to position [456, 0]
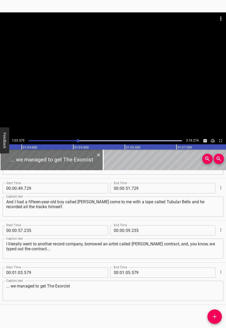
click at [75, 140] on div "Play progress" at bounding box center [0, 140] width 153 height 1
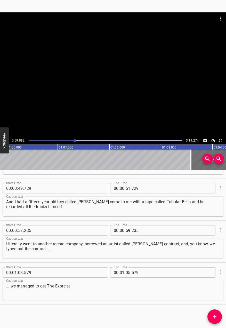
click at [101, 90] on div at bounding box center [113, 74] width 226 height 125
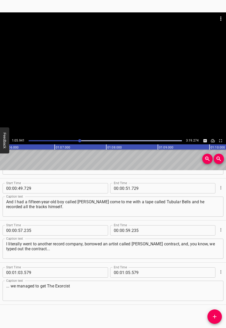
scroll to position [0, 3425]
click at [89, 280] on div "Caption text ... we managed to get The Exorcist Caption text" at bounding box center [113, 290] width 221 height 23
drag, startPoint x: 96, startPoint y: 279, endPoint x: 101, endPoint y: 274, distance: 7.5
click at [101, 274] on div "Start Time 00 : 01 : 03 . 579 Start Time End Time 00 : 01 : 05 . 579 End Time C…" at bounding box center [113, 283] width 221 height 37
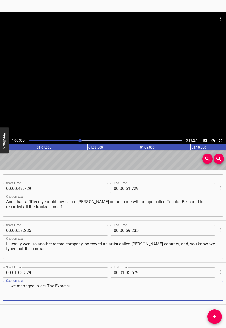
drag, startPoint x: 99, startPoint y: 298, endPoint x: 90, endPoint y: 262, distance: 36.6
click at [96, 275] on div "Start Time 00 : 01 : 03 . 579 Start Time End Time 00 : 01 : 05 . 579 End Time C…" at bounding box center [113, 283] width 221 height 37
click at [88, 84] on div at bounding box center [113, 74] width 226 height 125
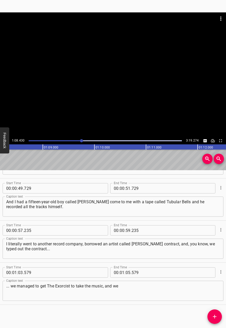
scroll to position [0, 3535]
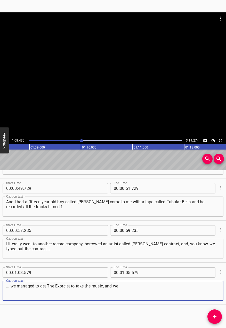
click at [118, 288] on textarea "... we managed to get The Exorcist to take the music, and we" at bounding box center [113, 291] width 214 height 15
drag, startPoint x: 114, startPoint y: 286, endPoint x: 165, endPoint y: 261, distance: 56.5
click at [179, 270] on div "Start Time 00 : 01 : 03 . 579 Start Time End Time 00 : 01 : 05 . 579 End Time C…" at bounding box center [113, 283] width 221 height 37
type textarea "... we managed to get The Exorcist to take the music, and that took it to numbe…"
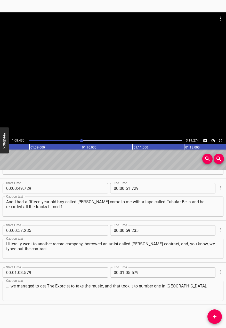
click at [82, 142] on div at bounding box center [81, 140] width 3 height 3
click at [81, 140] on div at bounding box center [81, 140] width 3 height 3
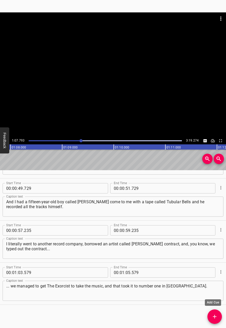
scroll to position [0, 3499]
click at [216, 313] on button "Add Cue" at bounding box center [215, 316] width 14 height 14
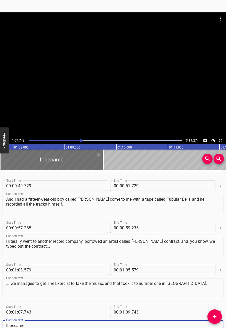
type textarea "It became"
drag, startPoint x: 132, startPoint y: 56, endPoint x: 132, endPoint y: 58, distance: 2.6
click at [132, 58] on div at bounding box center [113, 74] width 226 height 125
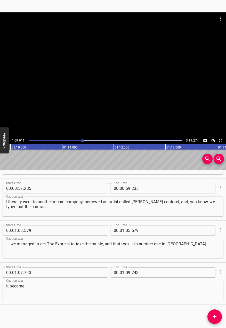
scroll to position [0, 3611]
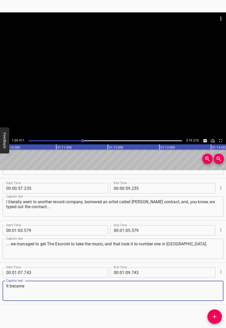
click at [53, 290] on textarea "It became" at bounding box center [113, 291] width 214 height 15
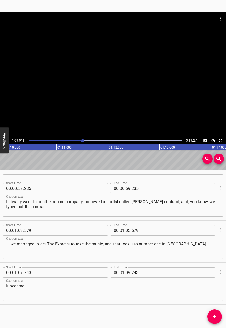
click at [77, 100] on div at bounding box center [113, 74] width 226 height 125
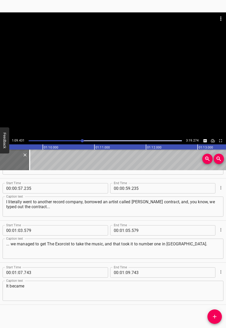
scroll to position [0, 3588]
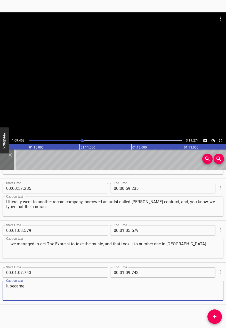
drag, startPoint x: 40, startPoint y: 286, endPoint x: -1, endPoint y: 282, distance: 40.3
click at [0, 282] on html "Caption Editor Batch Transcribe Login Sign Up Privacy Contact 1:09.453 3:19.274…" at bounding box center [113, 164] width 226 height 328
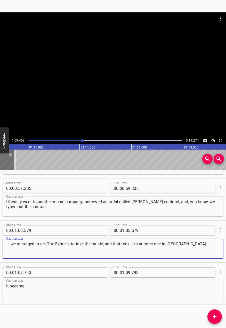
drag, startPoint x: 196, startPoint y: 246, endPoint x: 189, endPoint y: 251, distance: 9.2
click at [189, 251] on textarea "... we managed to get The Exorcist to take the music, and that took it to numbe…" at bounding box center [113, 248] width 214 height 15
paste textarea "It became"
type textarea "... we managed to get The Exorcist to take the music, and that took it to numbe…"
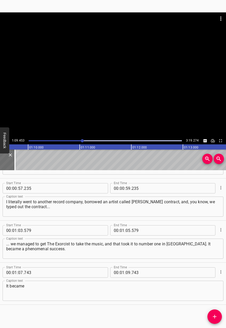
click at [221, 272] on div "Start Time 00 : 01 : 07 . 743 Start Time End Time 00 : 01 : 09 . 743 End Time C…" at bounding box center [113, 284] width 226 height 42
click at [218, 274] on icon "Cue Options" at bounding box center [220, 271] width 5 height 5
click at [213, 283] on li "Delete Cue" at bounding box center [199, 281] width 45 height 9
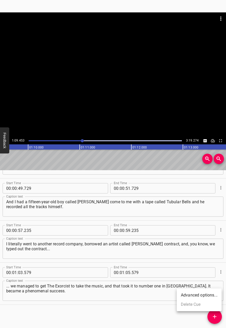
scroll to position [456, 0]
click at [212, 316] on icon "Add Cue" at bounding box center [215, 317] width 6 height 6
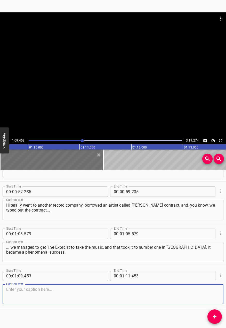
scroll to position [498, 0]
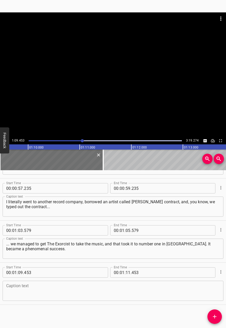
click at [117, 300] on div "Caption text" at bounding box center [113, 291] width 221 height 20
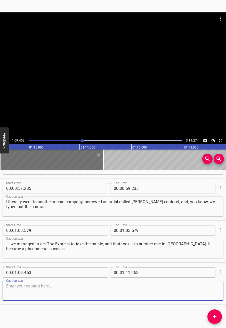
click at [115, 63] on div at bounding box center [113, 74] width 226 height 125
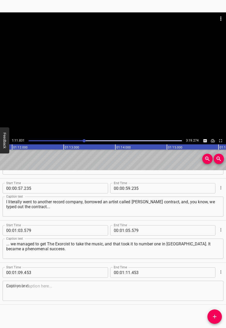
scroll to position [0, 3710]
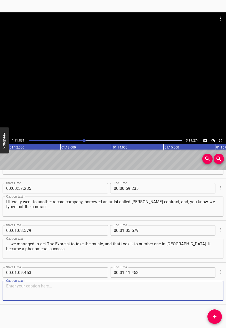
drag, startPoint x: 97, startPoint y: 295, endPoint x: 93, endPoint y: 285, distance: 11.6
click at [93, 285] on textarea at bounding box center [113, 291] width 214 height 15
click at [90, 68] on div at bounding box center [113, 74] width 226 height 125
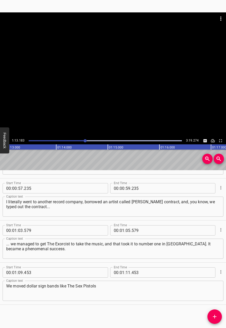
scroll to position [0, 3780]
drag, startPoint x: 130, startPoint y: 294, endPoint x: 126, endPoint y: 296, distance: 4.2
click at [127, 296] on textarea "We moved dollar sign bands like The Sex Pistols" at bounding box center [113, 291] width 214 height 15
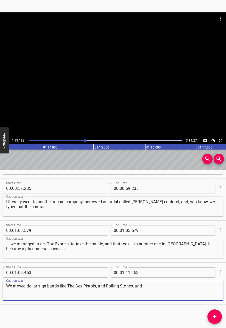
click at [91, 110] on div at bounding box center [113, 74] width 226 height 125
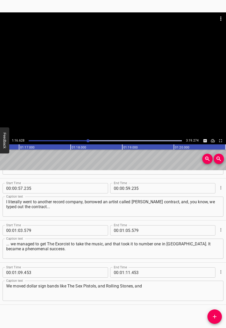
scroll to position [0, 3967]
click at [170, 286] on textarea "We moved dollar sign bands like The Sex Pistols, and Rolling Stones, and" at bounding box center [113, 291] width 214 height 15
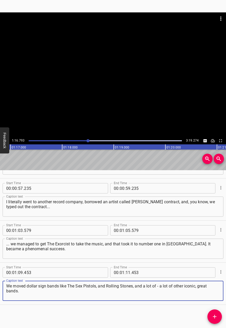
click at [159, 287] on textarea "We moved dollar sign bands like The Sex Pistols, and Rolling Stones, and a lot …" at bounding box center [113, 291] width 214 height 15
type textarea "We moved dollar sign bands like The Sex Pistols, and Rolling Stones, and a lot …"
click at [210, 318] on span "Add Cue" at bounding box center [215, 317] width 14 height 6
